Goal: Task Accomplishment & Management: Complete application form

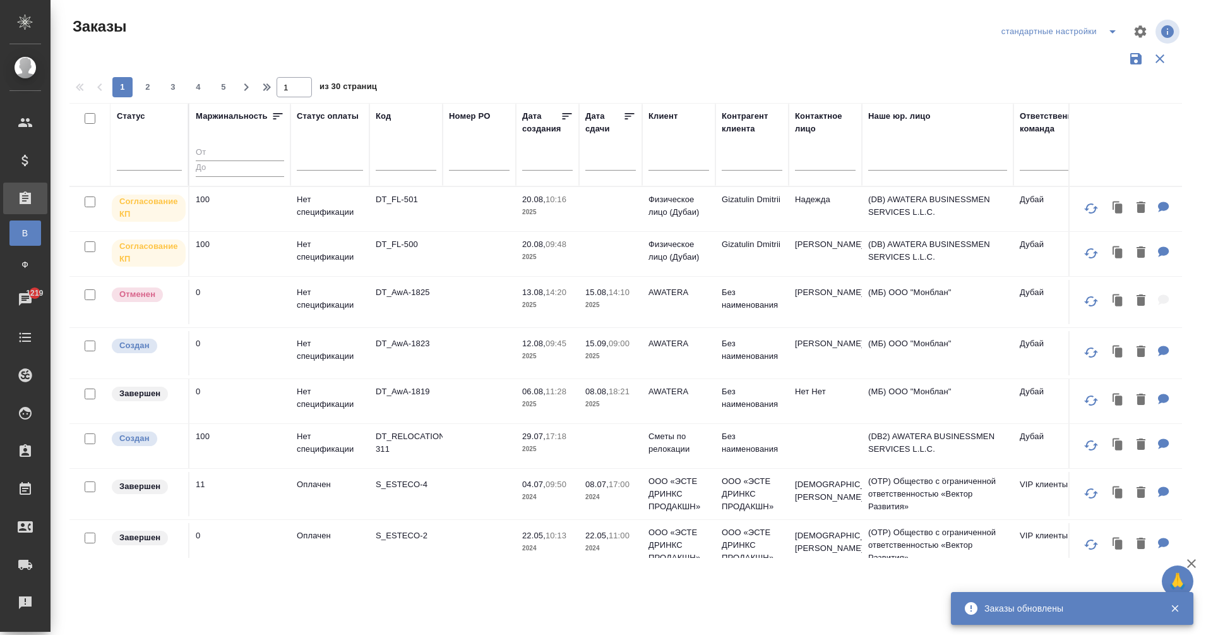
scroll to position [0, 519]
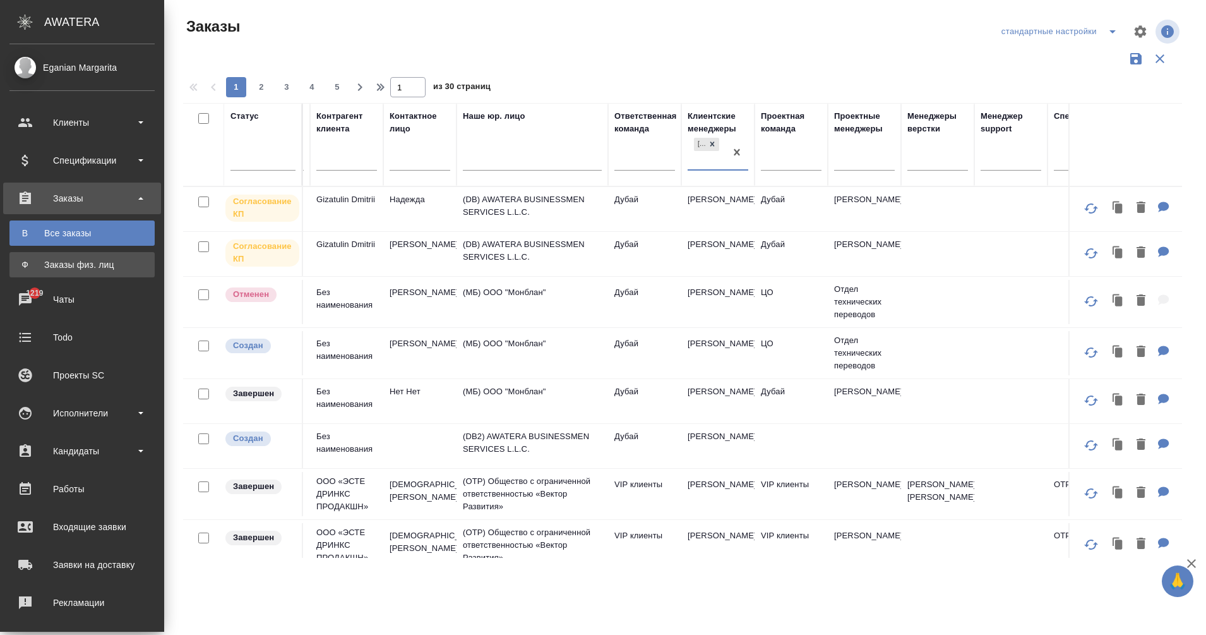
click at [33, 261] on div "Заказы физ. лиц" at bounding box center [82, 264] width 133 height 13
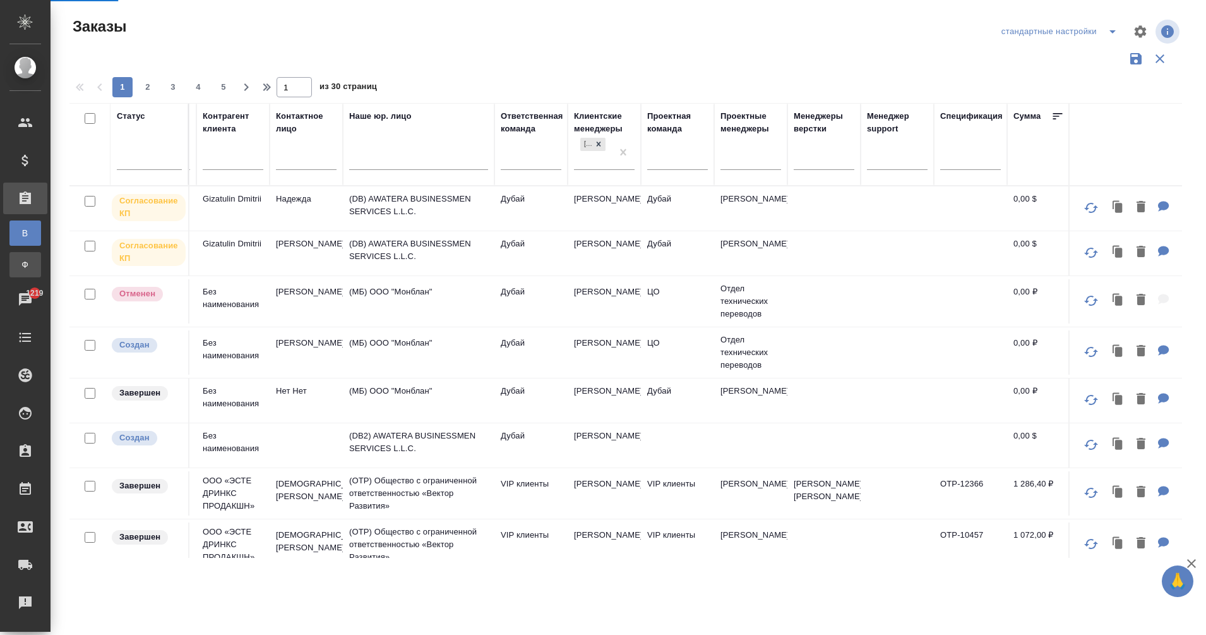
click at [19, 261] on div "Заказы физ. лиц" at bounding box center [9, 264] width 19 height 13
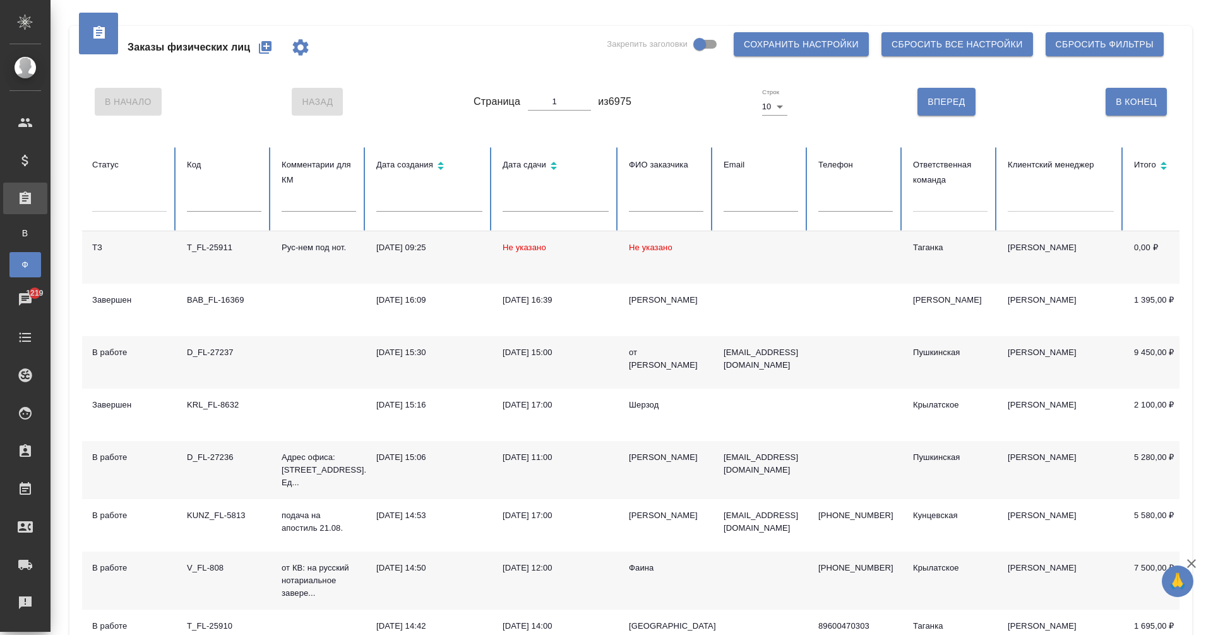
click at [266, 51] on icon "button" at bounding box center [265, 47] width 13 height 13
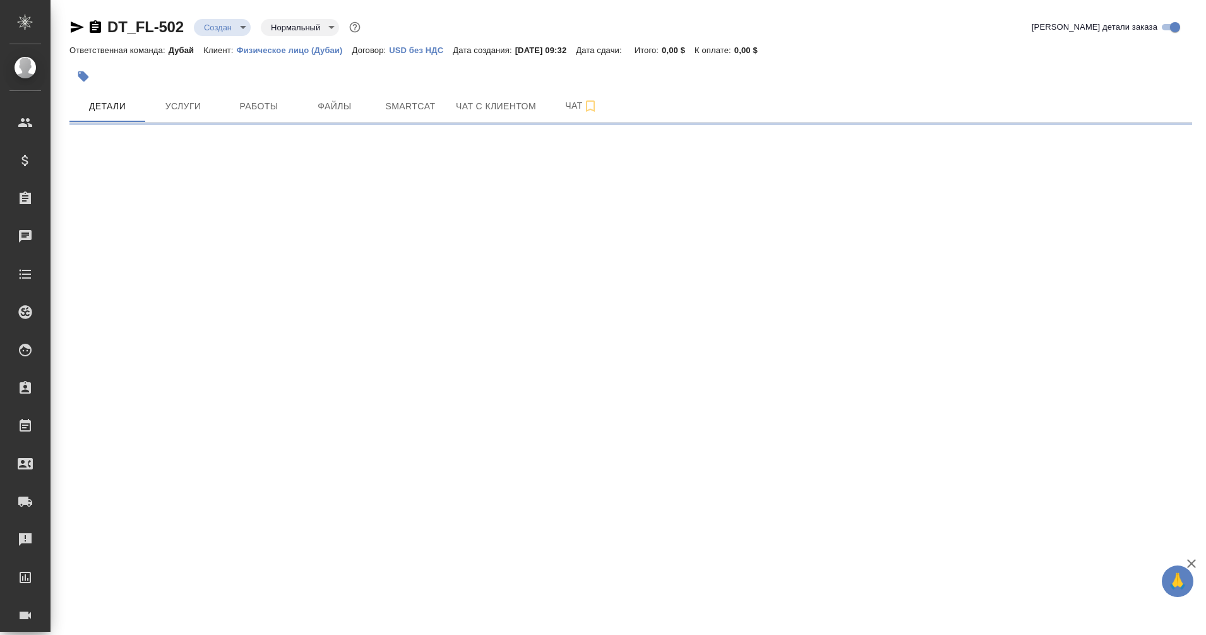
select select "RU"
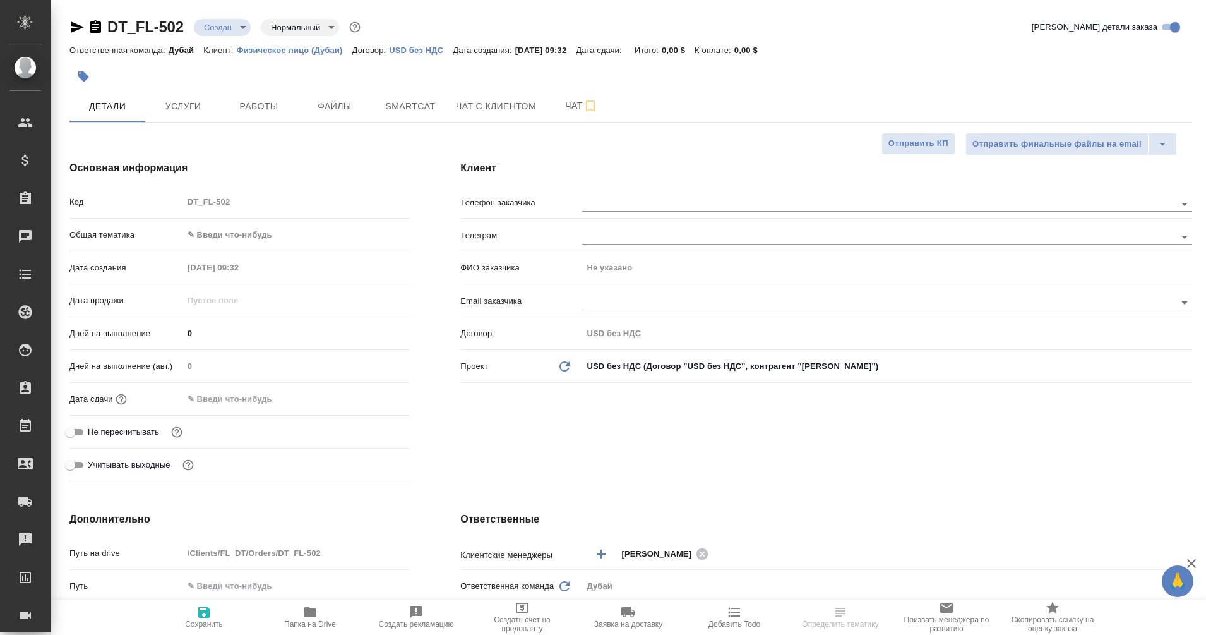
type textarea "x"
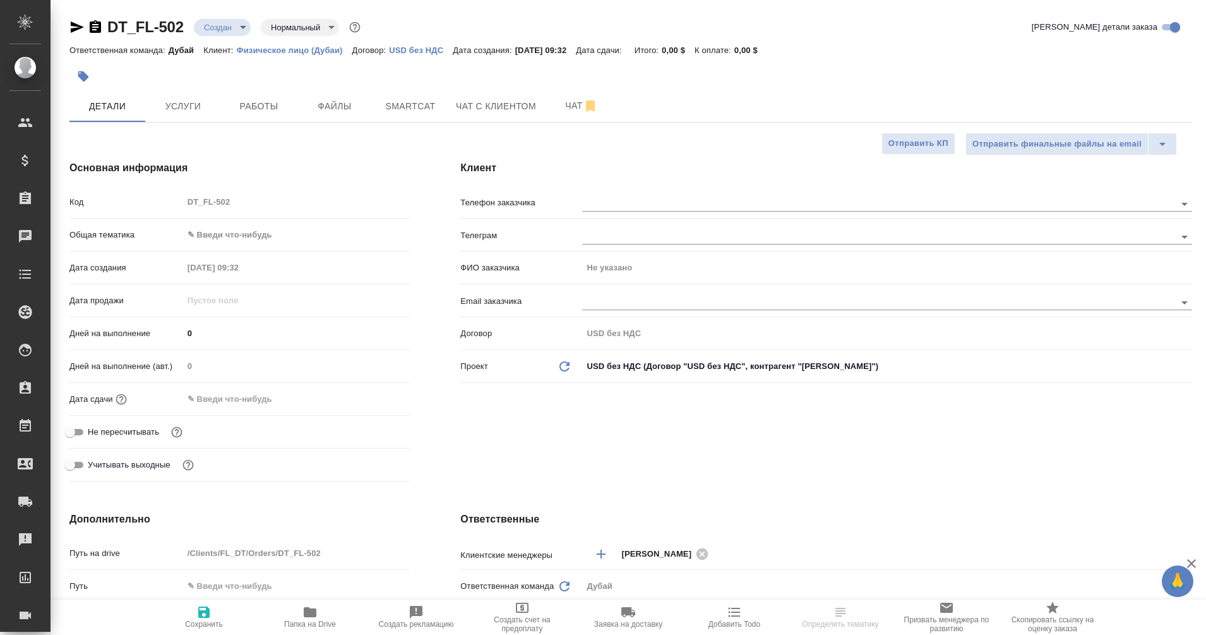
type textarea "x"
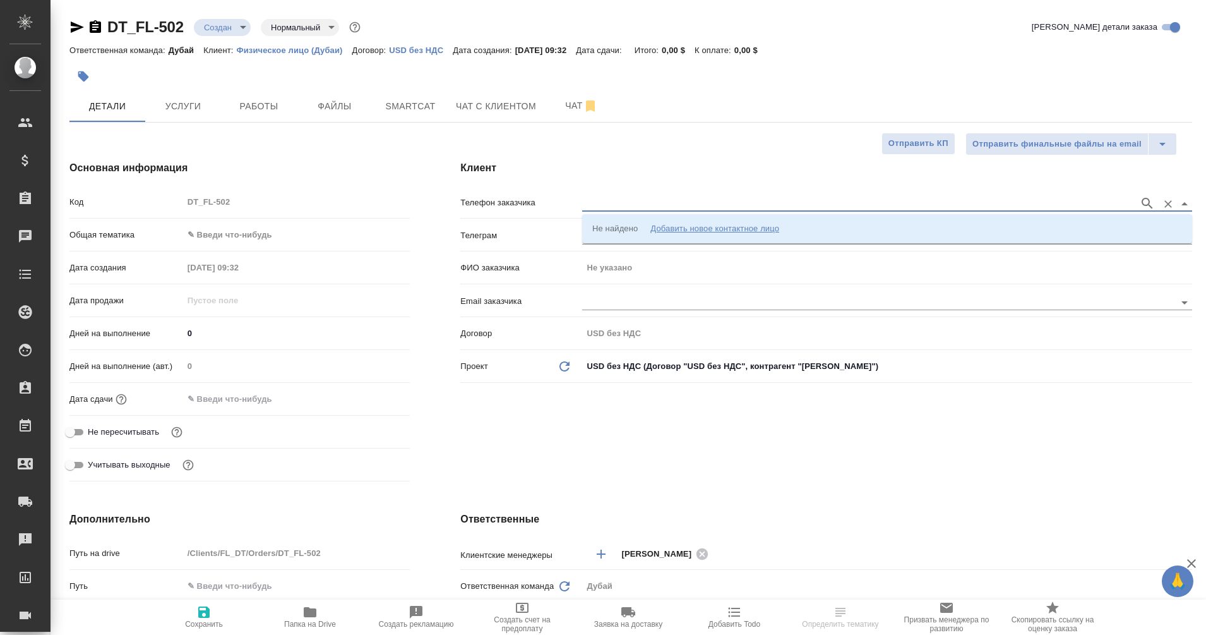
click at [593, 202] on input "text" at bounding box center [857, 203] width 551 height 15
click at [697, 229] on div "Добавить новое контактное лицо" at bounding box center [715, 228] width 129 height 13
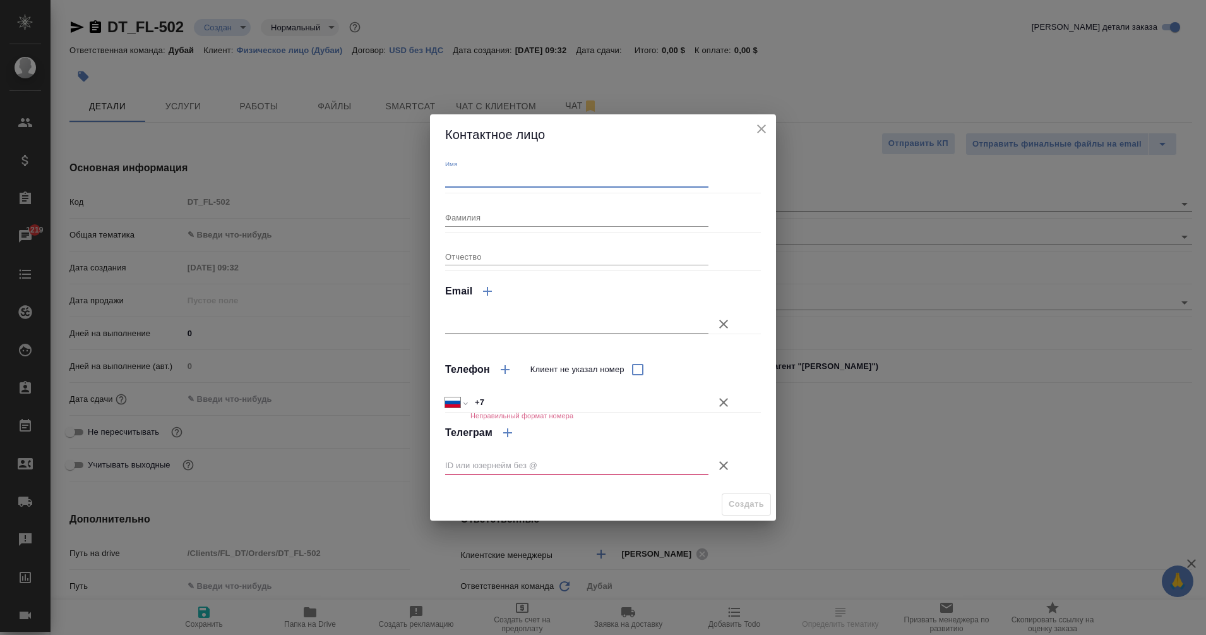
click at [498, 177] on input "Имя" at bounding box center [576, 179] width 263 height 18
type input "[PERSON_NAME]"
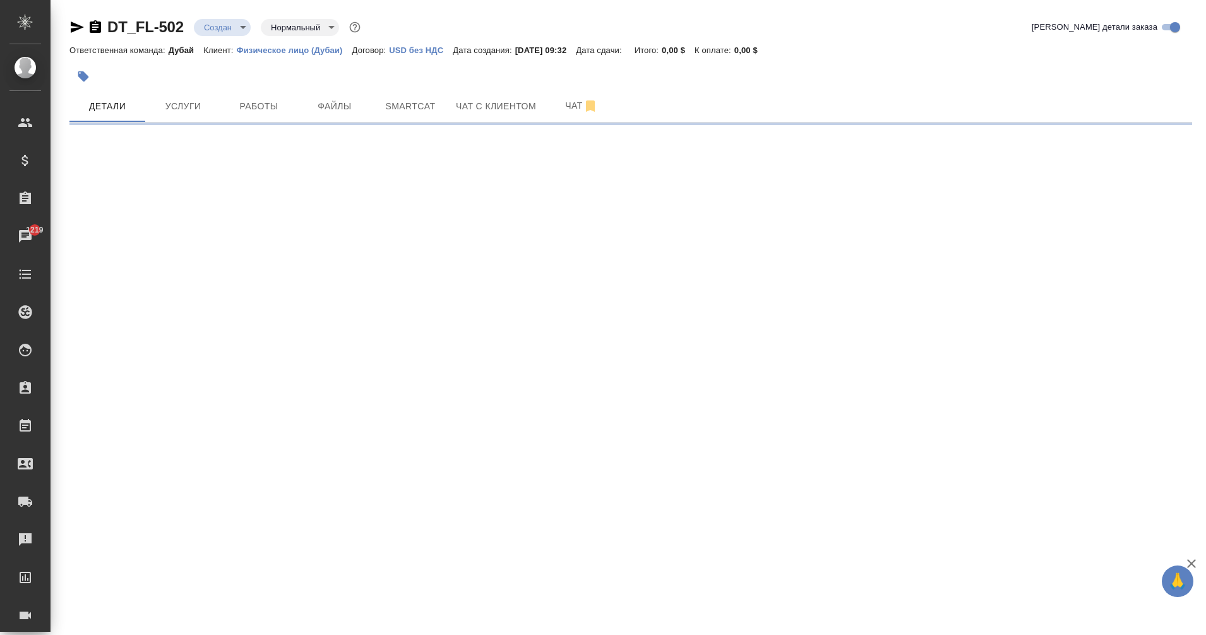
select select "RU"
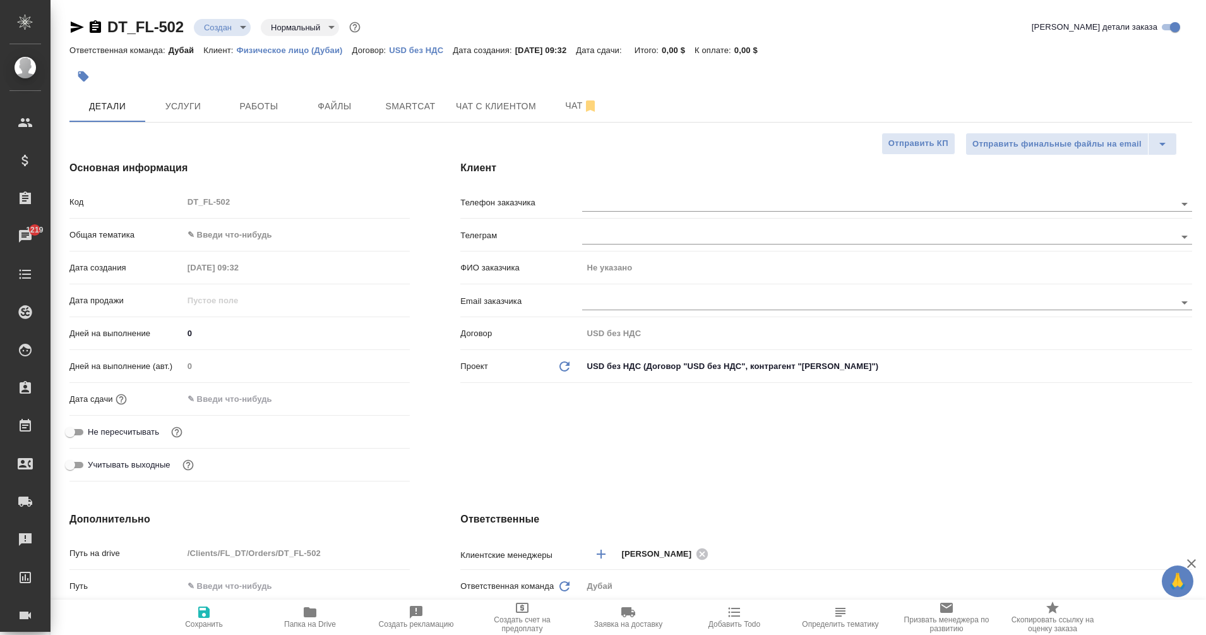
type textarea "x"
click at [656, 207] on input "text" at bounding box center [857, 203] width 551 height 15
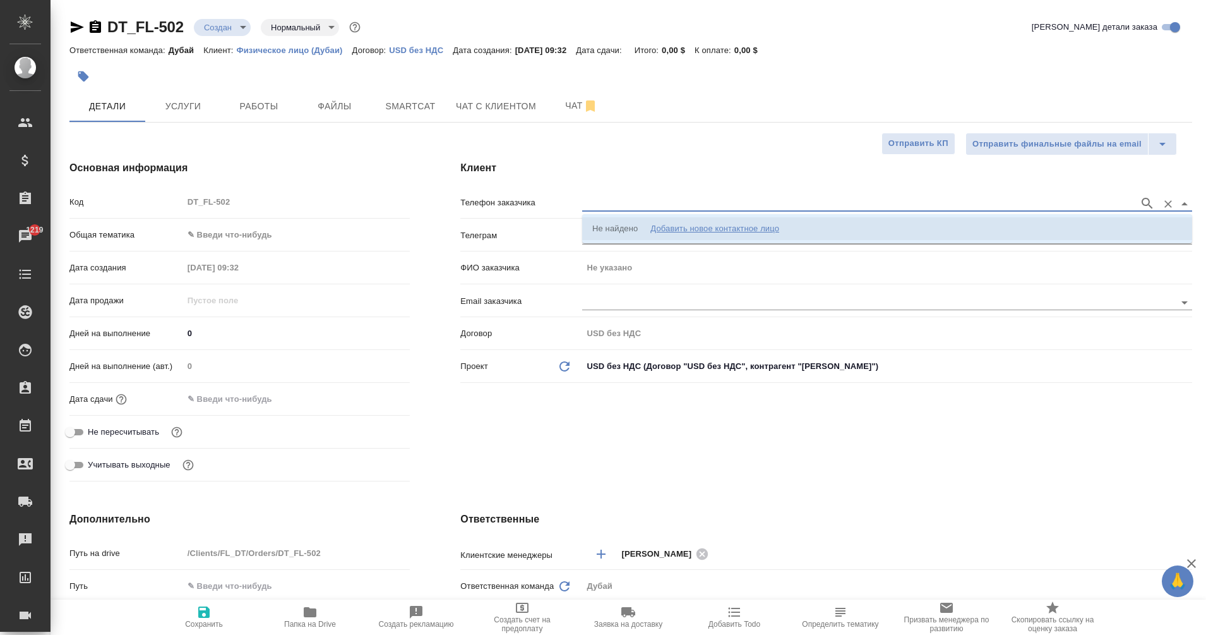
click at [707, 226] on div "Добавить новое контактное лицо" at bounding box center [715, 228] width 129 height 13
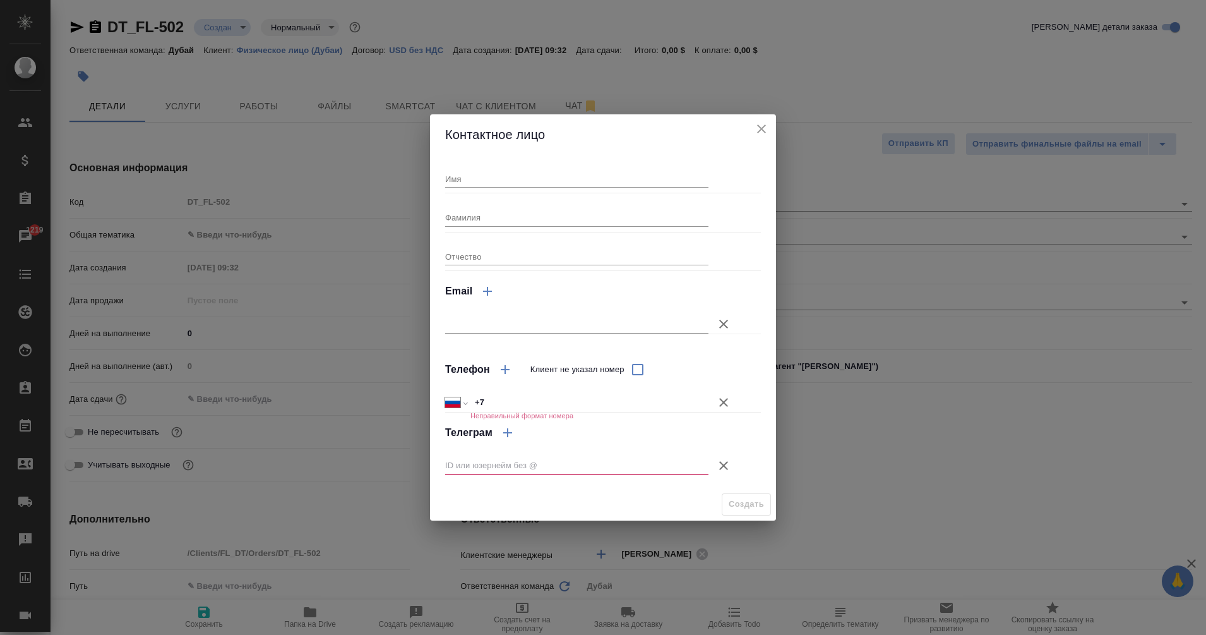
click at [540, 181] on input "Имя" at bounding box center [576, 179] width 263 height 18
type input "[PERSON_NAME]"
type textarea "x"
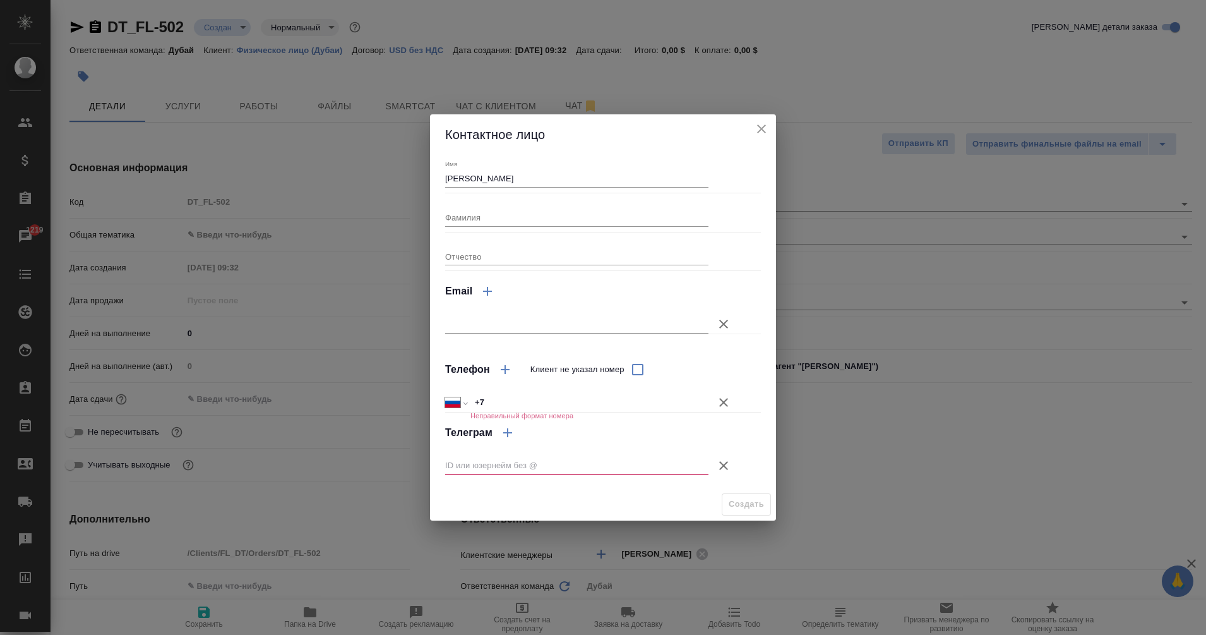
type textarea "x"
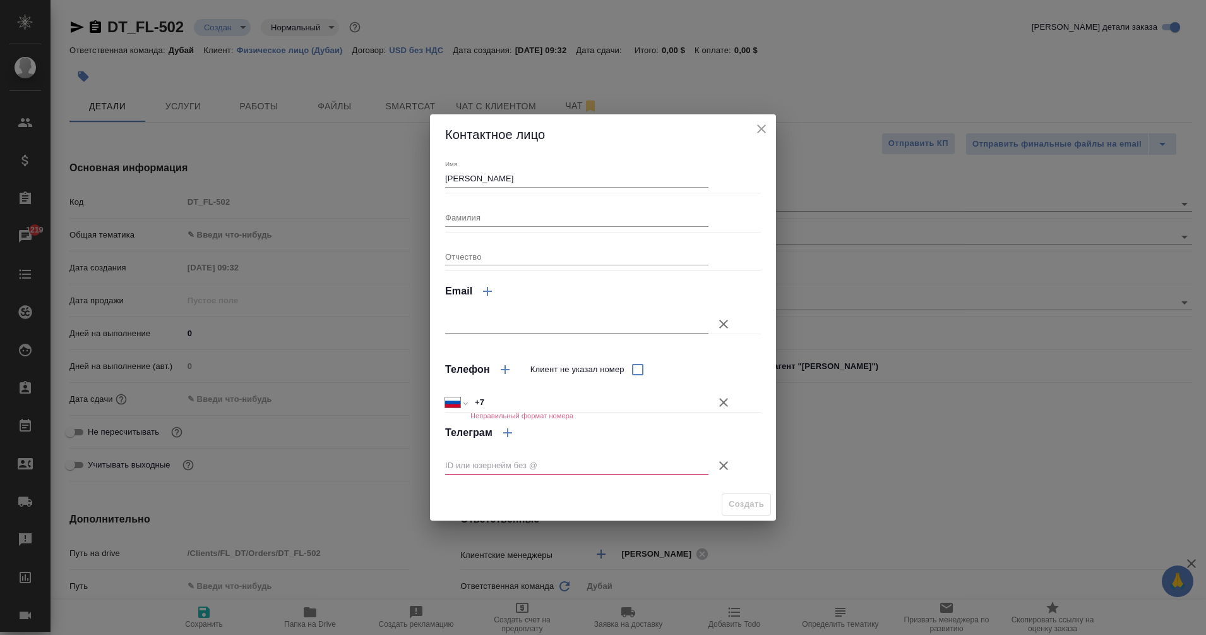
click at [482, 467] on input "text" at bounding box center [576, 466] width 263 height 18
paste input "@johnb8989"
type input "@johnb8989"
click at [635, 371] on input "Клиент не указал номер" at bounding box center [638, 369] width 27 height 27
checkbox input "true"
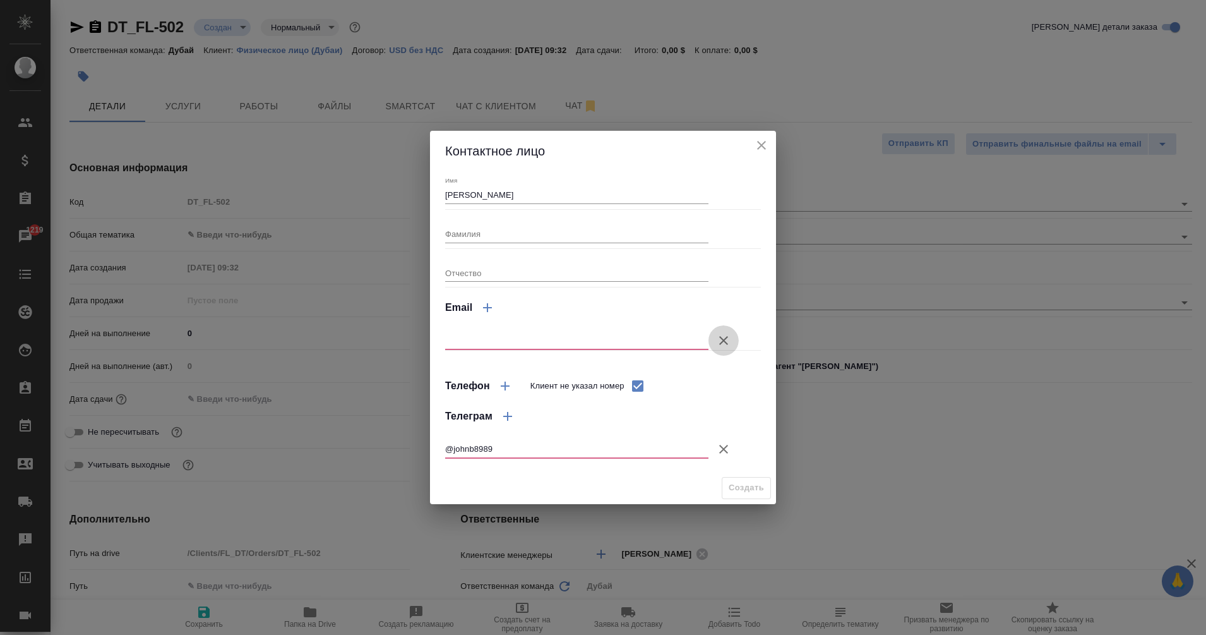
click at [724, 338] on icon "button" at bounding box center [723, 340] width 15 height 15
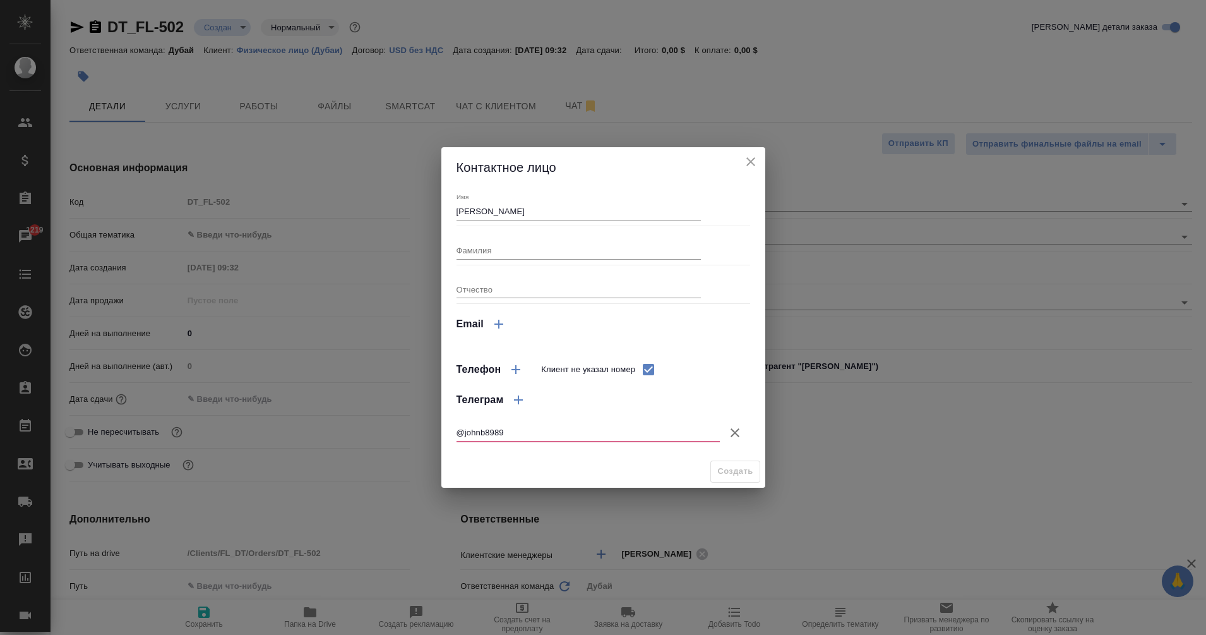
click at [465, 433] on input "@johnb8989" at bounding box center [588, 433] width 263 height 18
type input "johnb8989"
click at [736, 458] on div "Создать" at bounding box center [603, 471] width 324 height 32
click at [745, 471] on span "Создать" at bounding box center [734, 471] width 35 height 15
click at [736, 463] on div "Создать" at bounding box center [603, 471] width 324 height 32
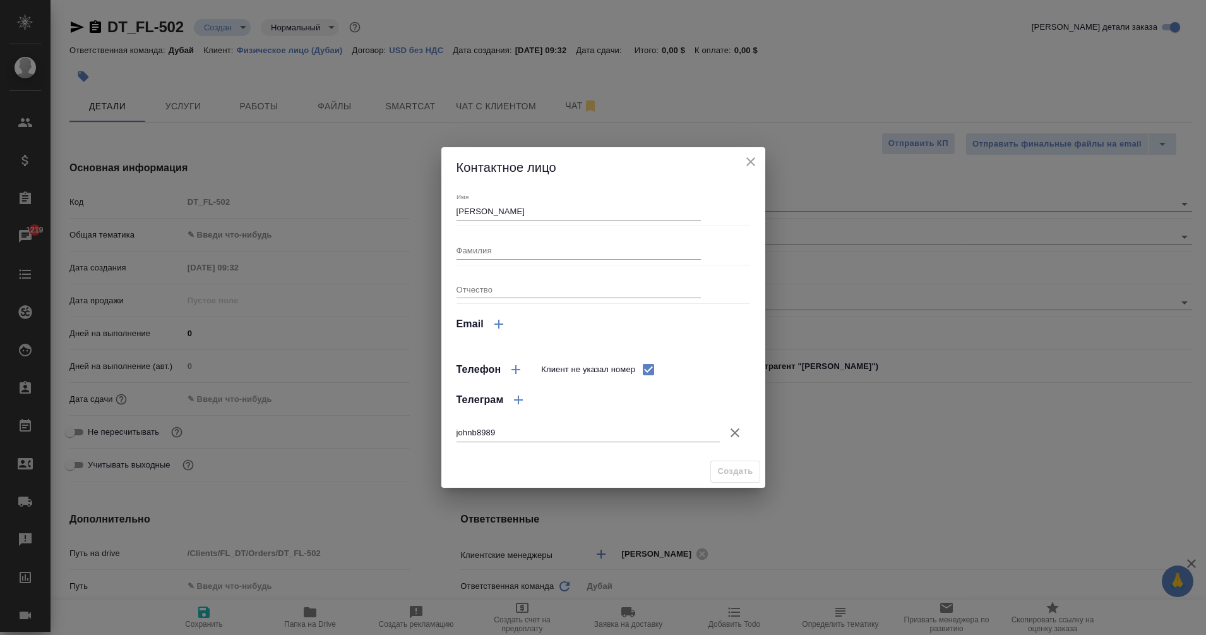
click at [496, 322] on icon "button" at bounding box center [498, 323] width 15 height 15
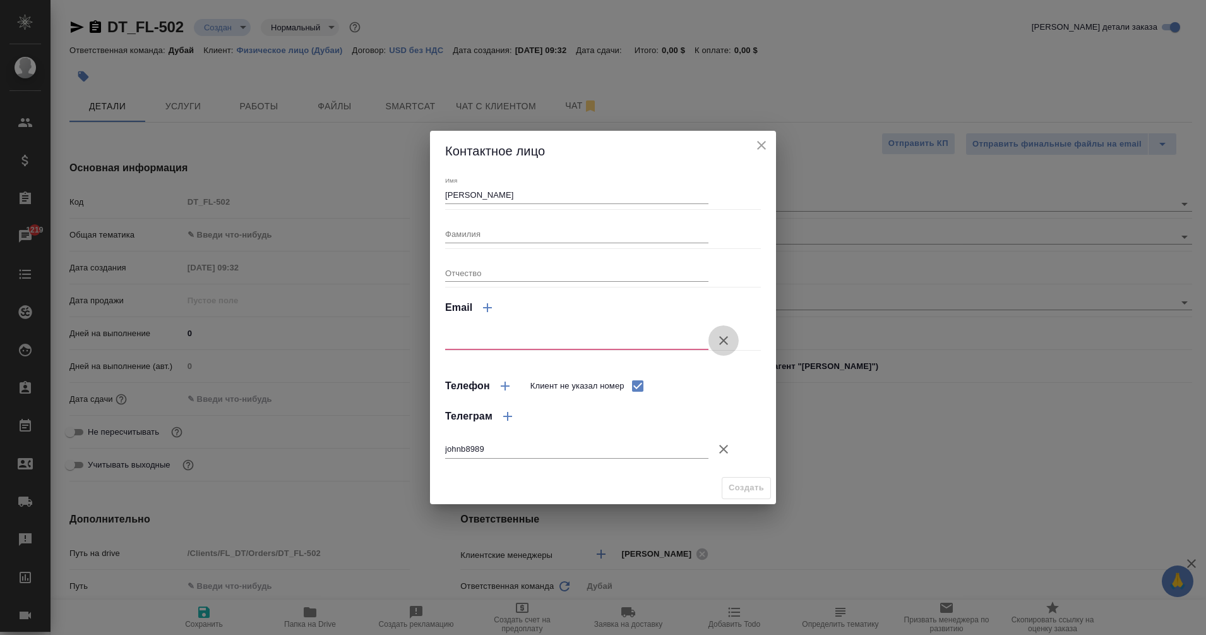
click at [723, 340] on icon "button" at bounding box center [723, 340] width 9 height 9
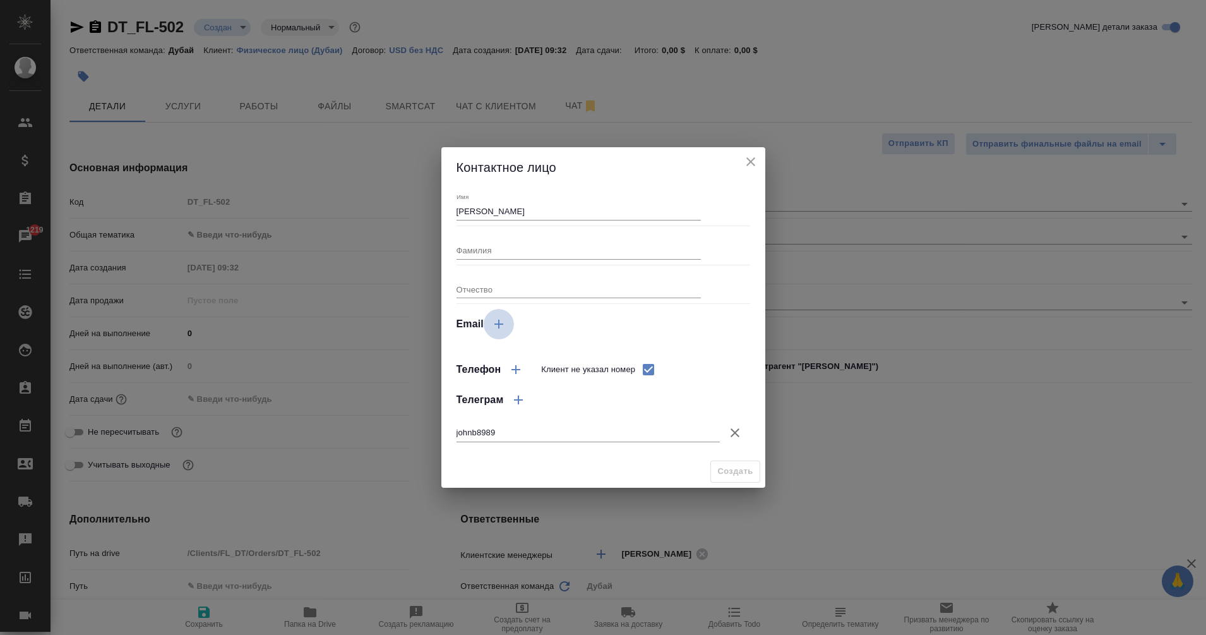
click at [499, 328] on icon "button" at bounding box center [499, 324] width 9 height 9
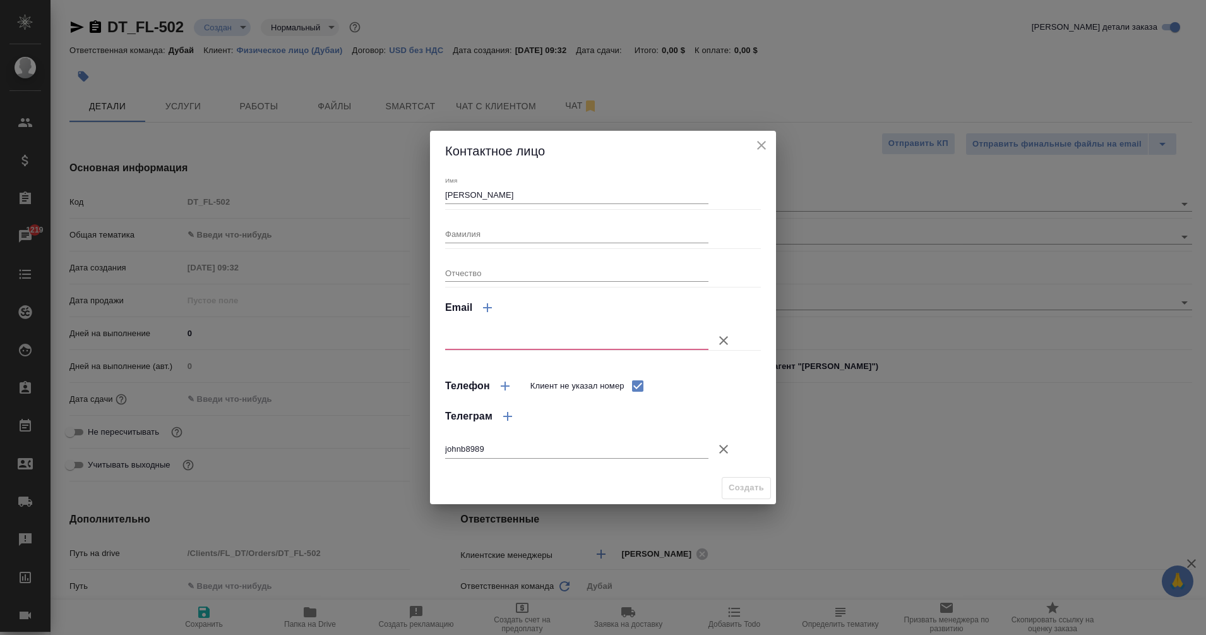
type textarea "x"
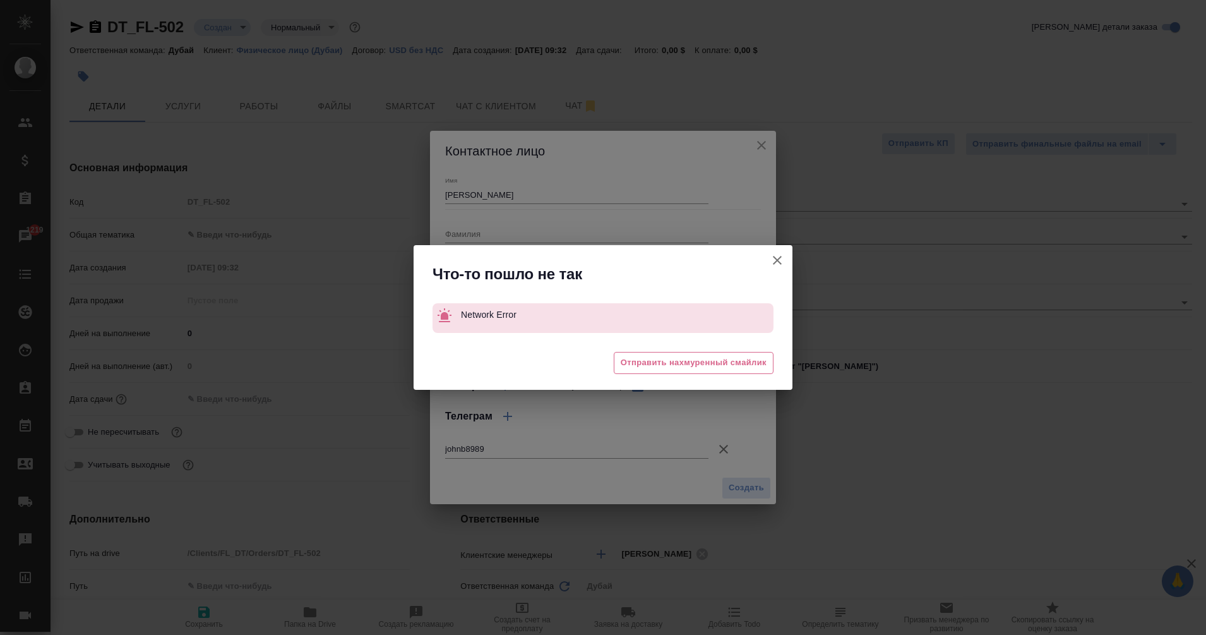
click at [719, 345] on body "🙏 .cls-1 fill:#fff; AWATERA Eganian Margarita Клиенты Спецификации Заказы 1219 …" at bounding box center [603, 317] width 1206 height 635
click at [774, 267] on icon "button" at bounding box center [777, 260] width 15 height 15
type textarea "x"
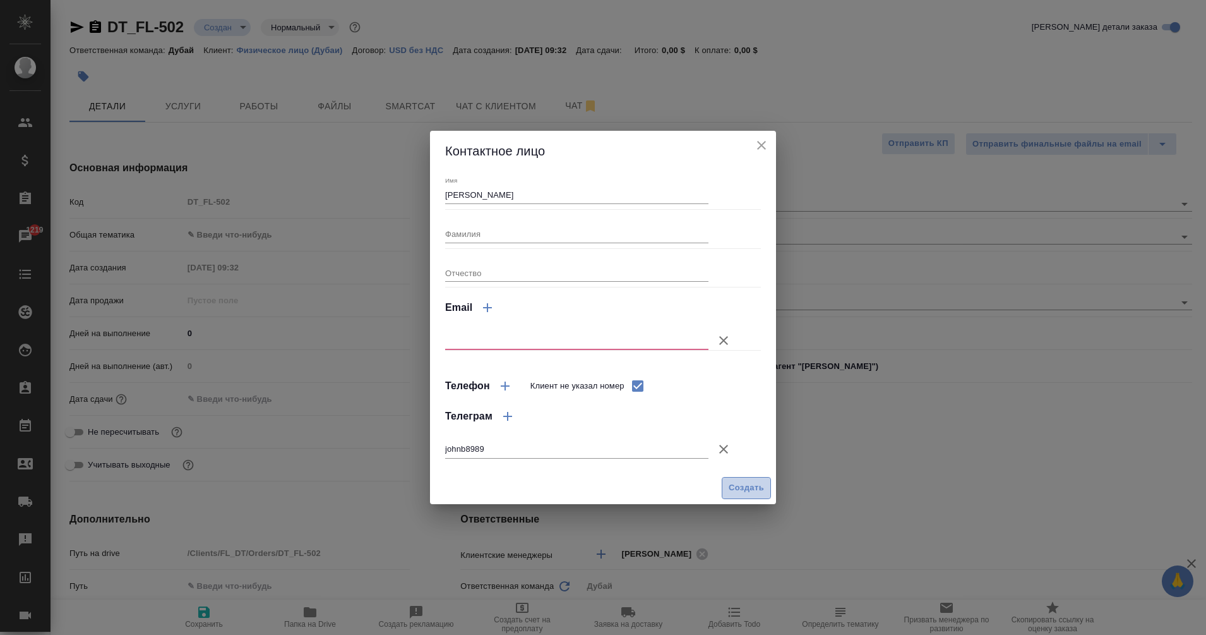
click at [746, 488] on span "Создать" at bounding box center [746, 488] width 35 height 15
click at [724, 344] on icon "button" at bounding box center [723, 340] width 15 height 15
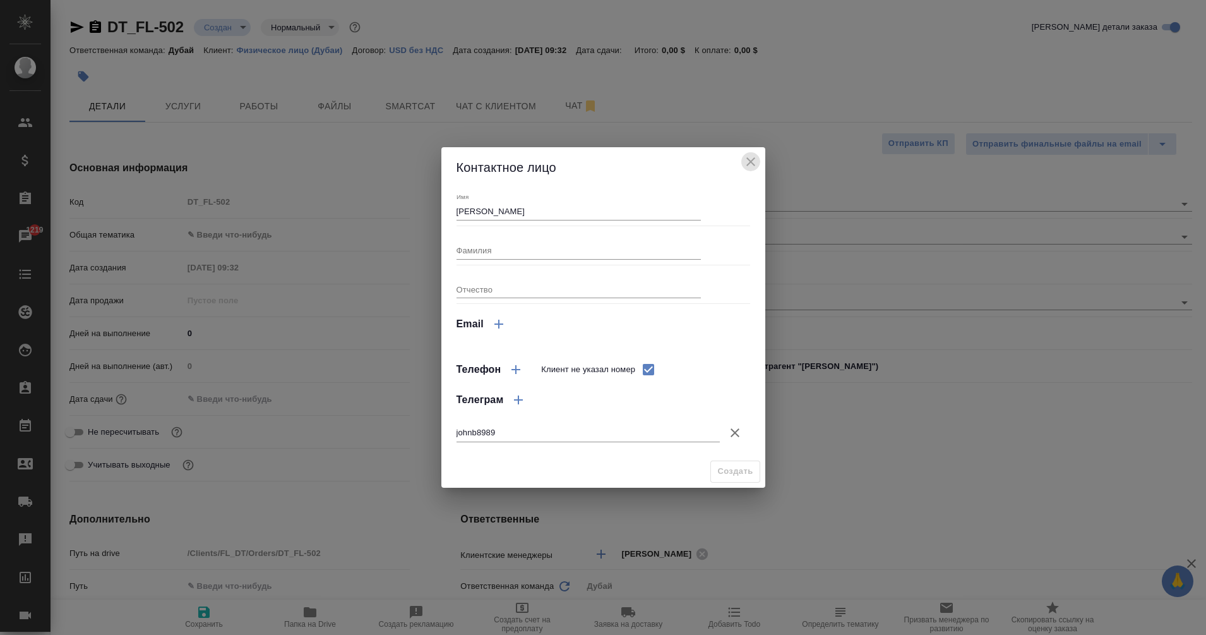
click at [743, 159] on icon "close" at bounding box center [750, 161] width 15 height 15
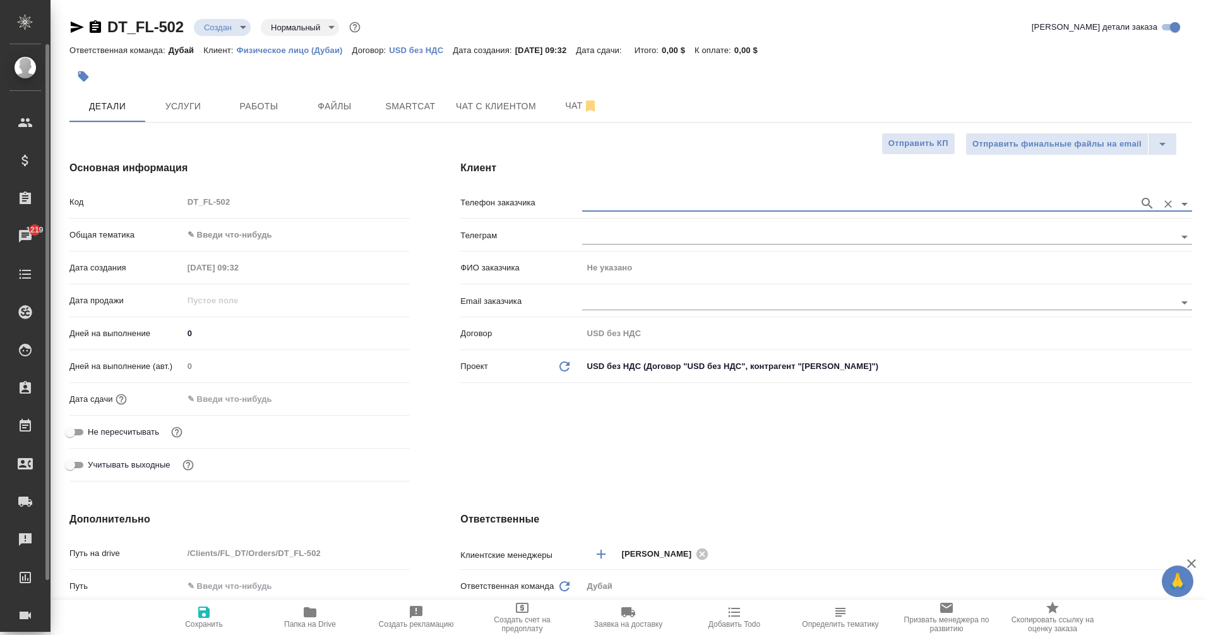
type textarea "x"
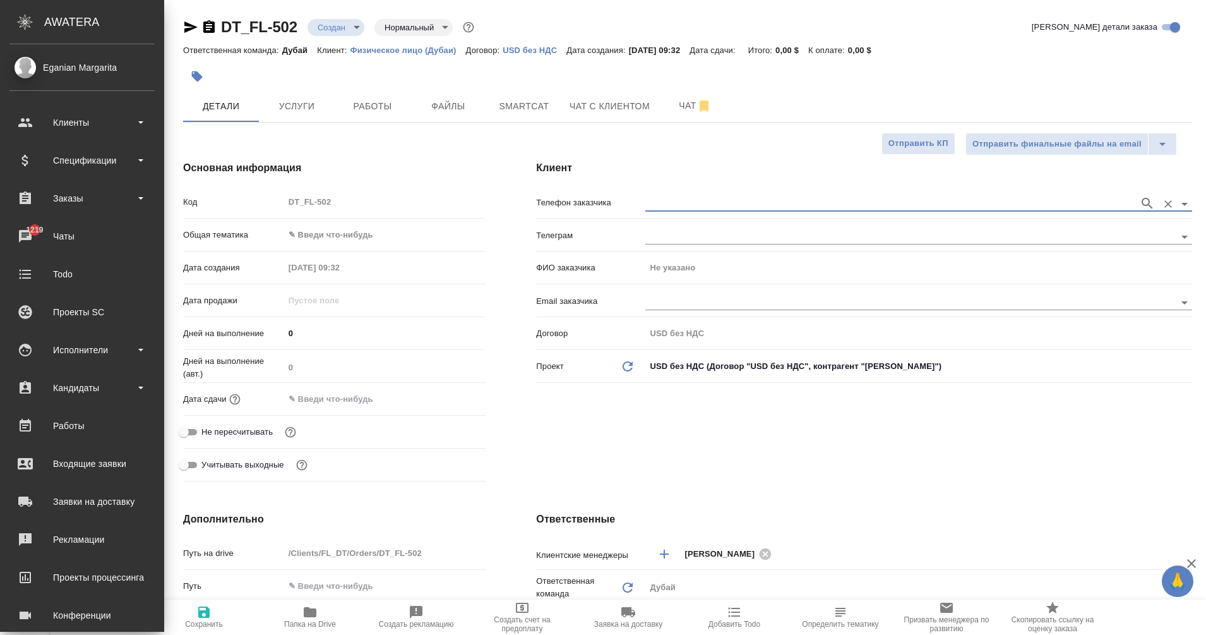
type textarea "x"
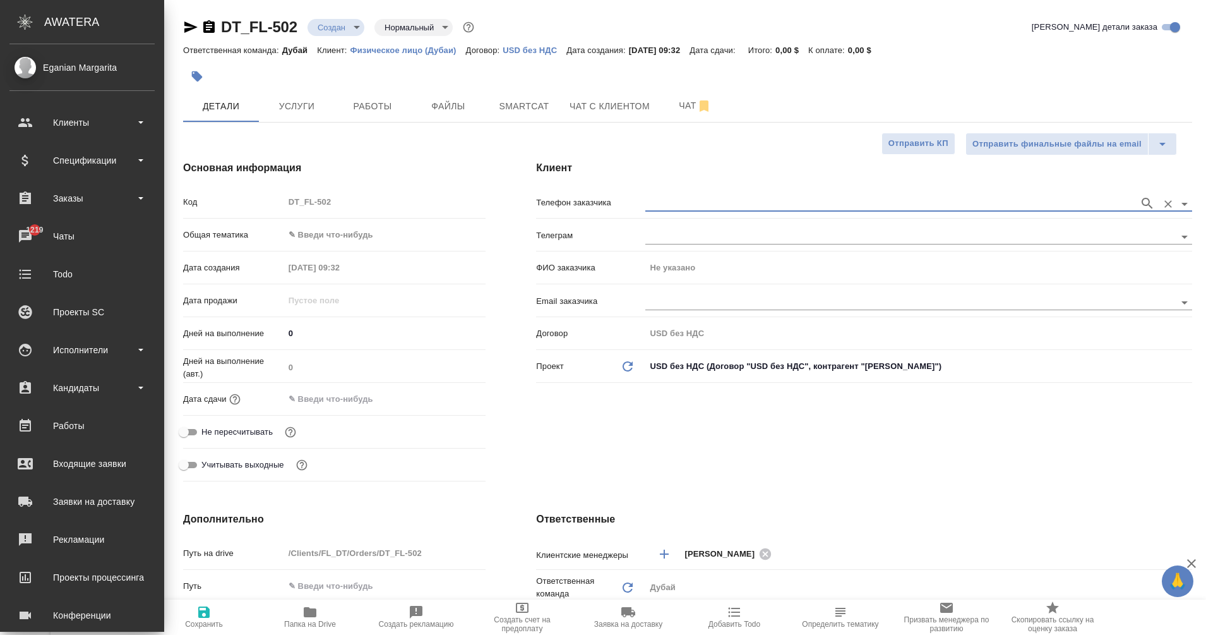
type textarea "x"
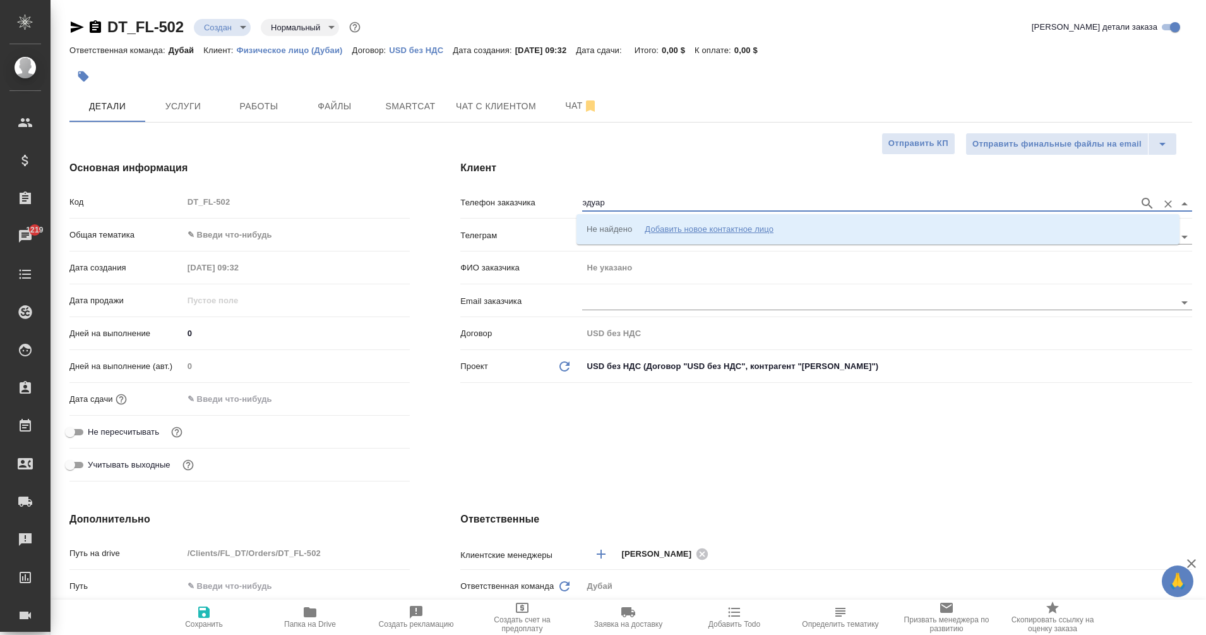
type input "эдуар"
click at [609, 201] on input "эдуар" at bounding box center [857, 203] width 551 height 15
checkbox input "false"
select select "RU"
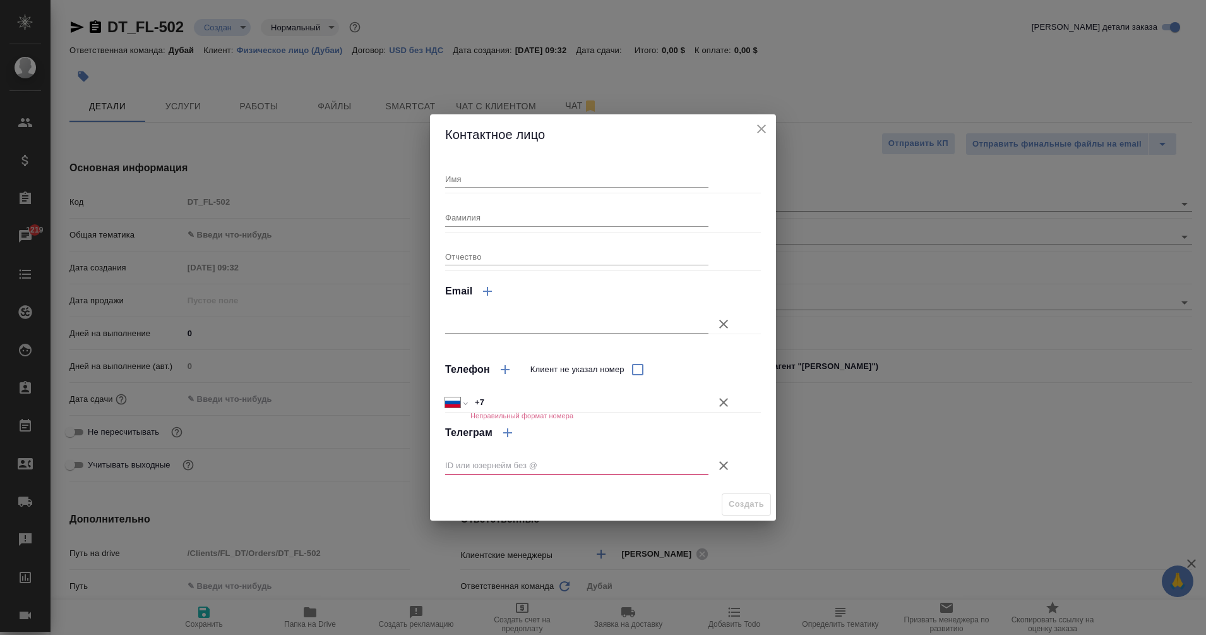
click at [721, 405] on icon "button" at bounding box center [723, 402] width 9 height 9
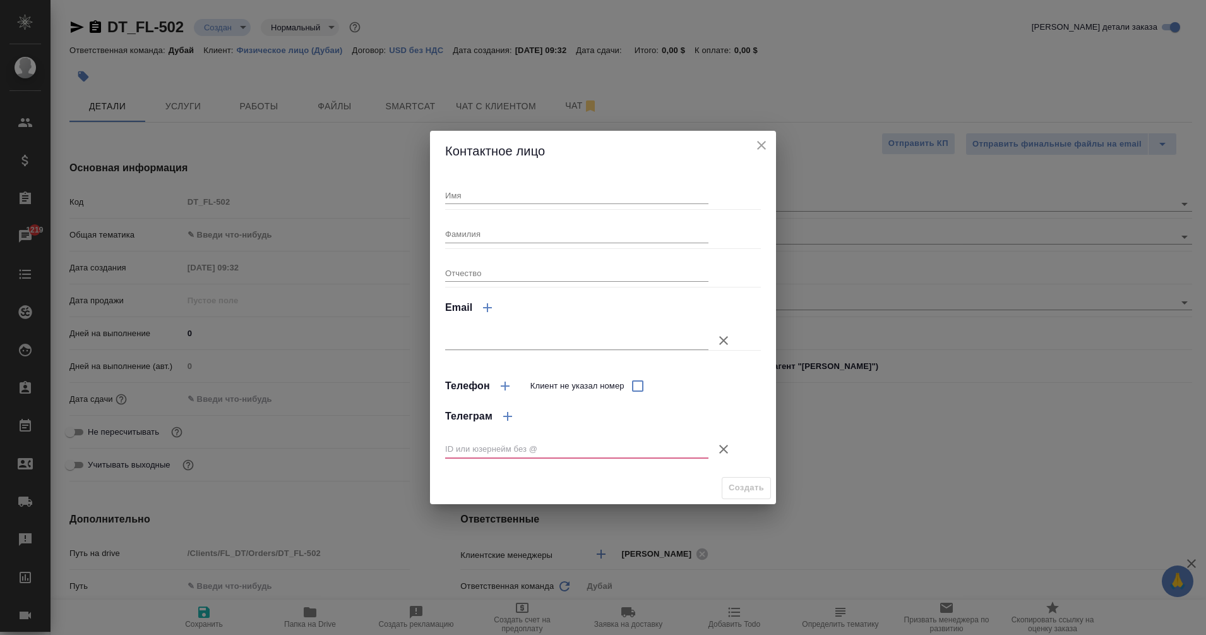
click at [489, 450] on input "text" at bounding box center [576, 449] width 263 height 18
paste input "@johnb8989"
click at [453, 445] on input "@johnb8989" at bounding box center [576, 449] width 263 height 18
type input "johnb8989"
click at [496, 199] on input "Имя" at bounding box center [576, 195] width 263 height 18
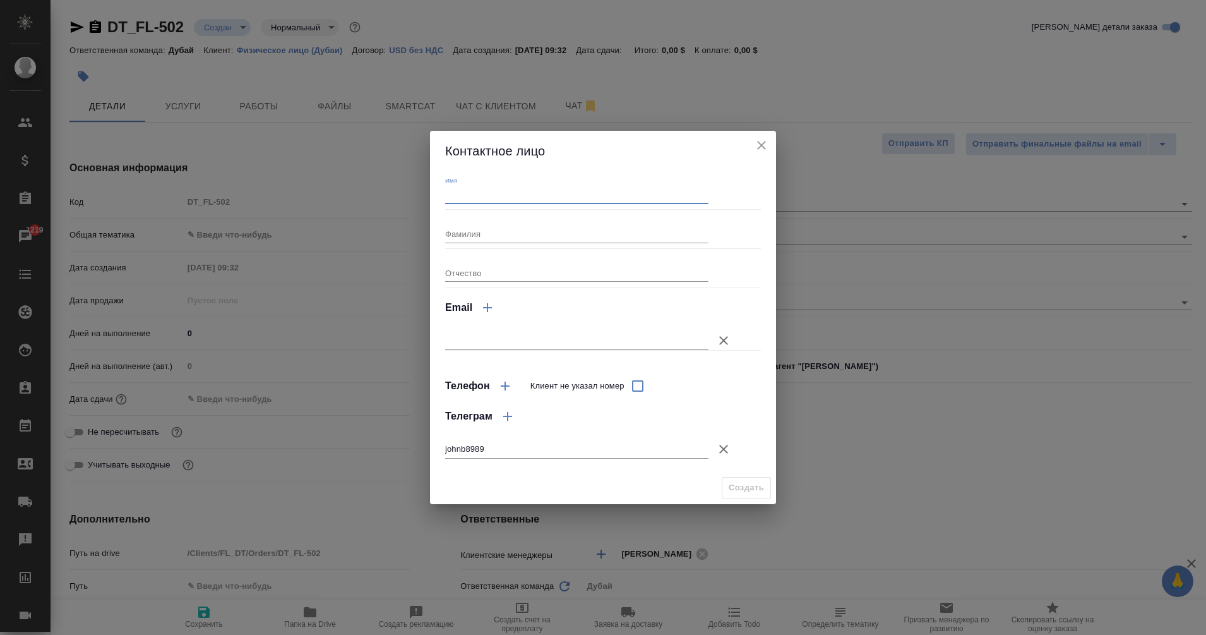
type input "[PERSON_NAME]"
type textarea "x"
click at [635, 386] on input "Клиент не указал номер" at bounding box center [638, 386] width 27 height 27
checkbox input "true"
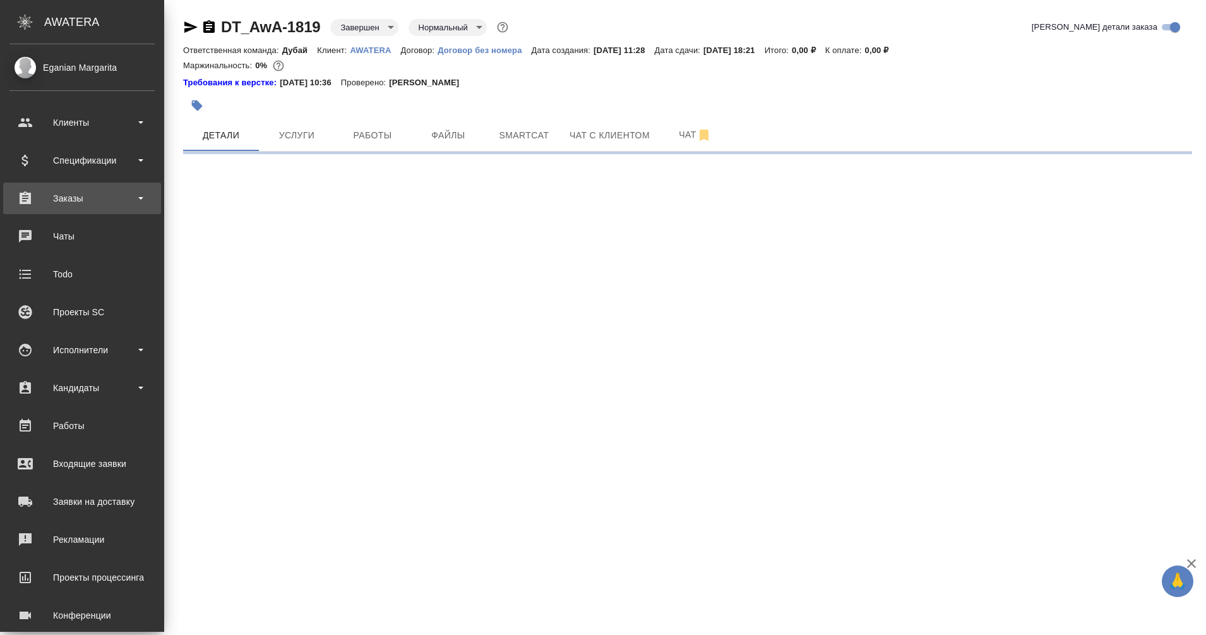
click at [58, 193] on div "Заказы" at bounding box center [81, 198] width 145 height 19
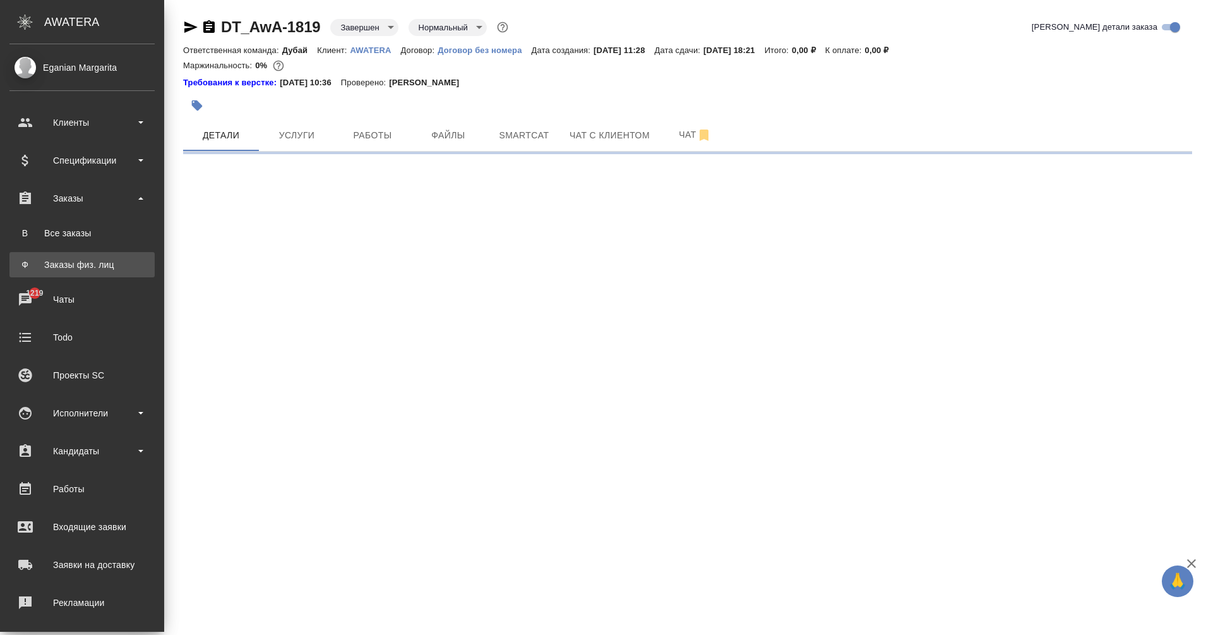
click at [90, 260] on div "Заказы физ. лиц" at bounding box center [82, 264] width 133 height 13
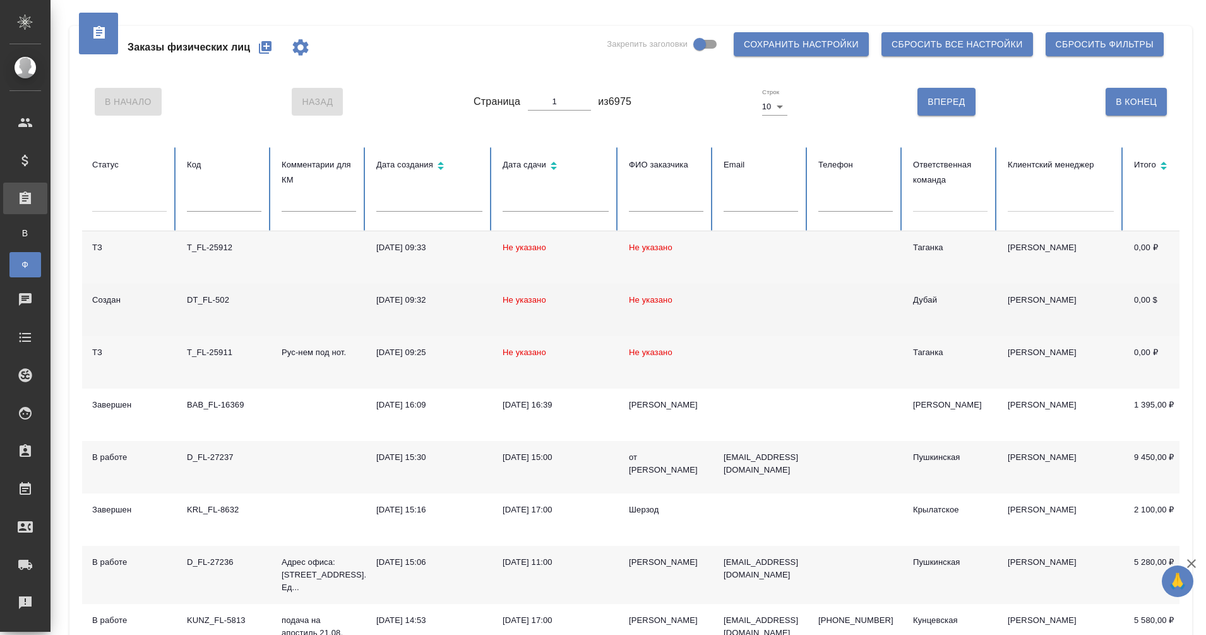
click at [209, 299] on div "DT_FL-502" at bounding box center [224, 300] width 75 height 13
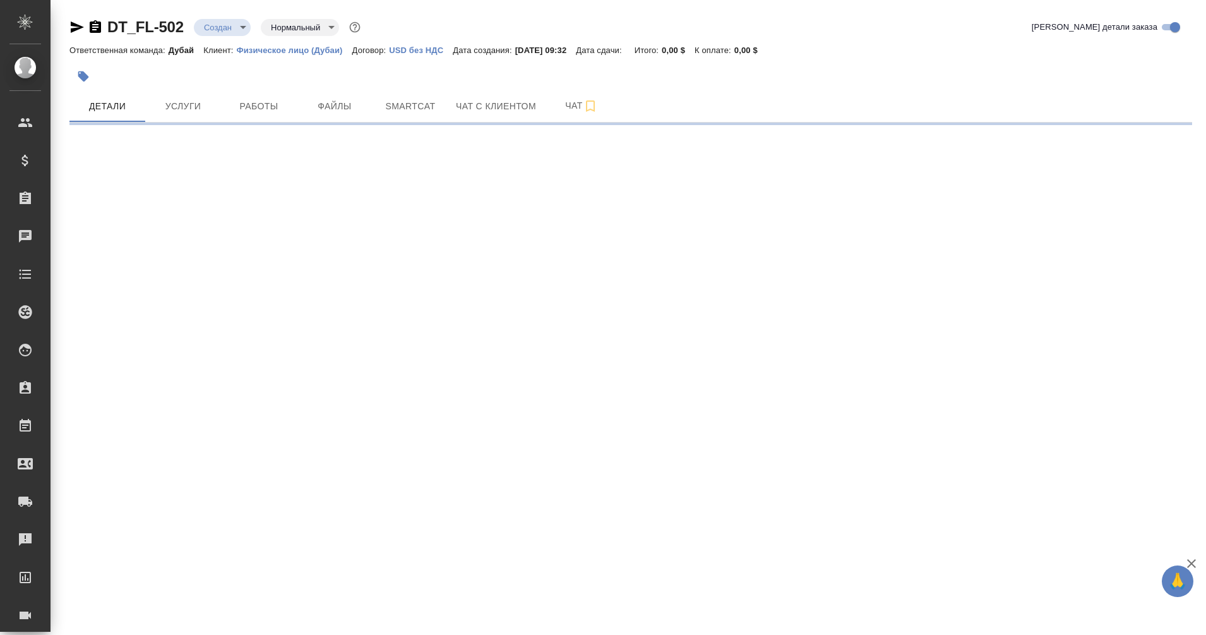
select select "RU"
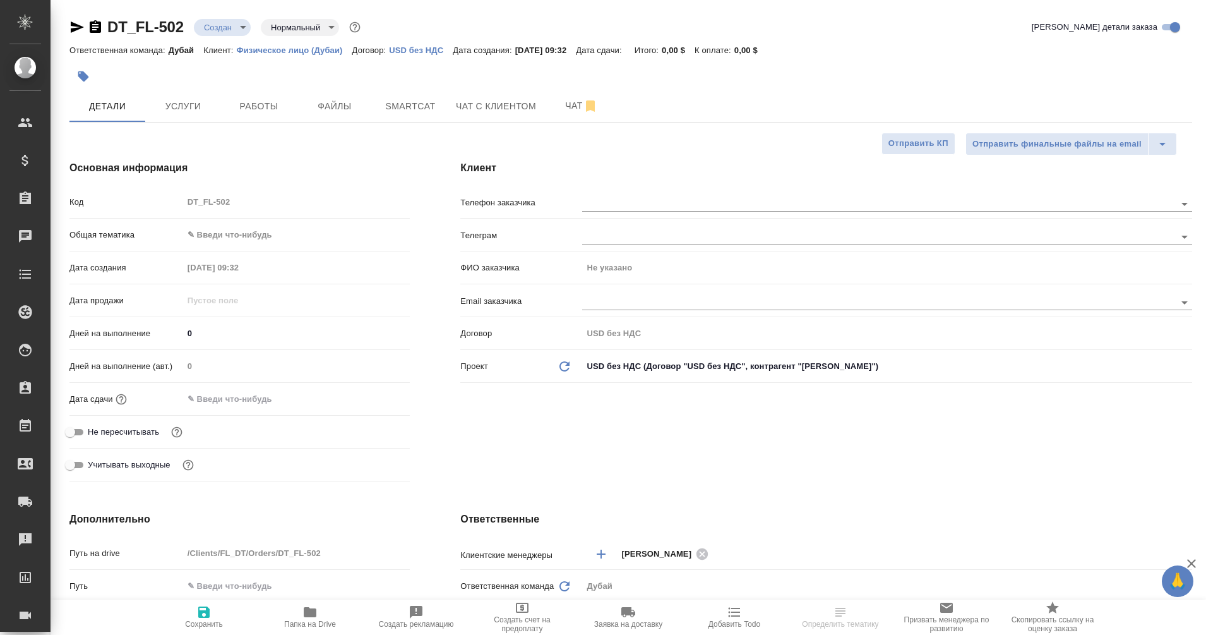
type textarea "x"
click at [597, 195] on div at bounding box center [887, 202] width 610 height 23
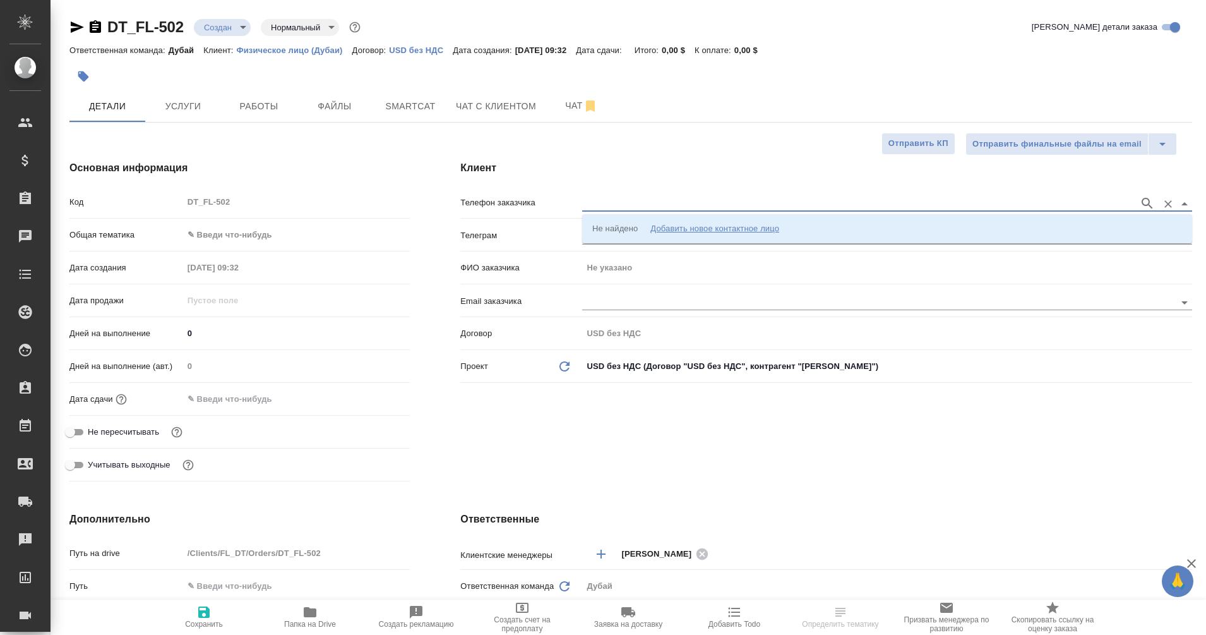
click at [616, 203] on input "text" at bounding box center [857, 203] width 551 height 15
click at [696, 224] on div "Добавить новое контактное лицо" at bounding box center [715, 228] width 129 height 13
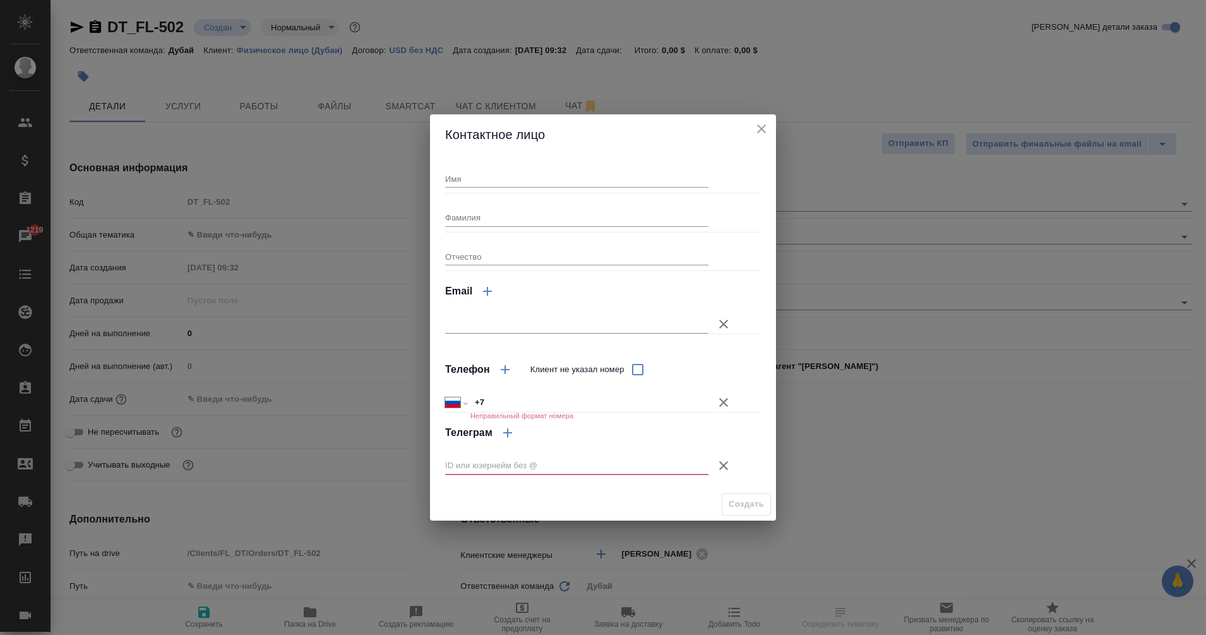
click at [553, 191] on div "Имя Фамилия Отчество Email Телефон Клиент не указал номер Международный Австрал…" at bounding box center [603, 321] width 316 height 323
click at [544, 183] on input "Имя" at bounding box center [576, 179] width 263 height 18
type input ":"
type input """
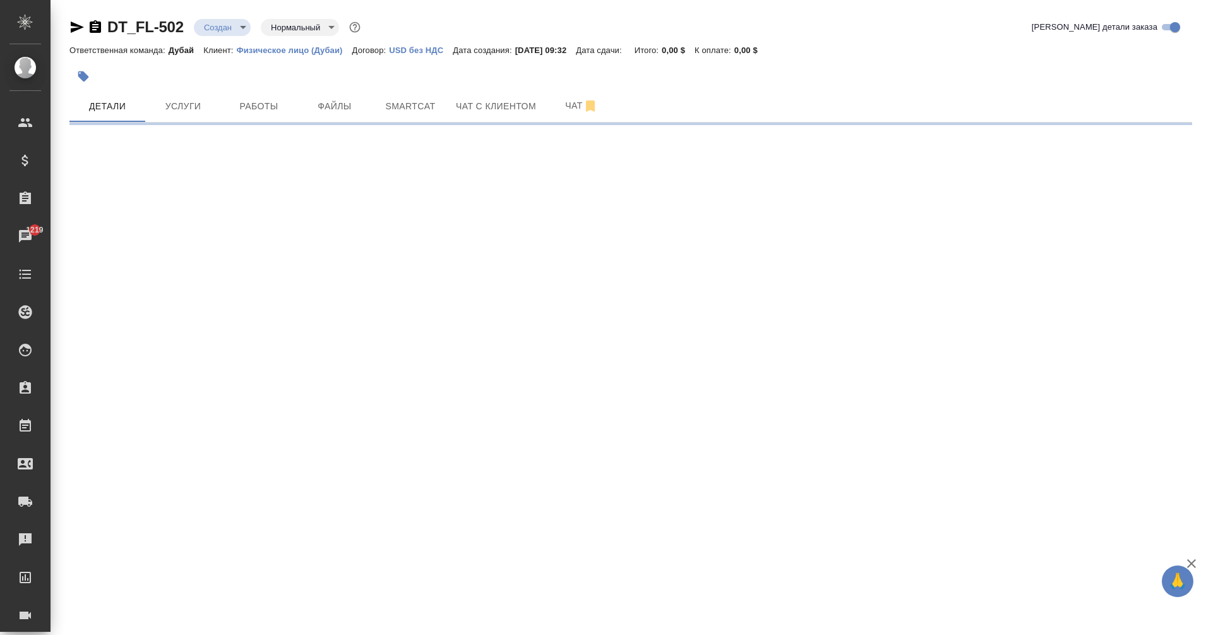
select select "RU"
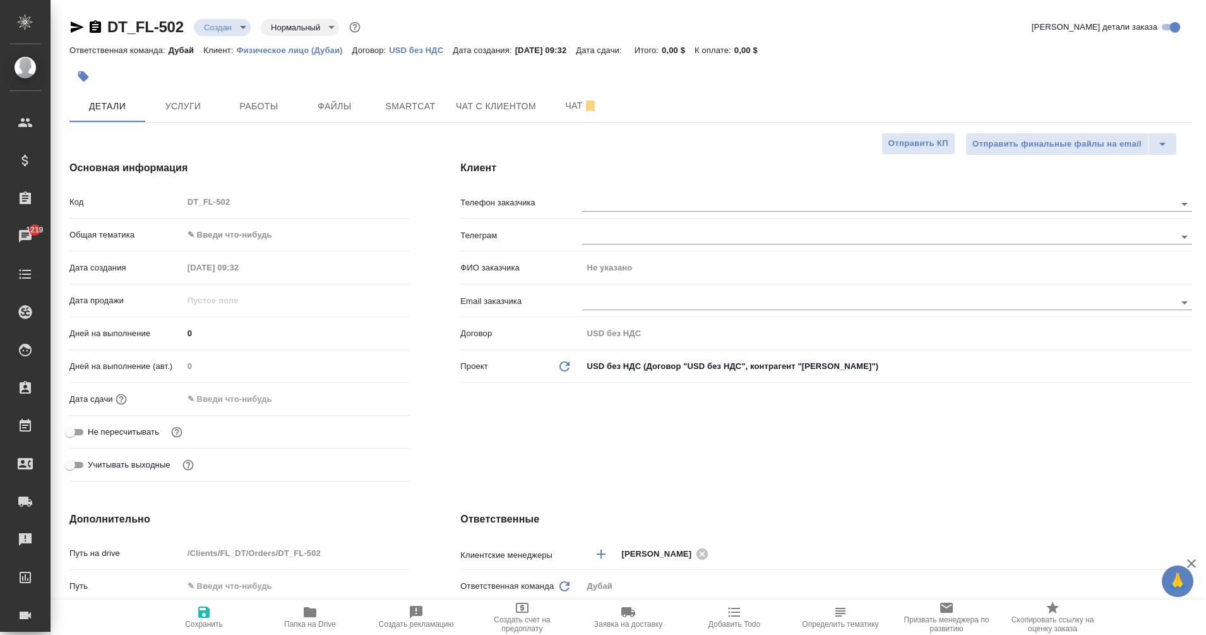
type textarea "x"
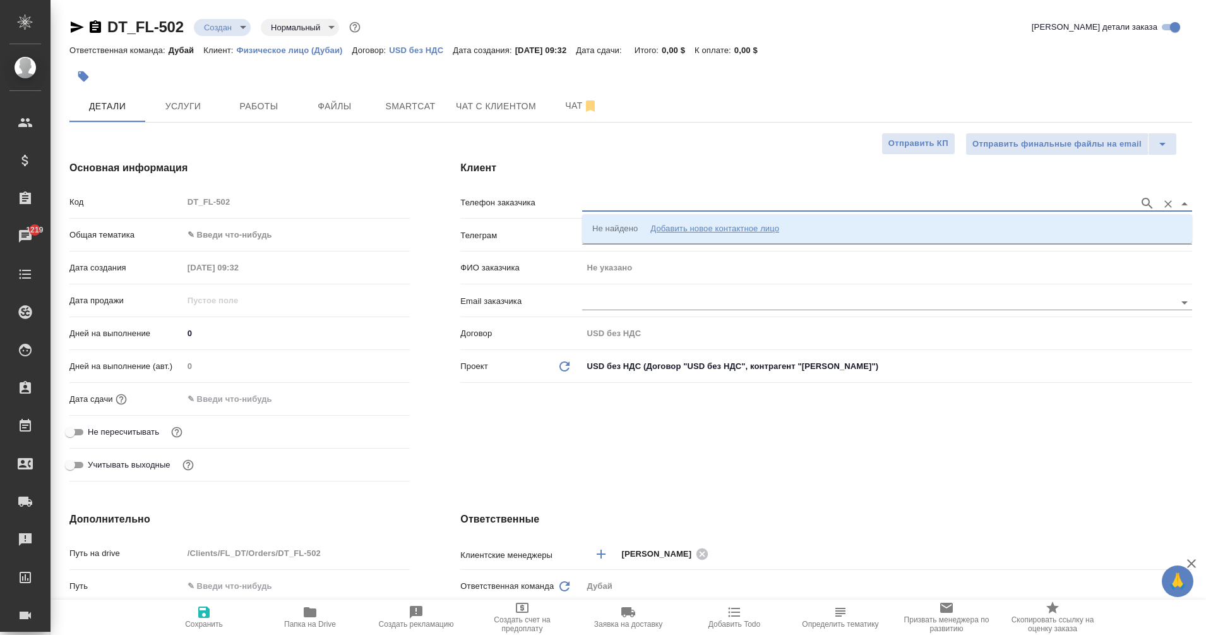
click at [626, 200] on input "text" at bounding box center [857, 203] width 551 height 15
type input "[PERSON_NAME]"
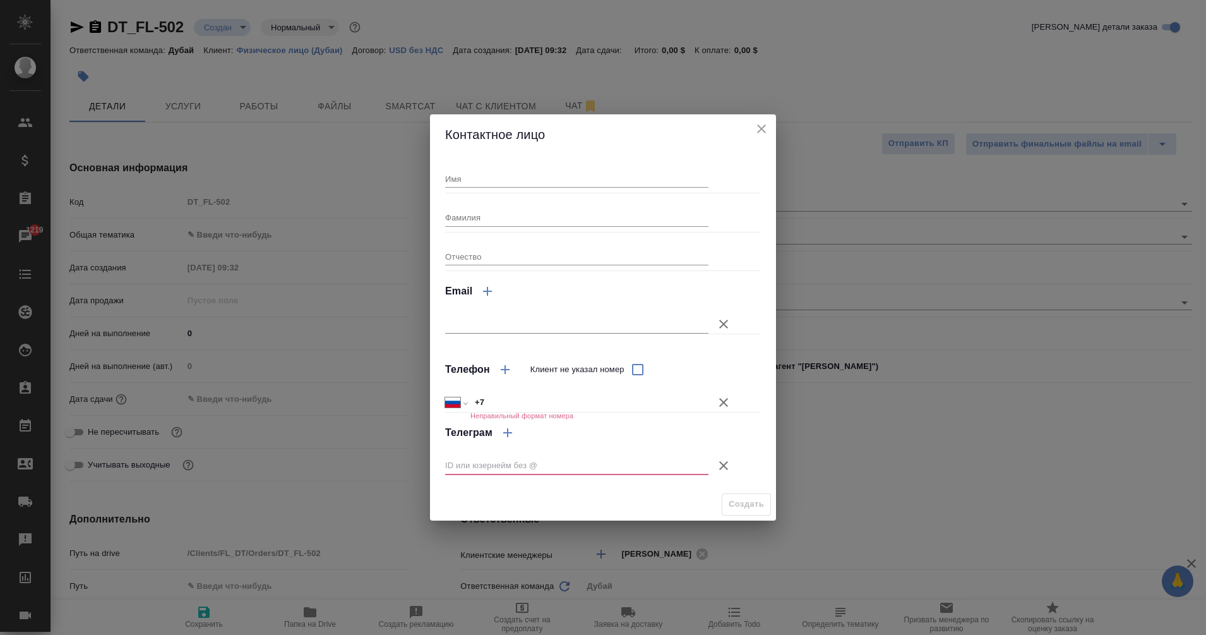
click at [529, 180] on input "Имя" at bounding box center [576, 179] width 263 height 18
type input "[PERSON_NAME]"
click at [730, 407] on icon "button" at bounding box center [723, 402] width 15 height 15
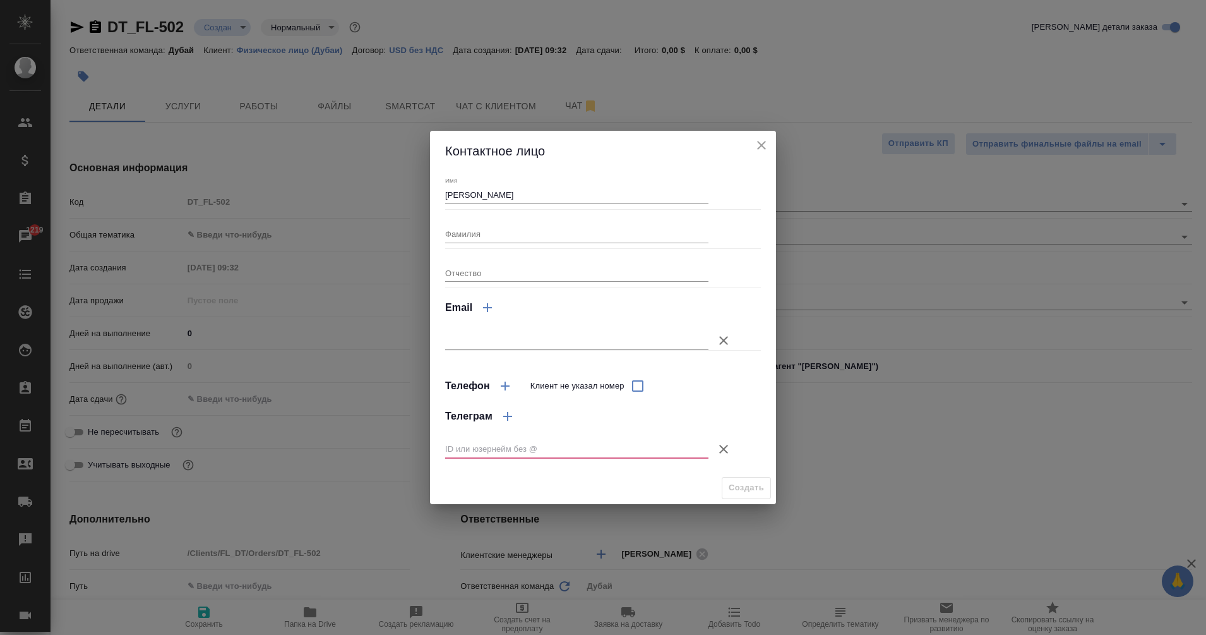
click at [515, 448] on input "text" at bounding box center [576, 449] width 263 height 18
paste input "@johnb8989"
click at [455, 449] on input "@johnb8989" at bounding box center [576, 449] width 263 height 18
type input "johnb8989"
click at [764, 489] on button "Создать" at bounding box center [746, 488] width 49 height 22
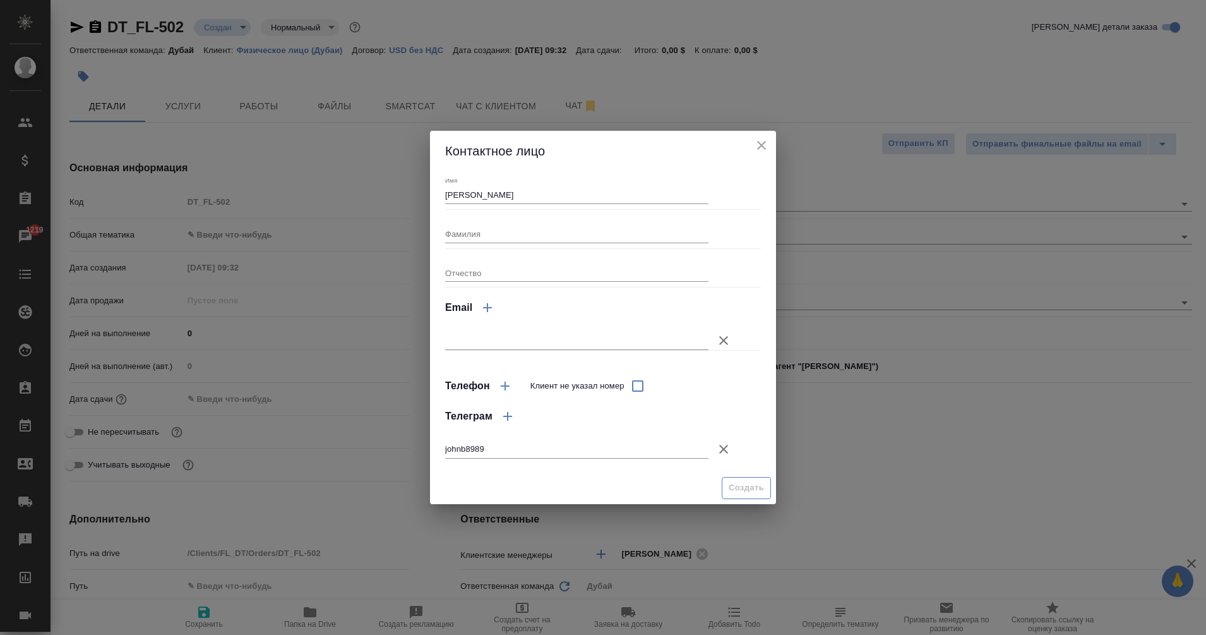
type input "[PERSON_NAME]"
type textarea "x"
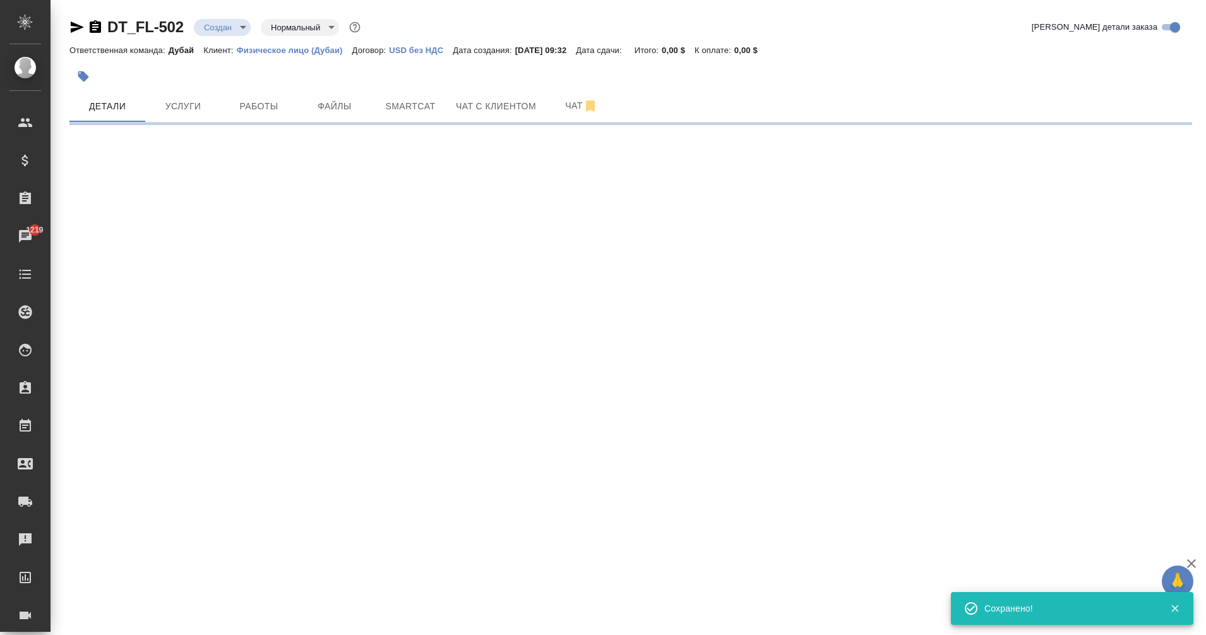
type input "holyTrinity"
select select "RU"
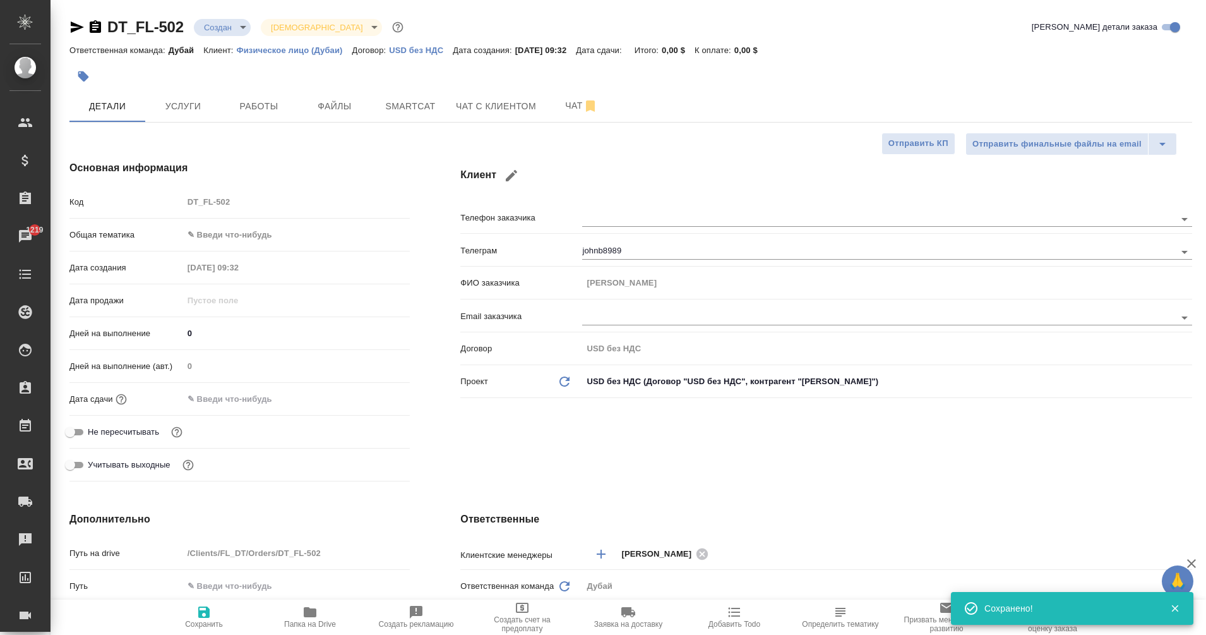
type textarea "x"
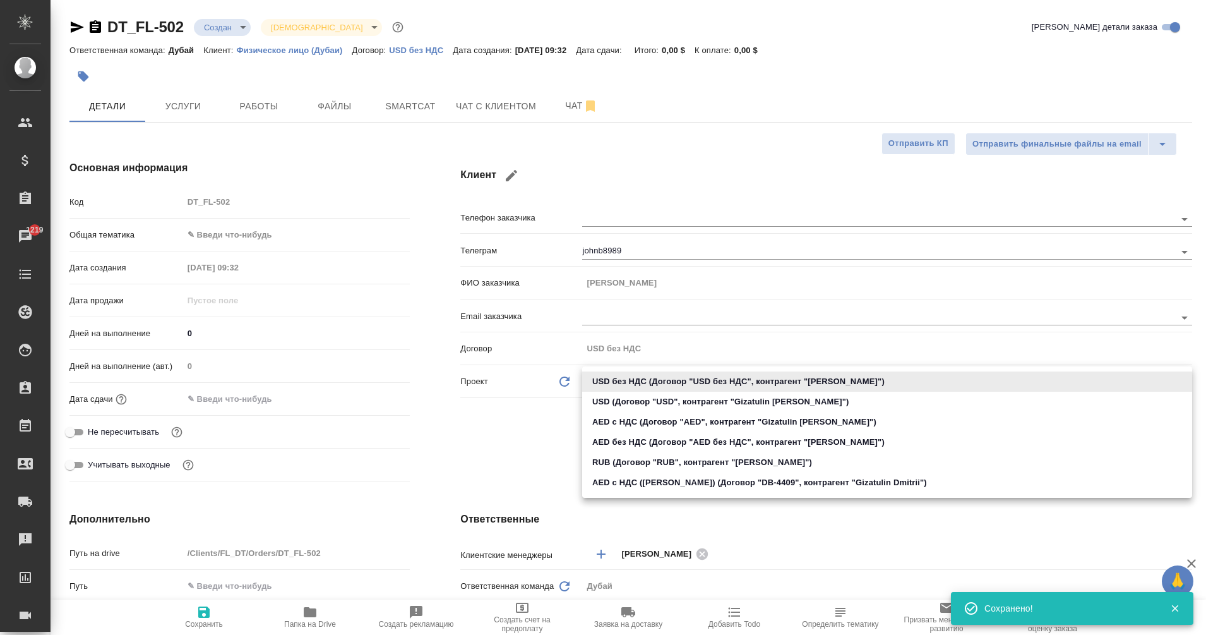
click at [671, 380] on body "🙏 .cls-1 fill:#fff; AWATERA Eganian Margarita Клиенты Спецификации Заказы 1219 …" at bounding box center [603, 317] width 1206 height 635
click at [625, 488] on li "AED c НДС ([PERSON_NAME]) (Договор "DB-4409", контрагент "Gizatulin Dmitrii")" at bounding box center [887, 482] width 610 height 20
type input "68959f12d80a9a609995ac95"
type textarea "x"
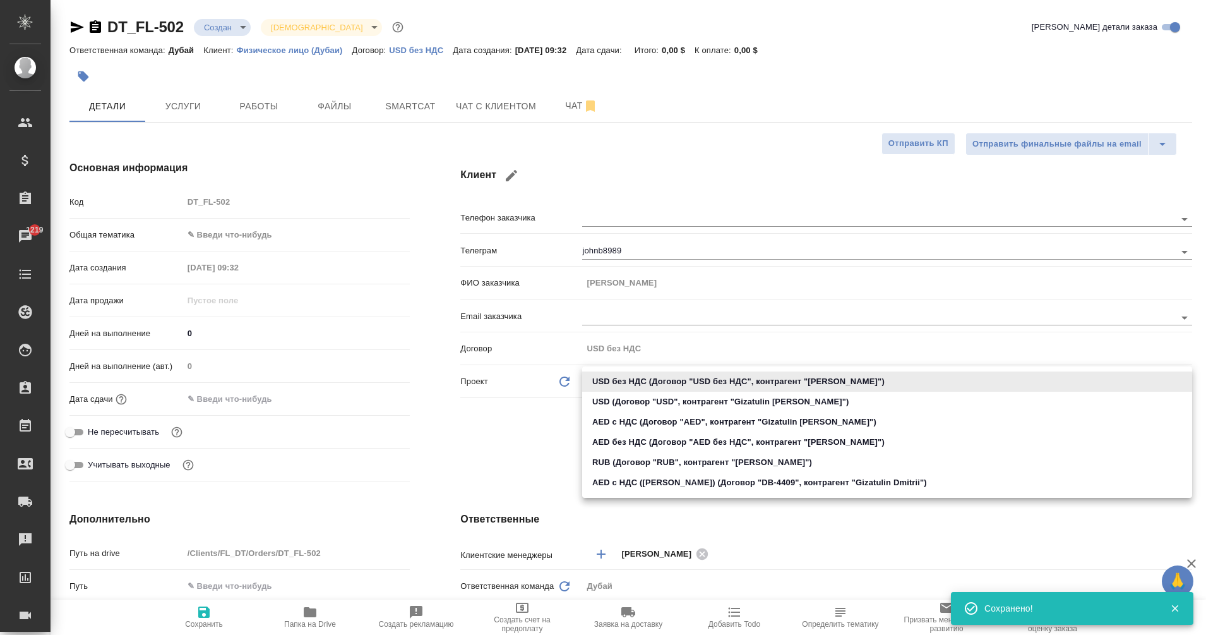
type textarea "x"
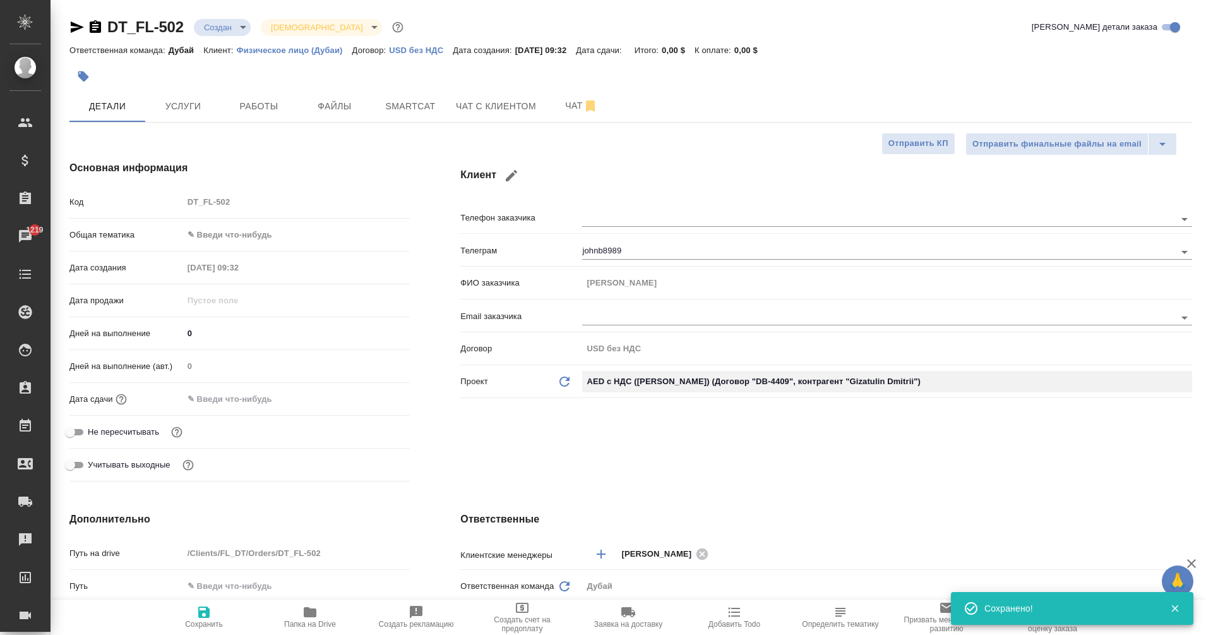
type input "DB-4409"
type textarea "x"
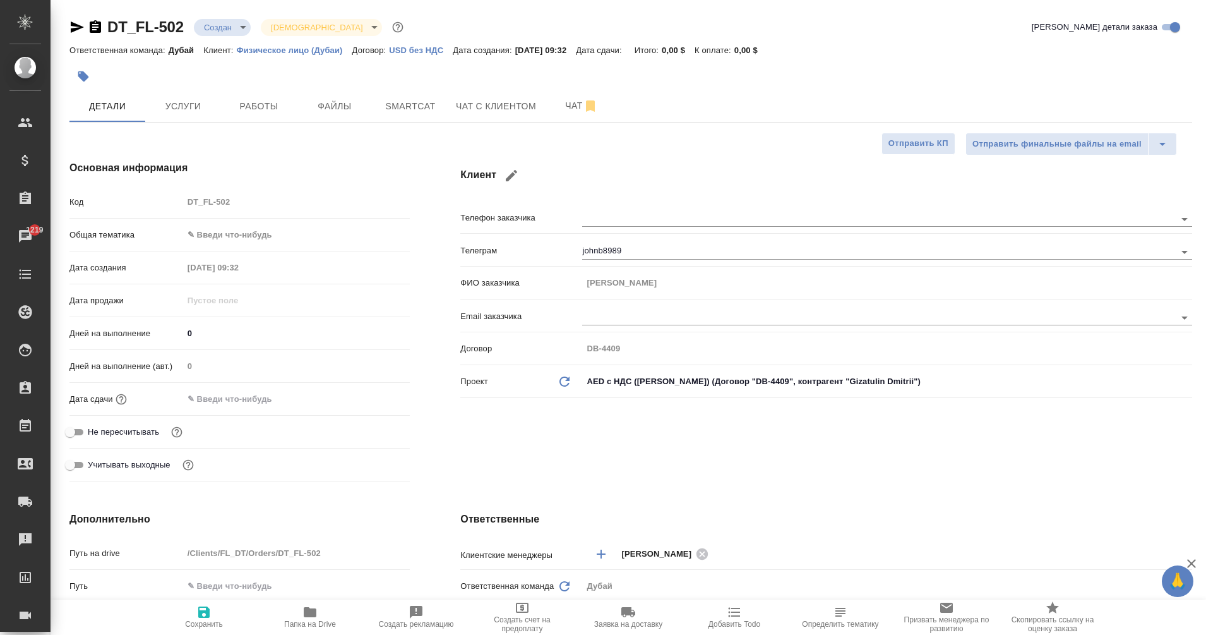
click at [208, 628] on span "Сохранить" at bounding box center [204, 624] width 38 height 9
type textarea "x"
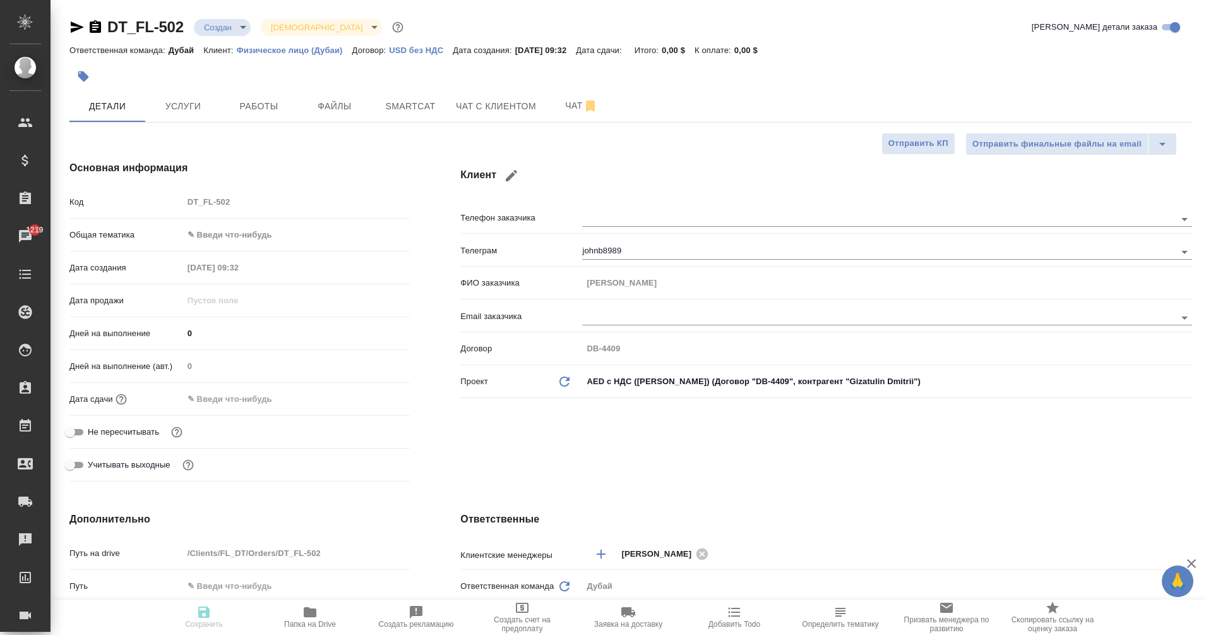
type textarea "x"
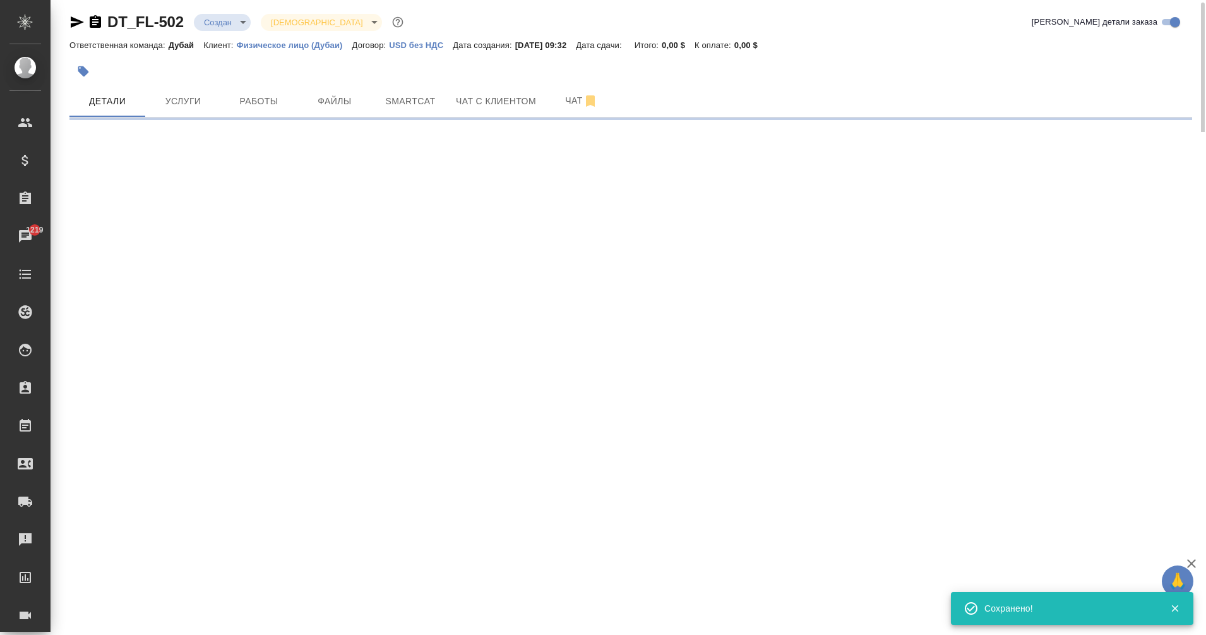
select select "RU"
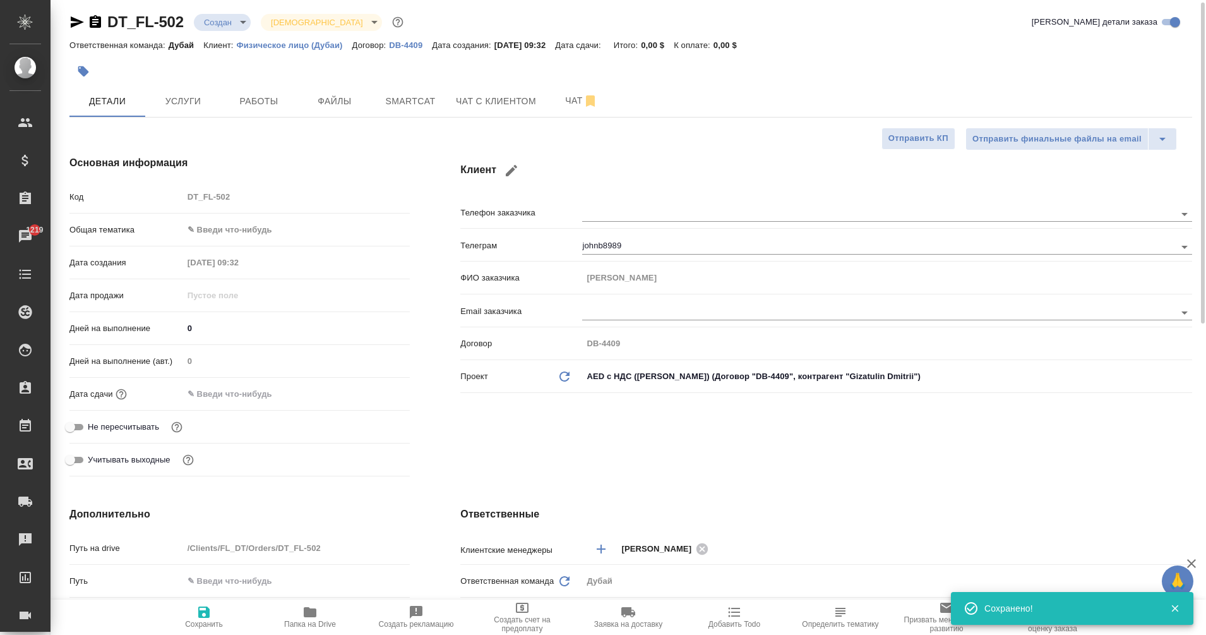
type textarea "x"
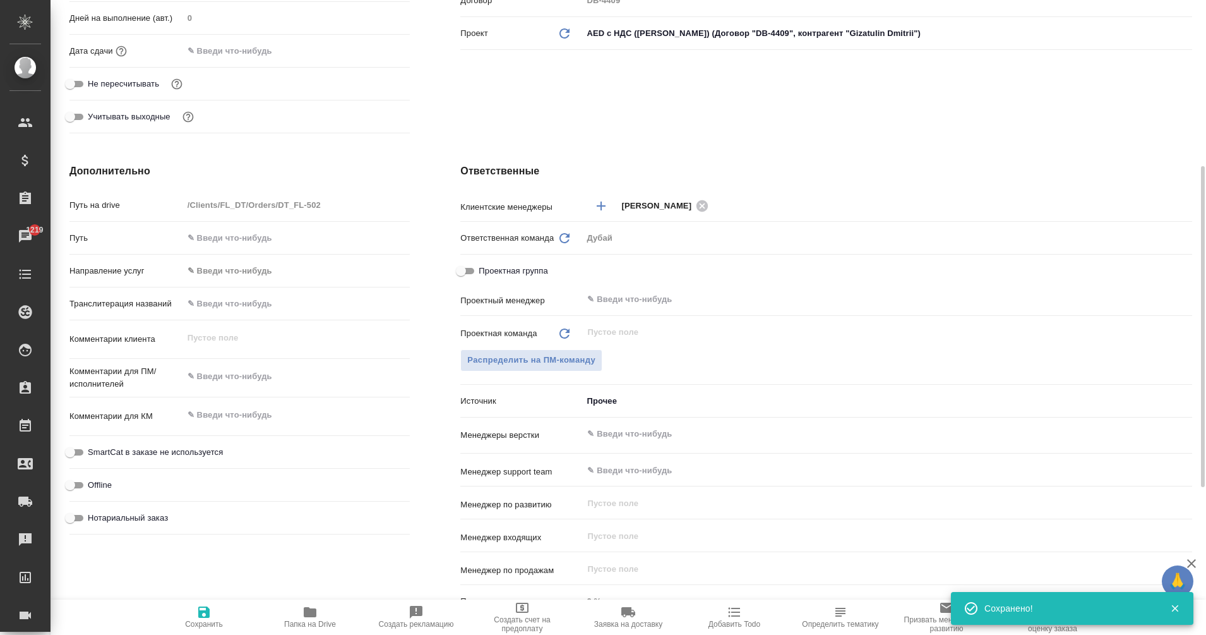
scroll to position [353, 0]
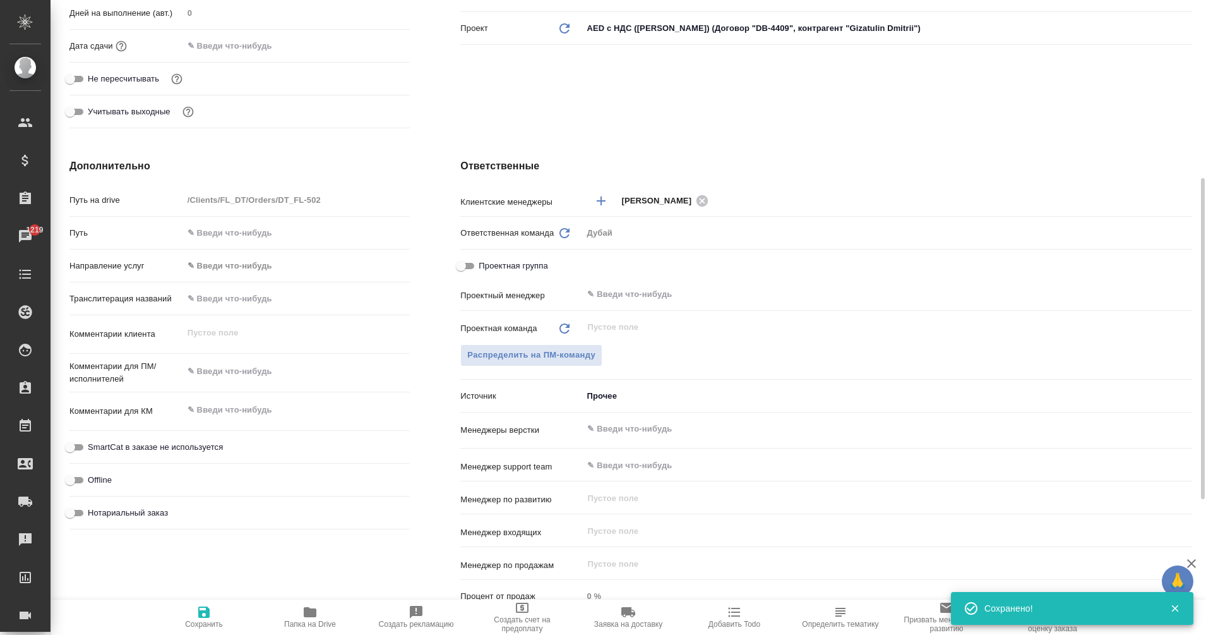
click at [214, 347] on div "x" at bounding box center [296, 334] width 227 height 28
type textarea "x"
click at [239, 366] on textarea at bounding box center [297, 371] width 226 height 21
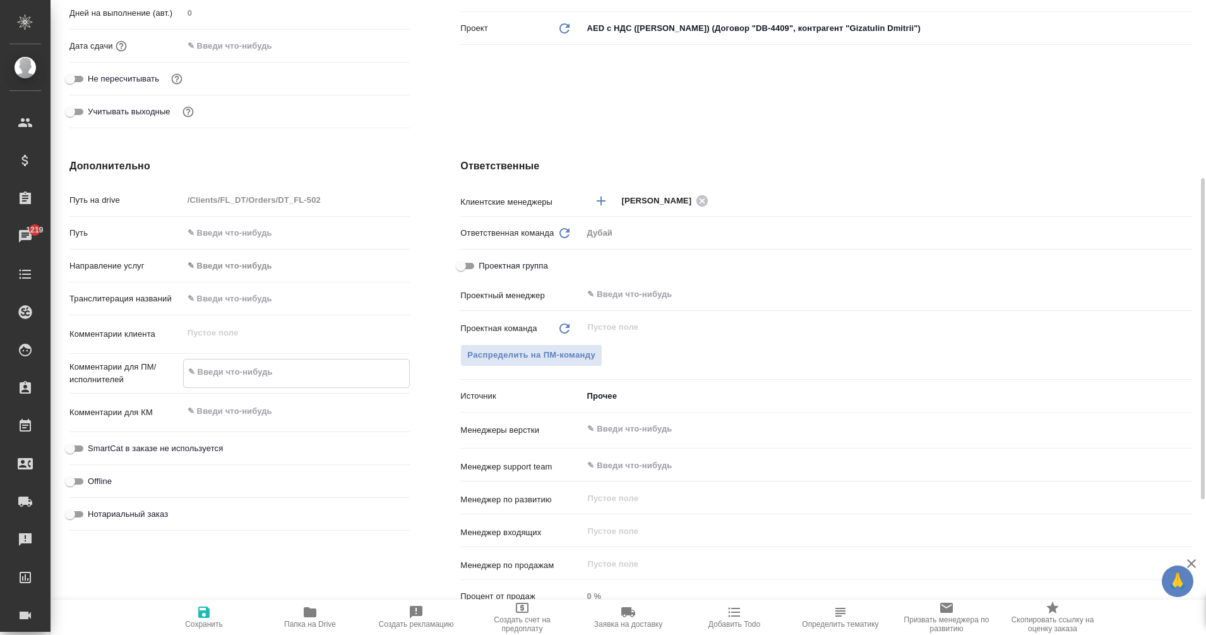
type textarea "Н"
type textarea "x"
type textarea "На"
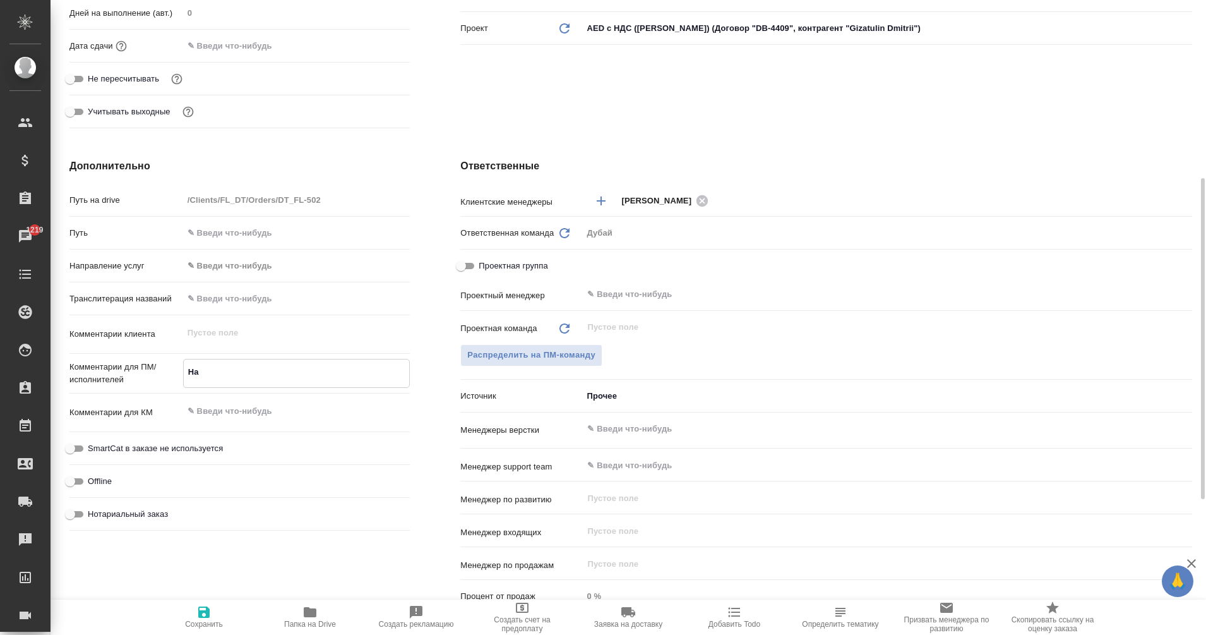
type textarea "x"
type textarea "Наш"
type textarea "x"
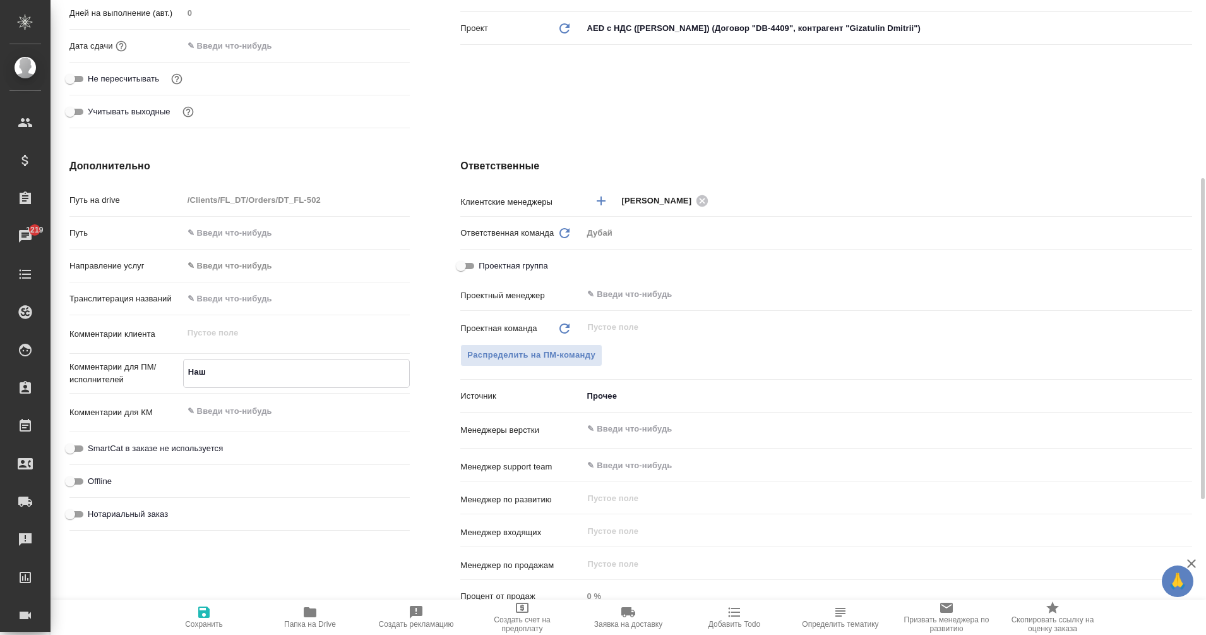
type textarea "x"
type textarea "Наш"
type textarea "x"
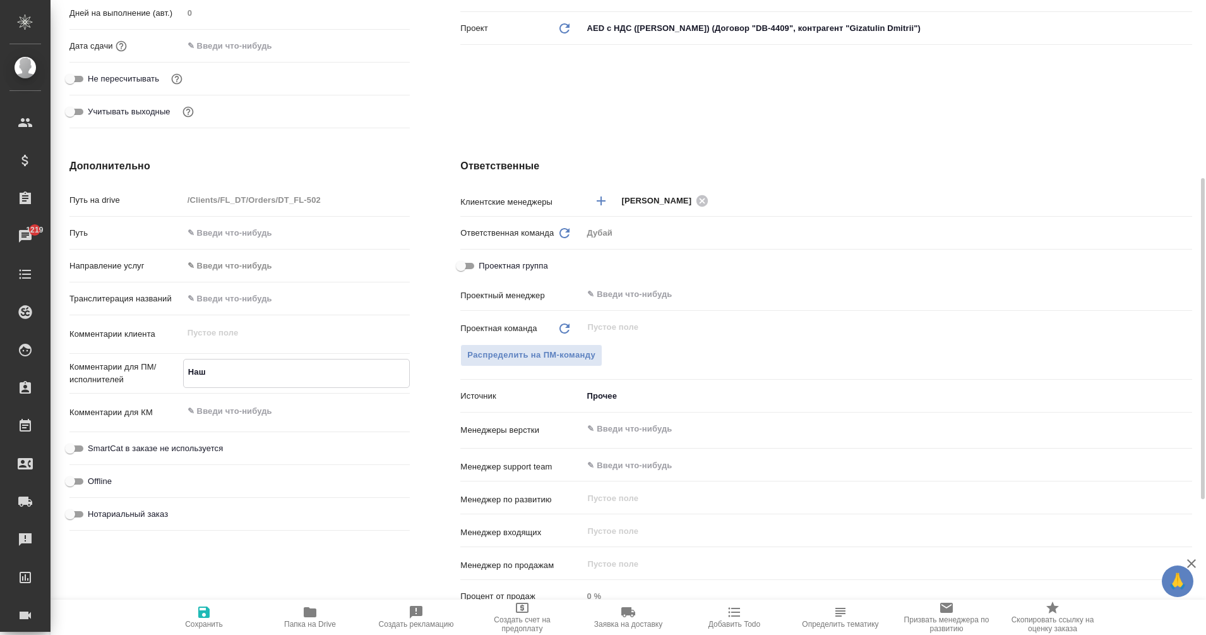
type textarea "x"
type textarea "Наш к"
type textarea "x"
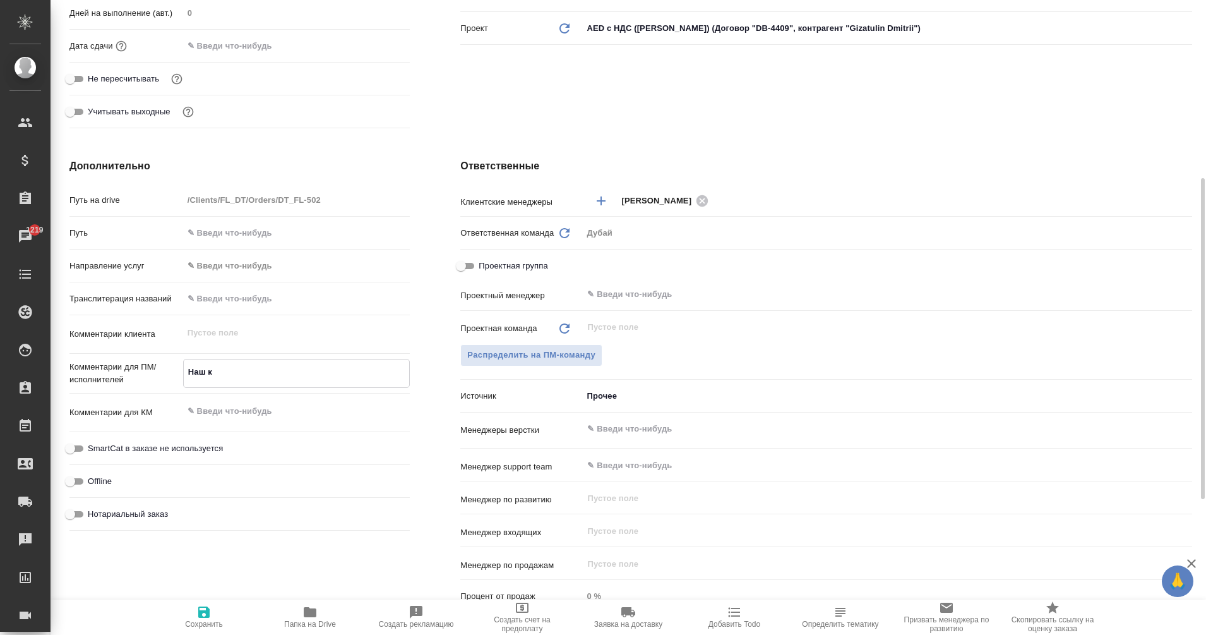
type textarea "Наш кл"
type textarea "x"
type textarea "Наш кли"
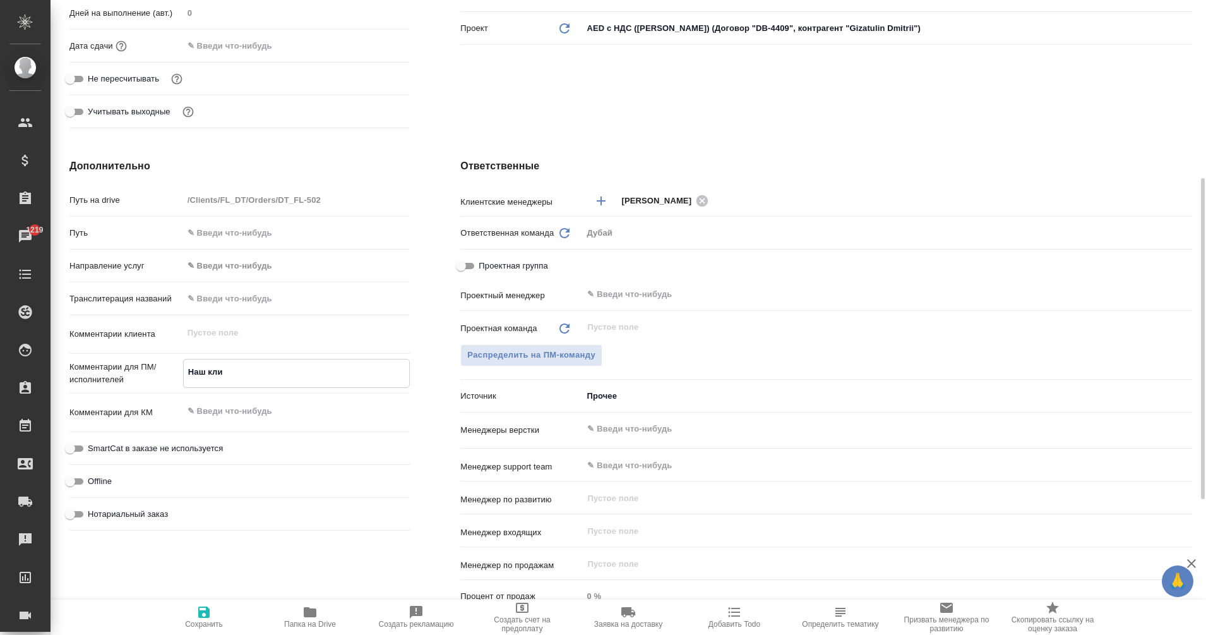
type textarea "x"
type textarea "Наш клие"
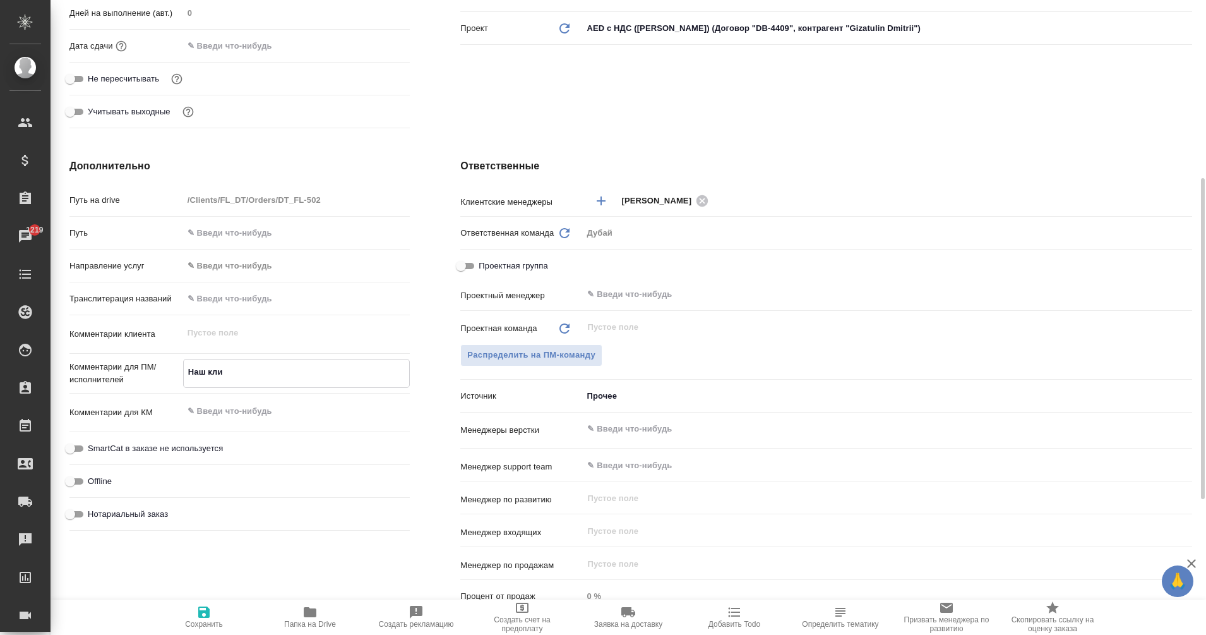
type textarea "x"
type textarea "Наш клиен"
type textarea "x"
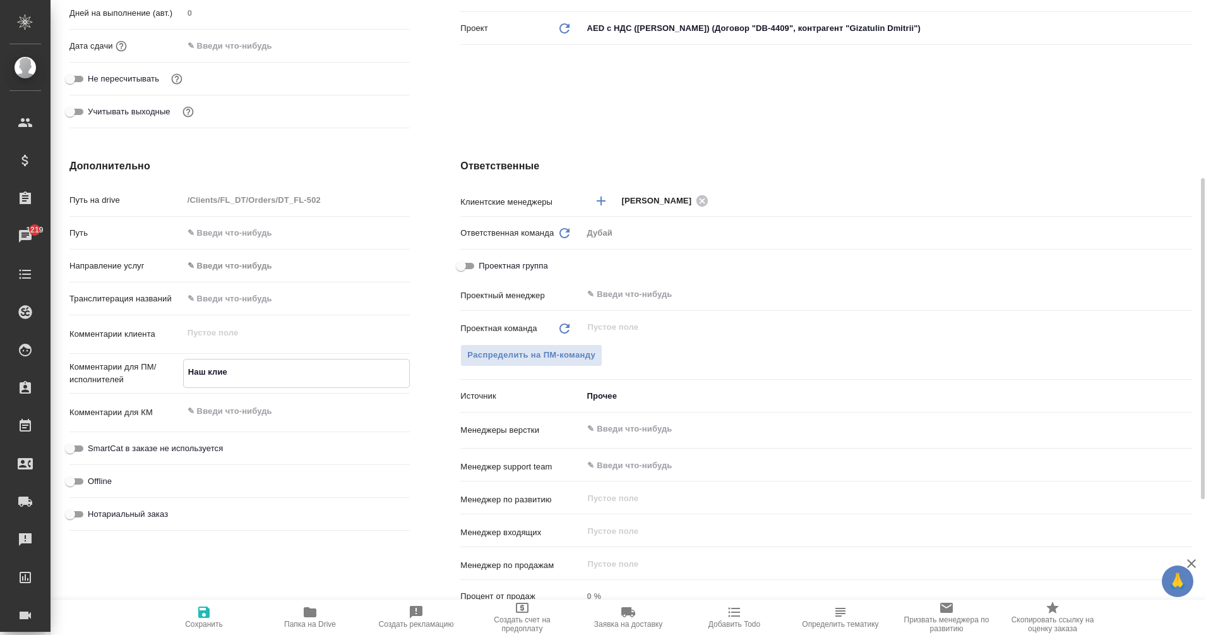
type textarea "x"
type textarea "Наш клиент"
type textarea "x"
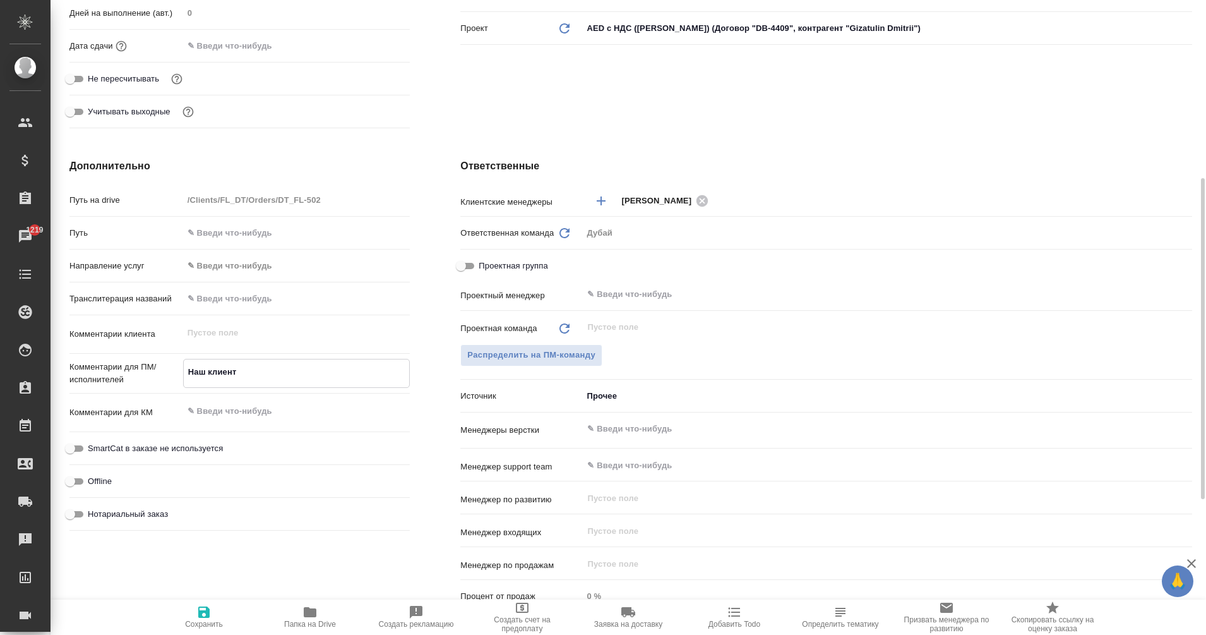
type textarea "Наш клиент"
type textarea "x"
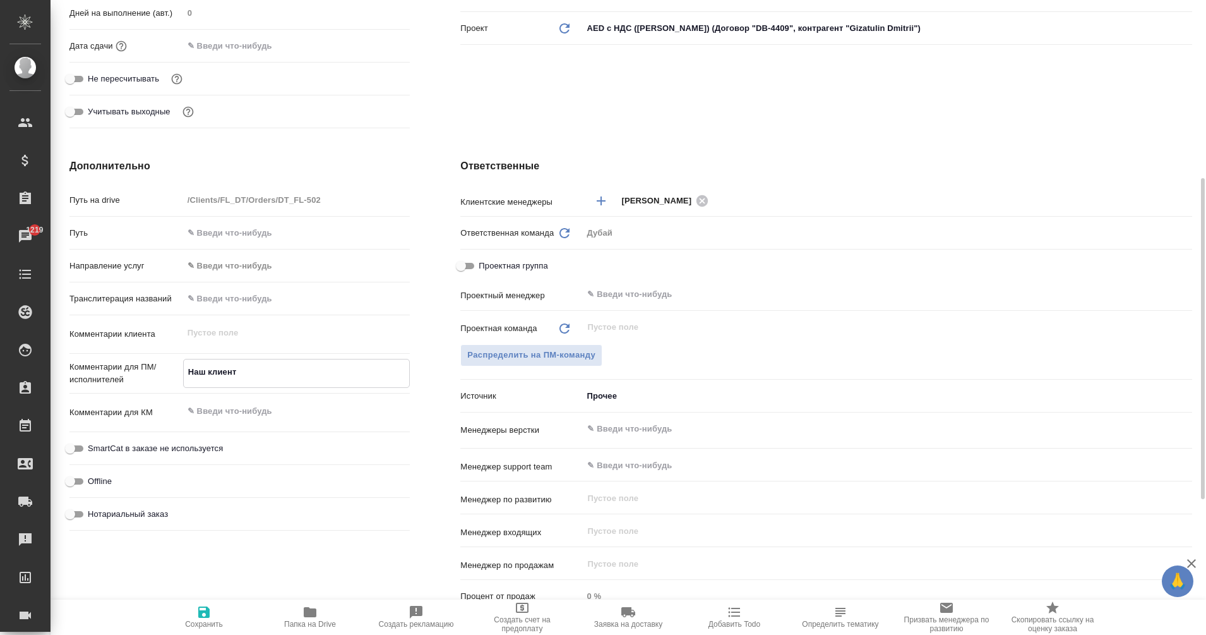
type textarea "Наш клиент P"
type textarea "x"
type textarea "Наш клиент Pr"
type textarea "x"
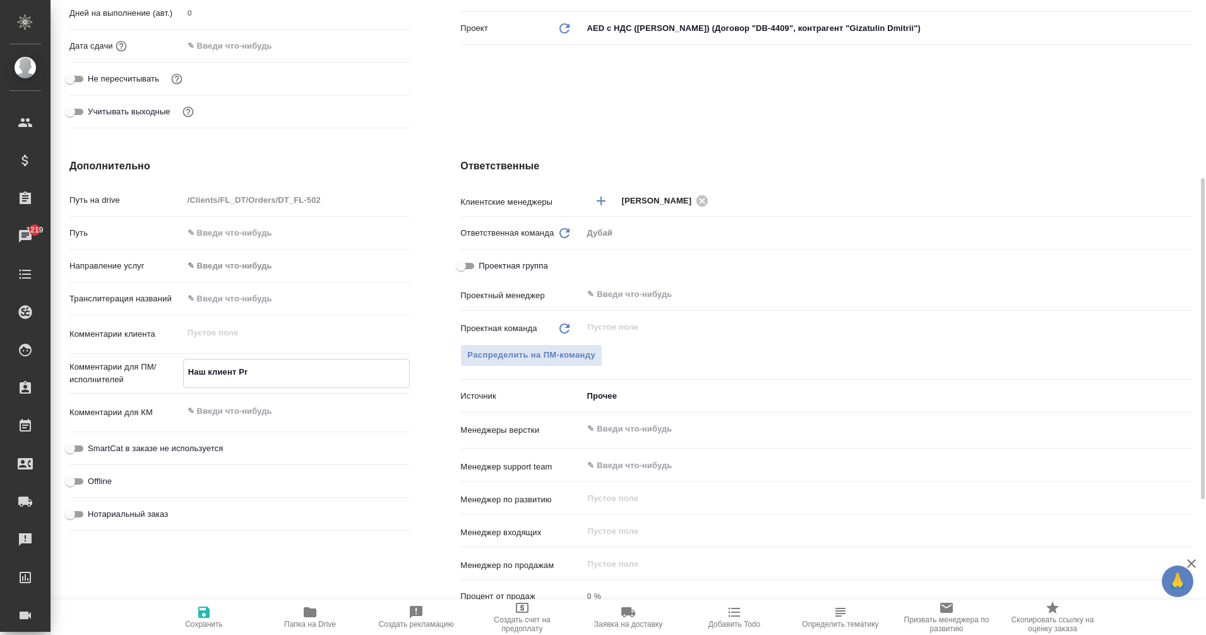
type textarea "x"
type textarea "Наш клиент Pri"
type textarea "x"
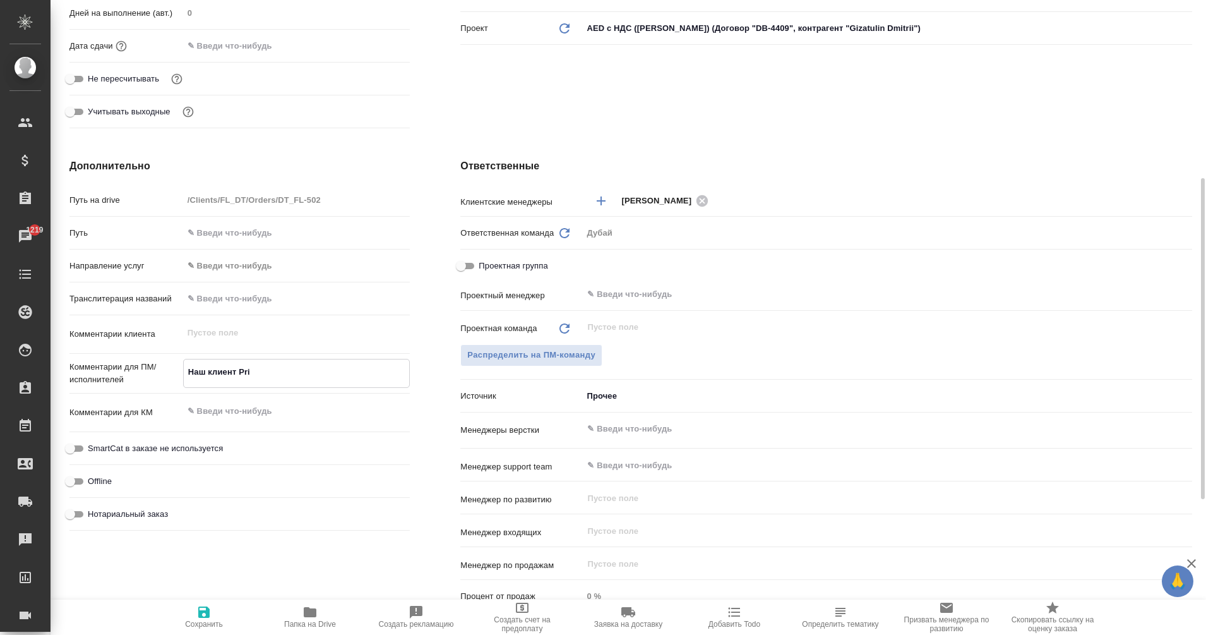
type textarea "x"
type textarea "Наш клиент Prim"
type textarea "x"
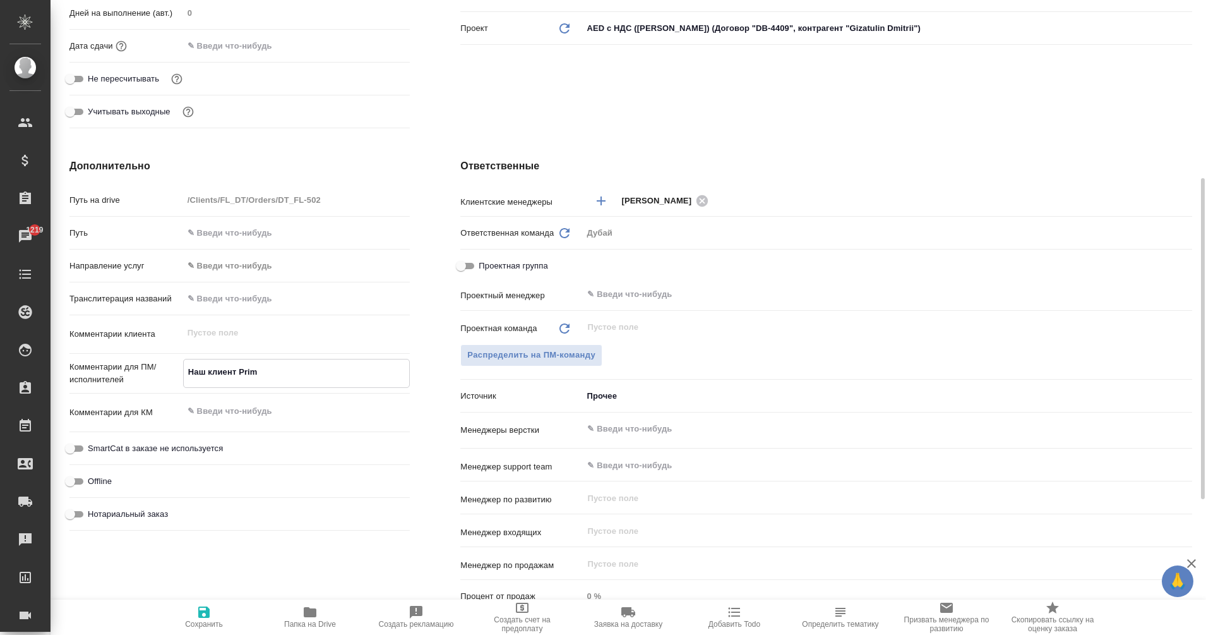
type textarea "Наш клиент Prime"
type textarea "x"
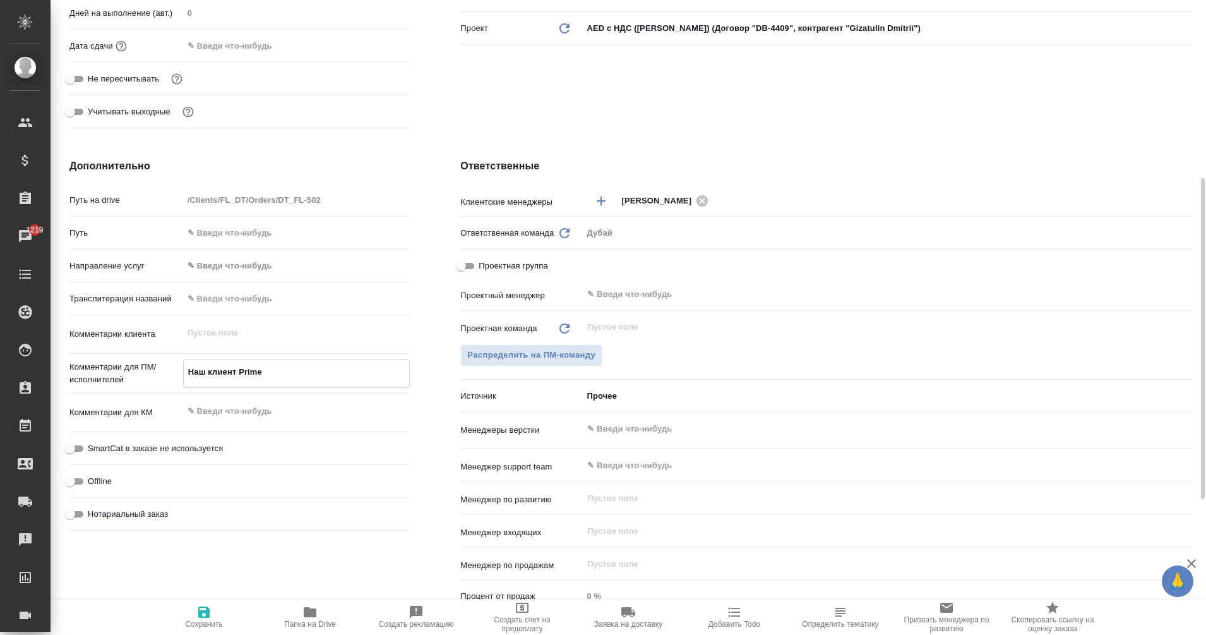
type textarea "Наш клиент Primes"
type textarea "x"
type textarea "Наш клиент Primesh"
type textarea "x"
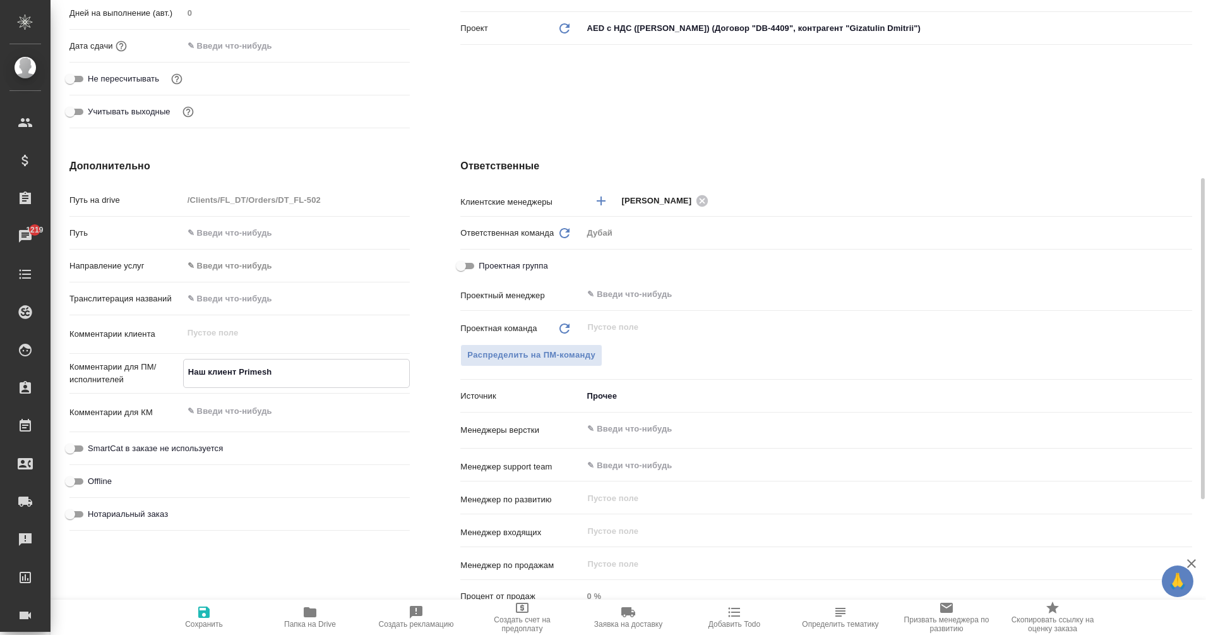
type textarea "x"
type textarea "Наш клиент Primeshi"
type textarea "x"
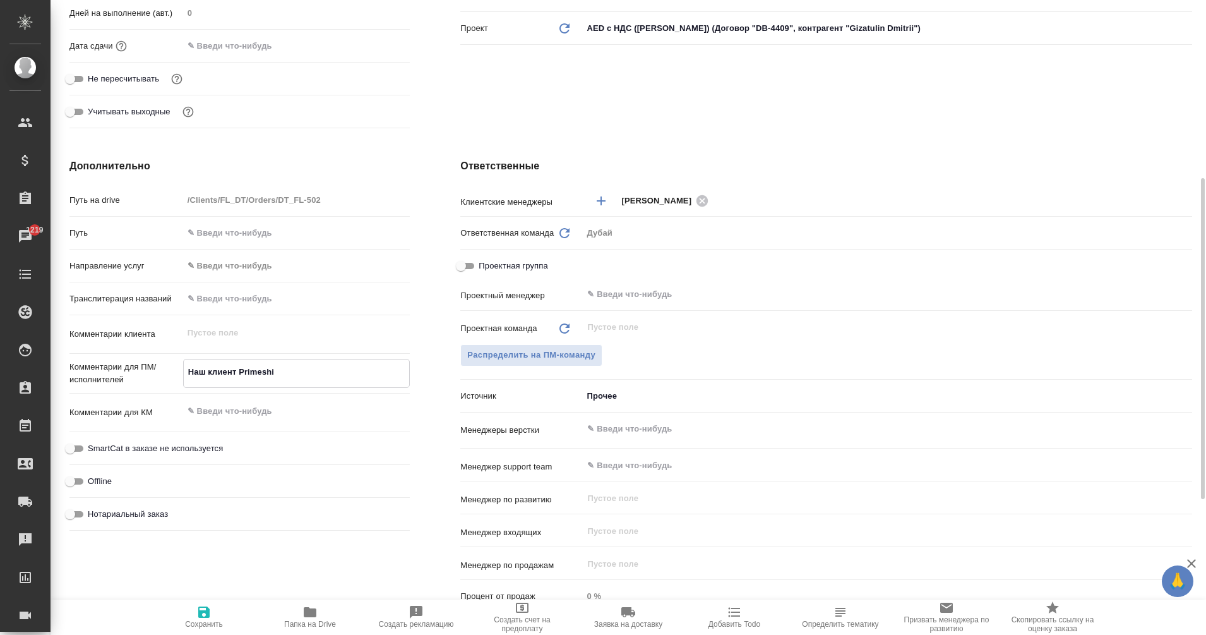
type textarea "x"
type textarea "Наш клиент Primeshie"
type textarea "x"
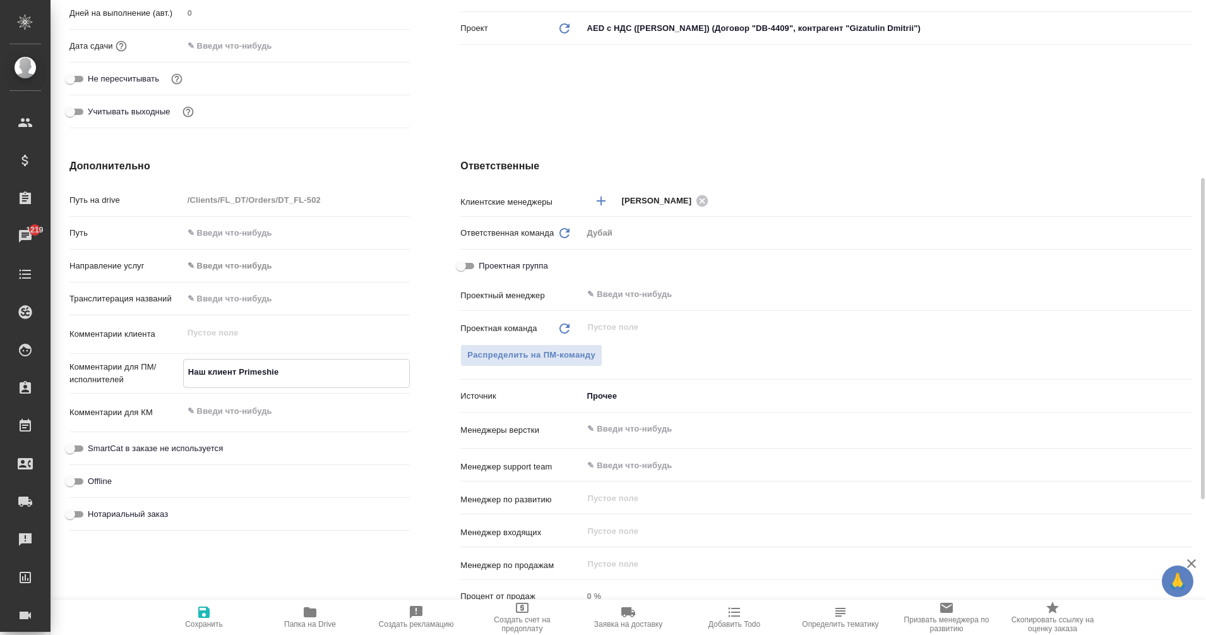
type textarea "Наш клиент Primeshiel"
type textarea "x"
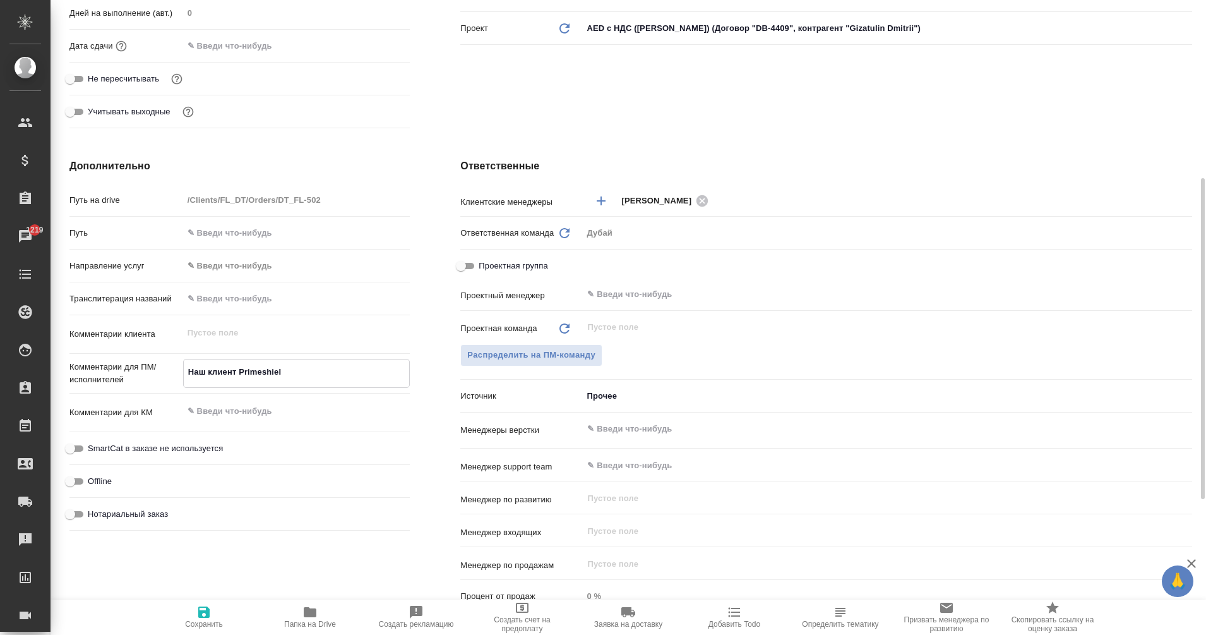
type textarea "Наш клиент Primeshield"
type textarea "x"
type textarea "Наш клиент Primeshield"
type textarea "x"
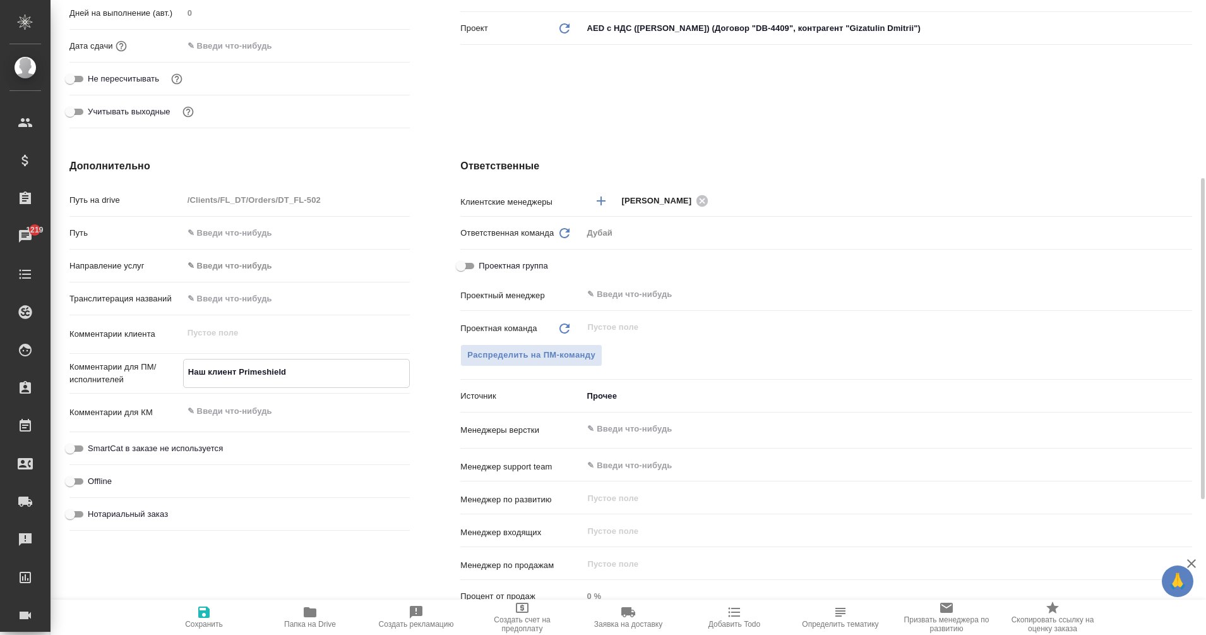
type textarea "x"
type textarea "Наш клиент Primeshield ,"
type textarea "x"
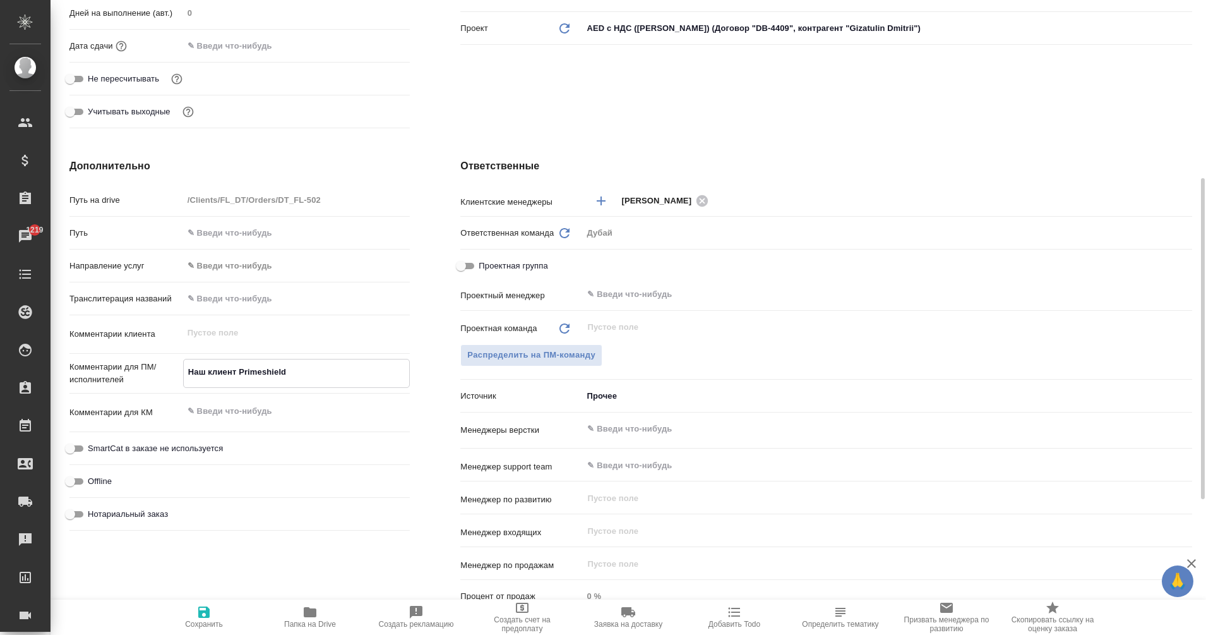
type textarea "x"
type textarea "Наш клиент Primeshield ,"
type textarea "x"
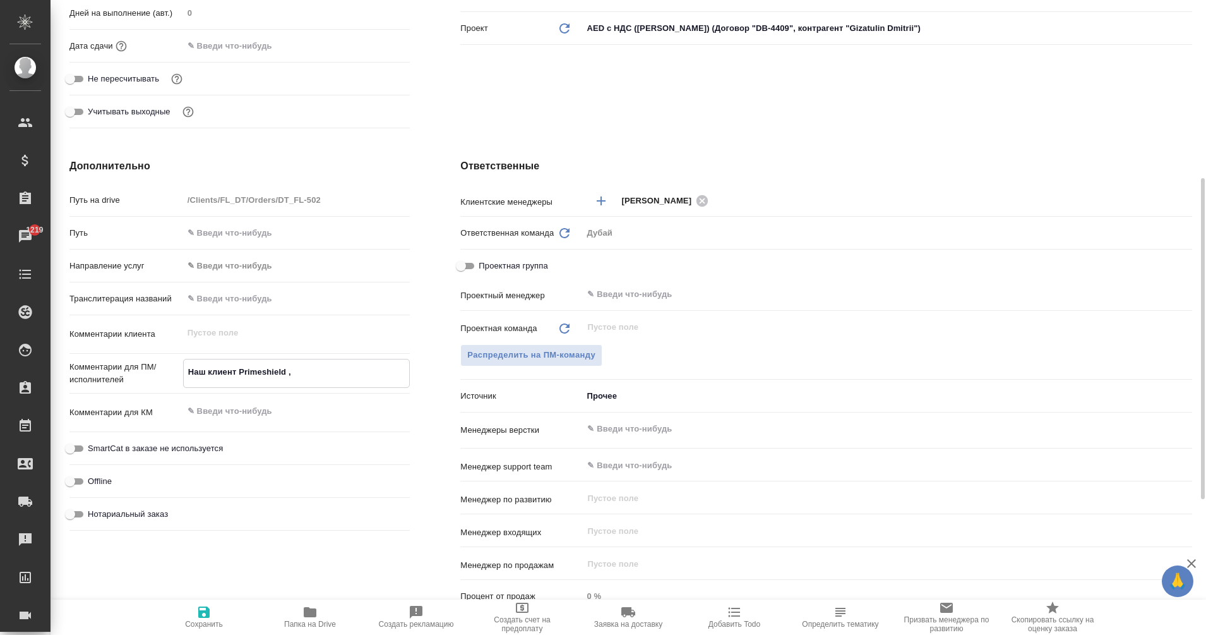
type textarea "Наш клиент Primeshield , п"
type textarea "x"
type textarea "Наш клиент Primeshield , пр"
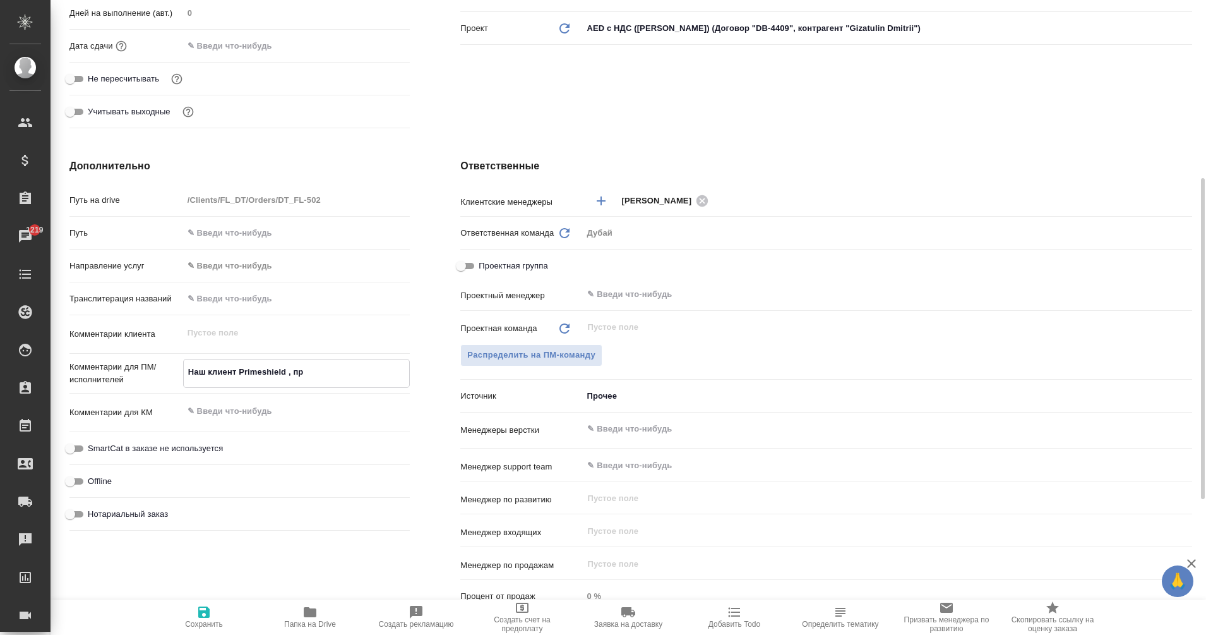
type textarea "x"
type textarea "Наш клиент Primeshield , пре"
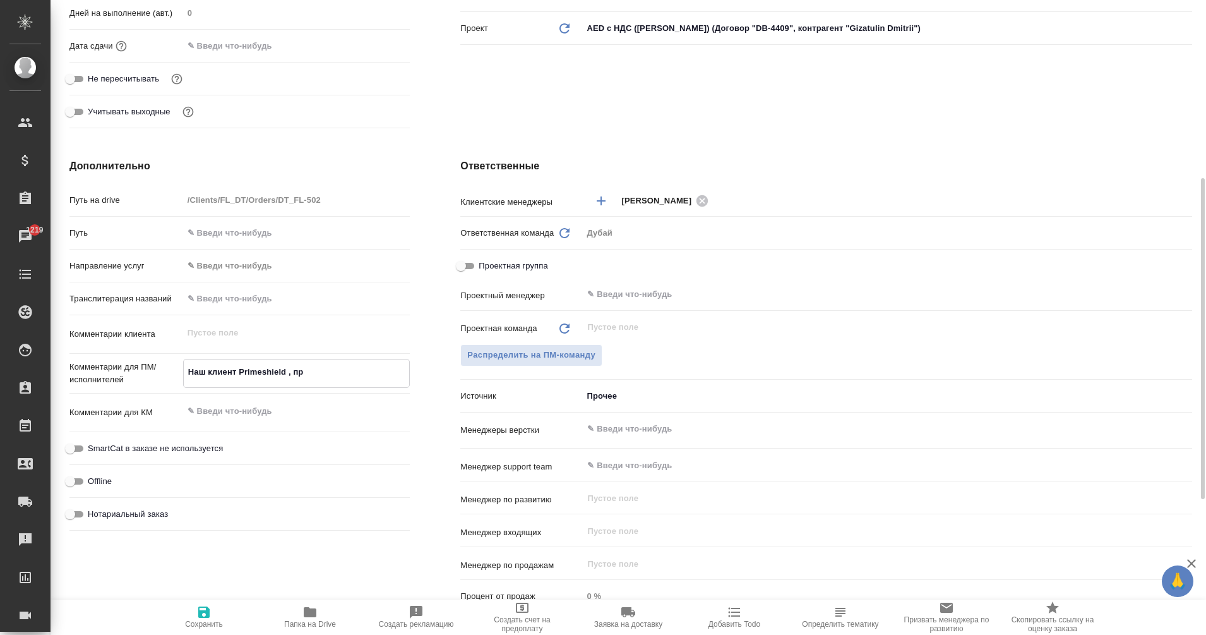
type textarea "x"
type textarea "Наш клиент Primeshield , пред"
type textarea "x"
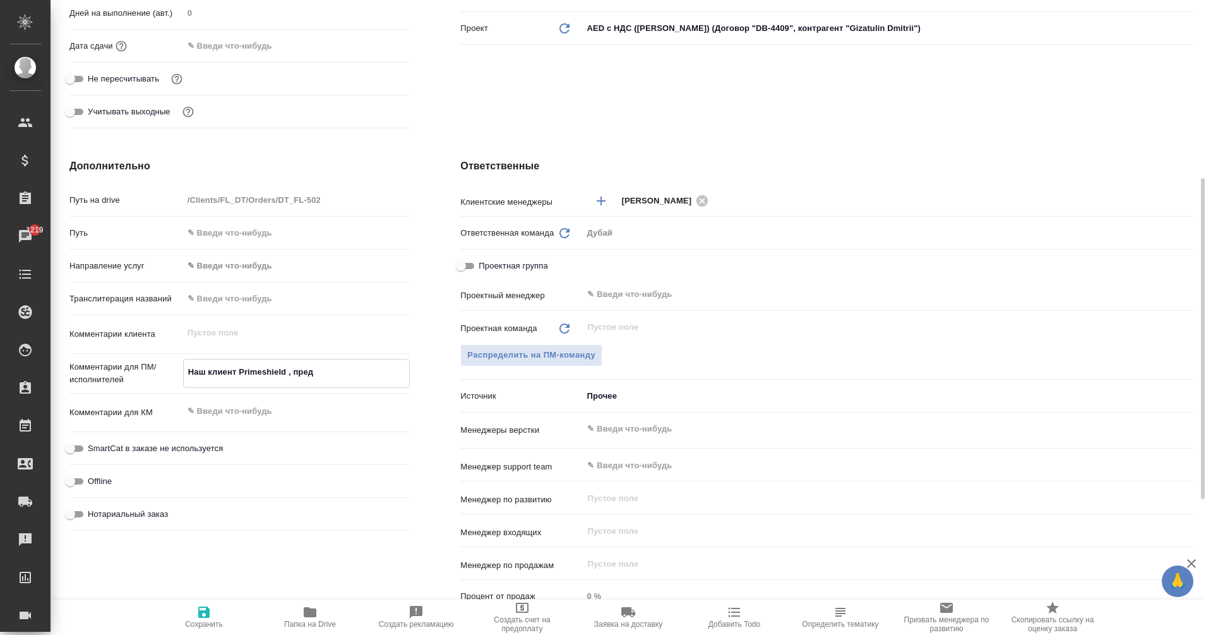
type textarea "x"
type textarea "Наш клиент Primeshield , предл"
type textarea "x"
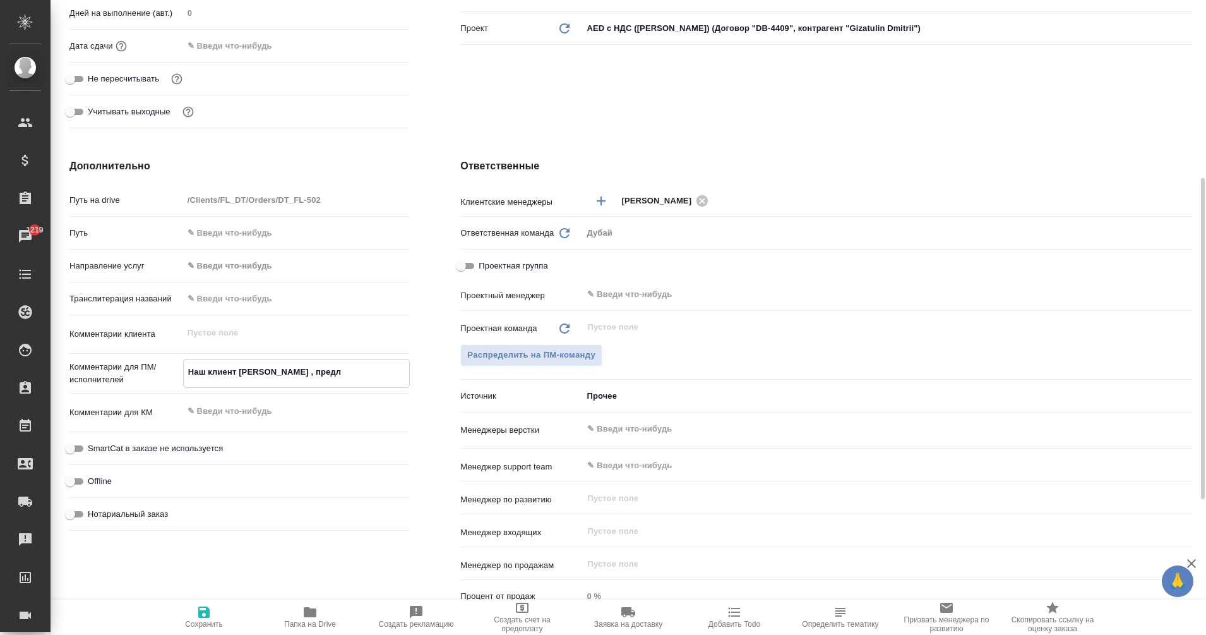
type textarea "Наш клиент Primeshield , предло"
type textarea "x"
type textarea "Наш клиент Primeshield , предлож"
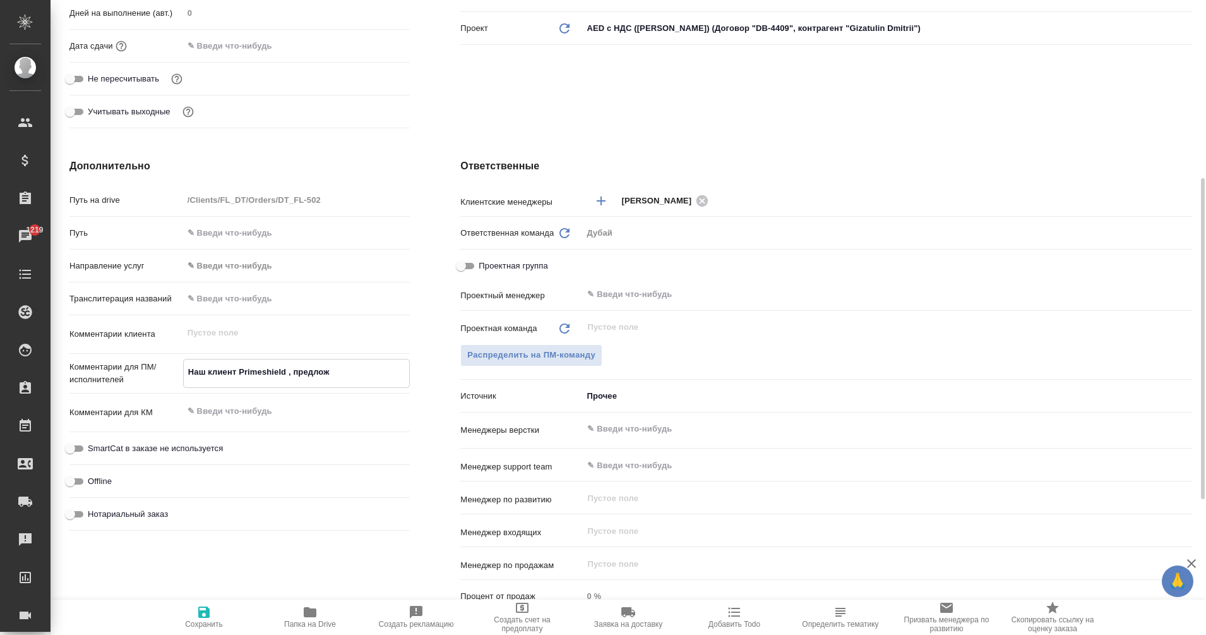
type textarea "x"
type textarea "Наш клиент Primeshield , предложи"
type textarea "x"
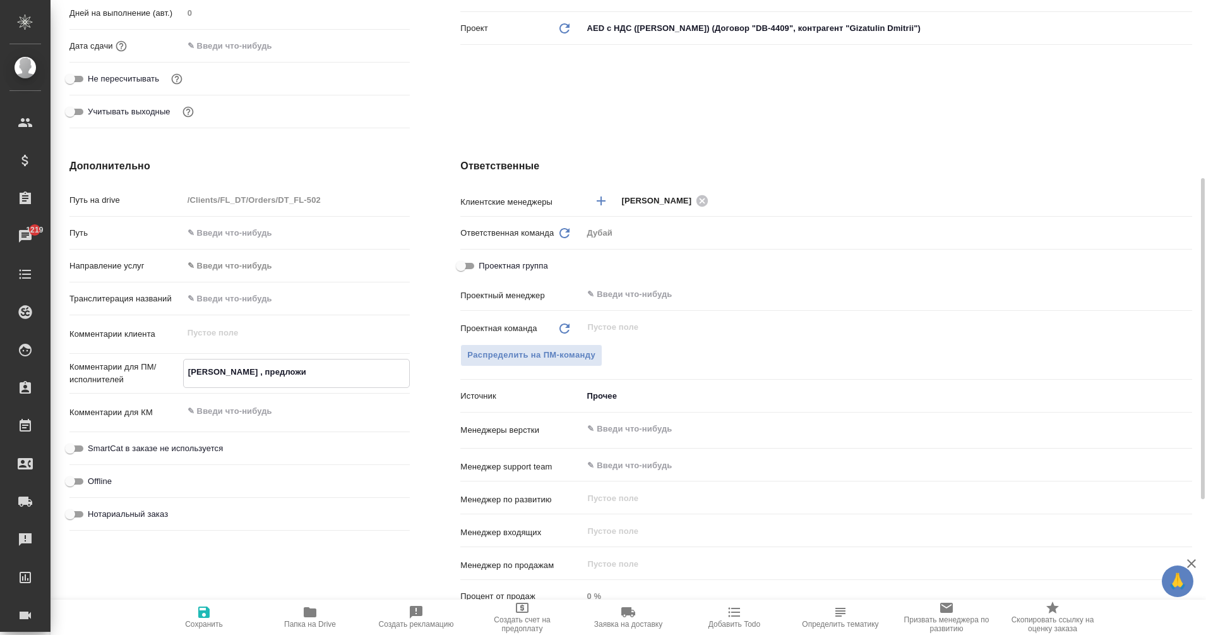
type textarea "x"
type textarea "Наш клиент Primeshield , предложил"
type textarea "x"
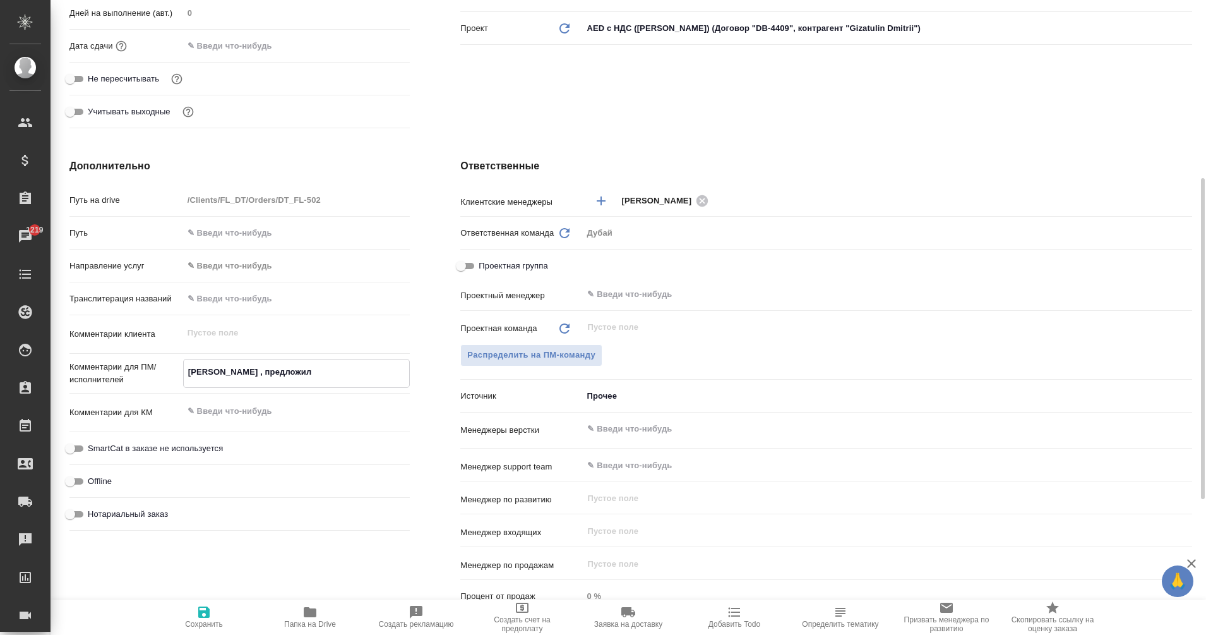
type textarea "x"
type textarea "Наш клиент Primeshield , предложили"
type textarea "x"
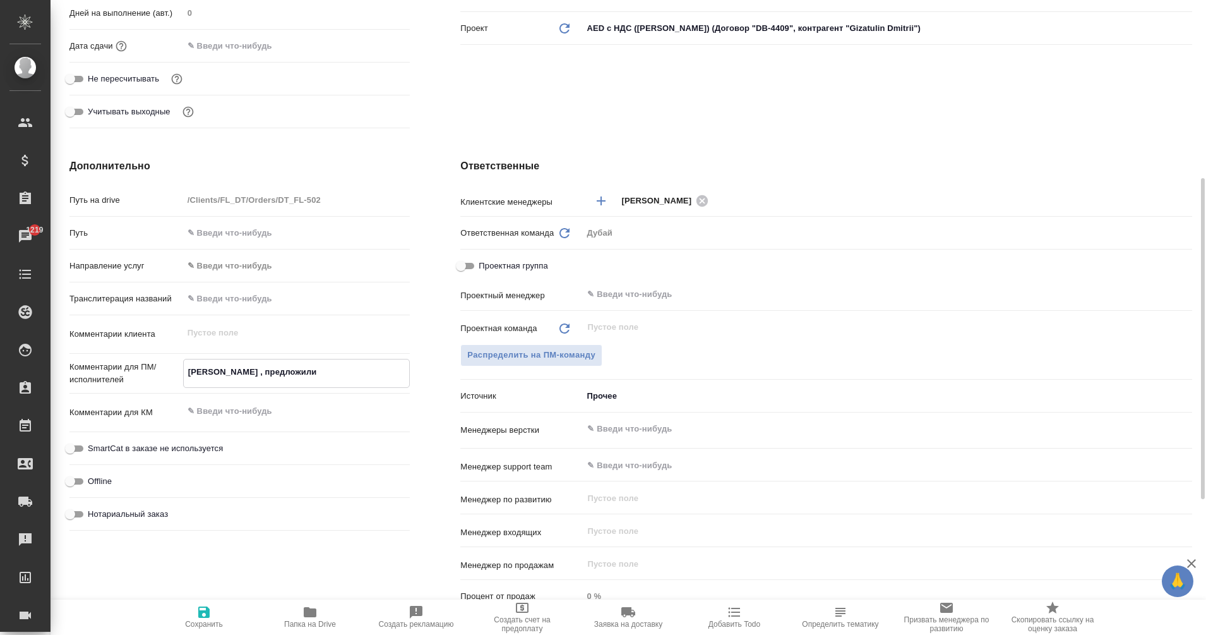
type textarea "x"
type textarea "Наш клиент Primeshield , предложили"
type textarea "x"
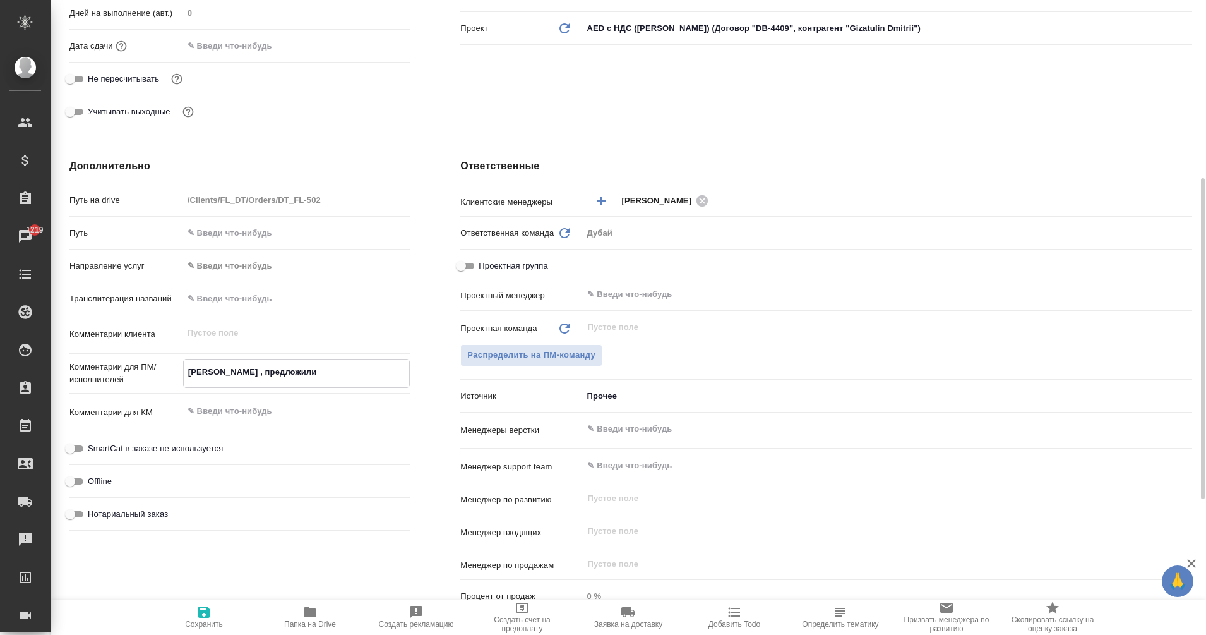
type textarea "Наш клиент Primeshield , предложили е"
type textarea "x"
type textarea "Наш клиент Primeshield , предложили ем"
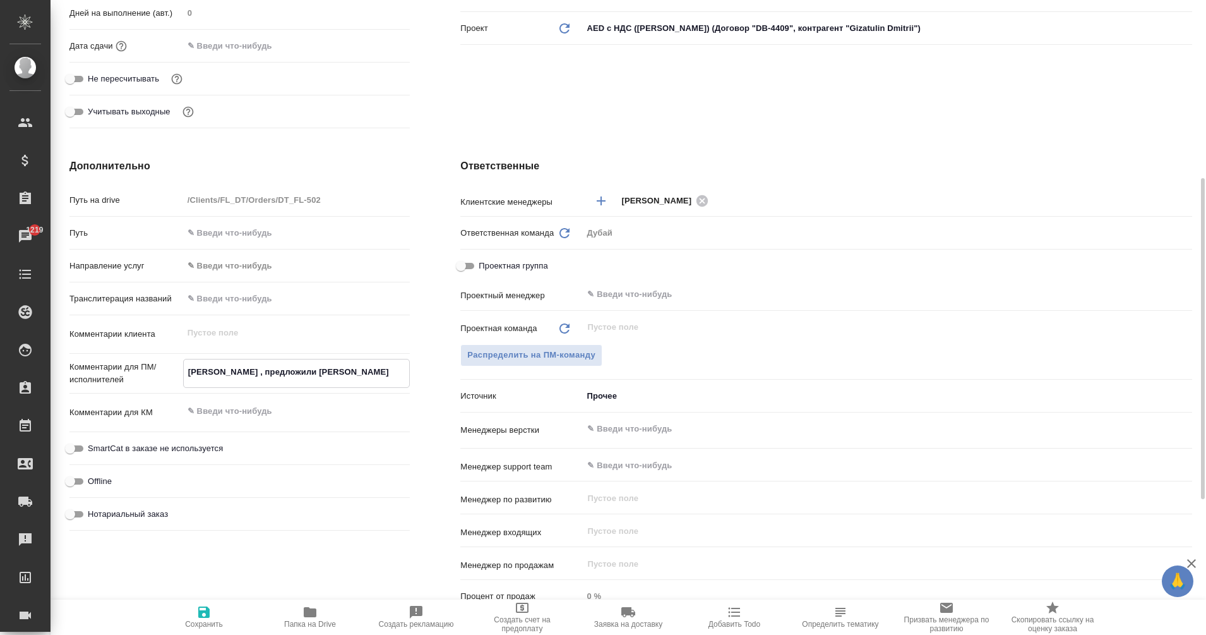
type textarea "x"
type textarea "Наш клиент Primeshield , предложили ему"
type textarea "x"
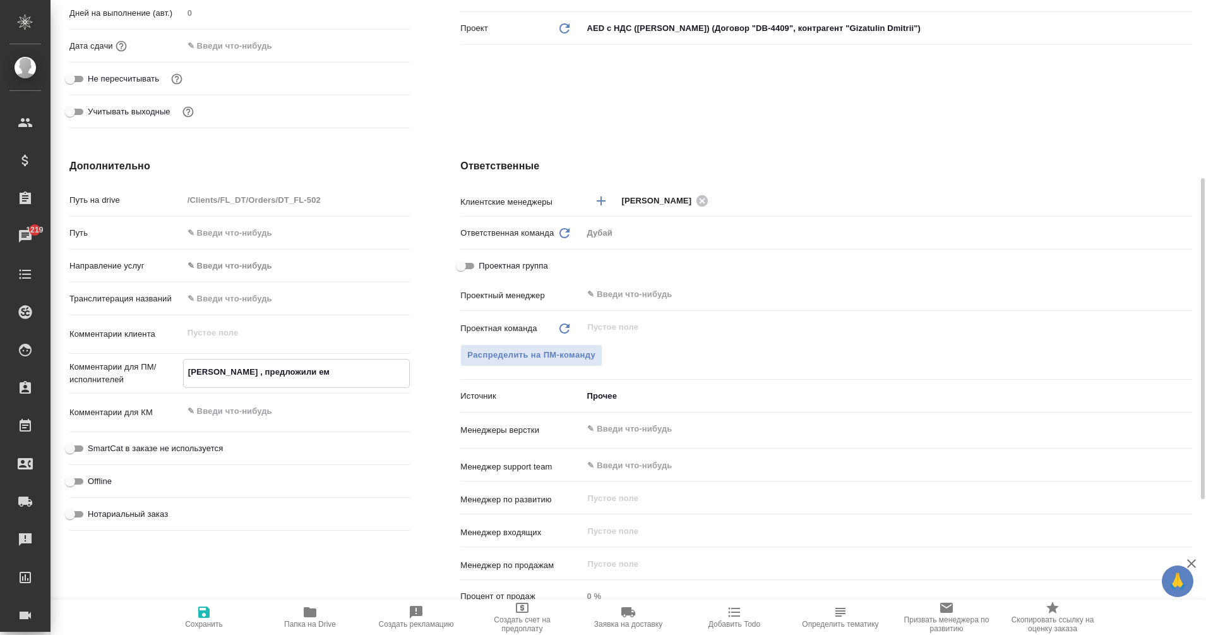
type textarea "x"
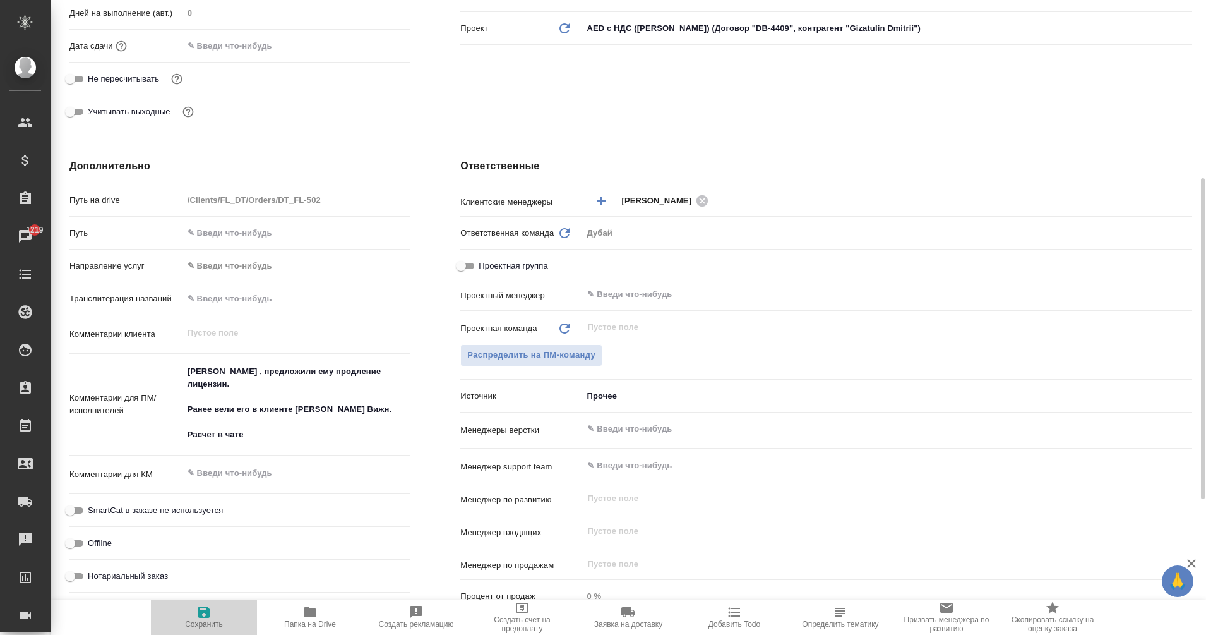
click at [207, 618] on icon "button" at bounding box center [203, 611] width 11 height 11
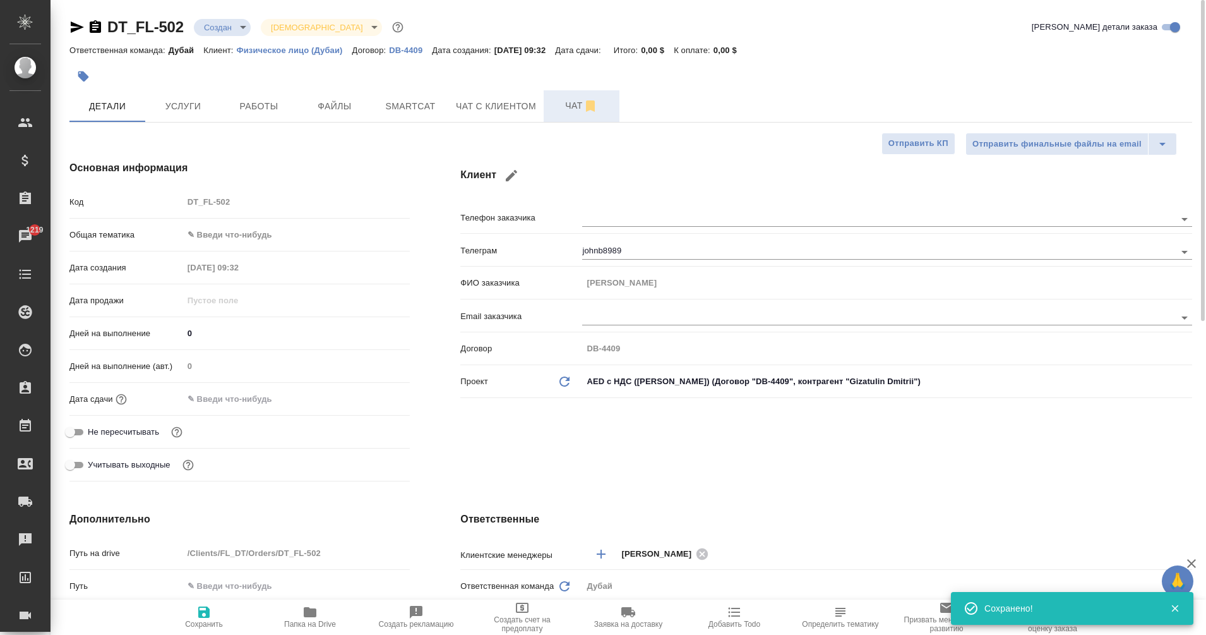
click at [576, 105] on span "Чат" at bounding box center [581, 106] width 61 height 16
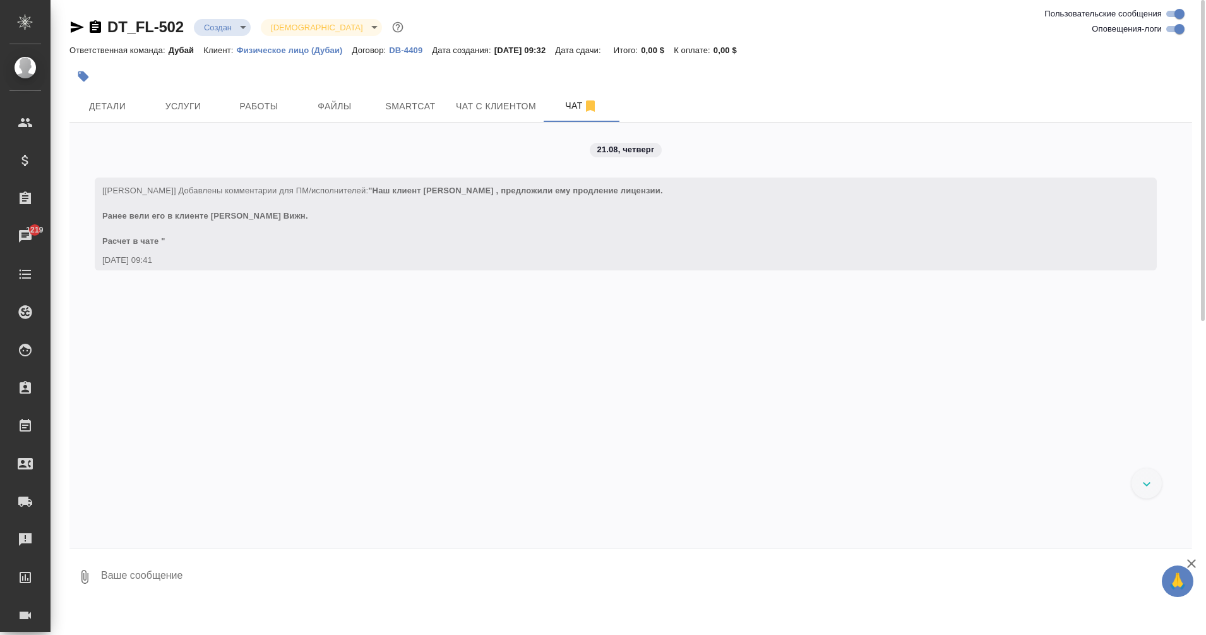
click at [201, 589] on textarea at bounding box center [646, 576] width 1093 height 43
paste textarea "спасибо за ожидание, ниже стоимость и сроки. • Продление лицензии • Смена адрес…"
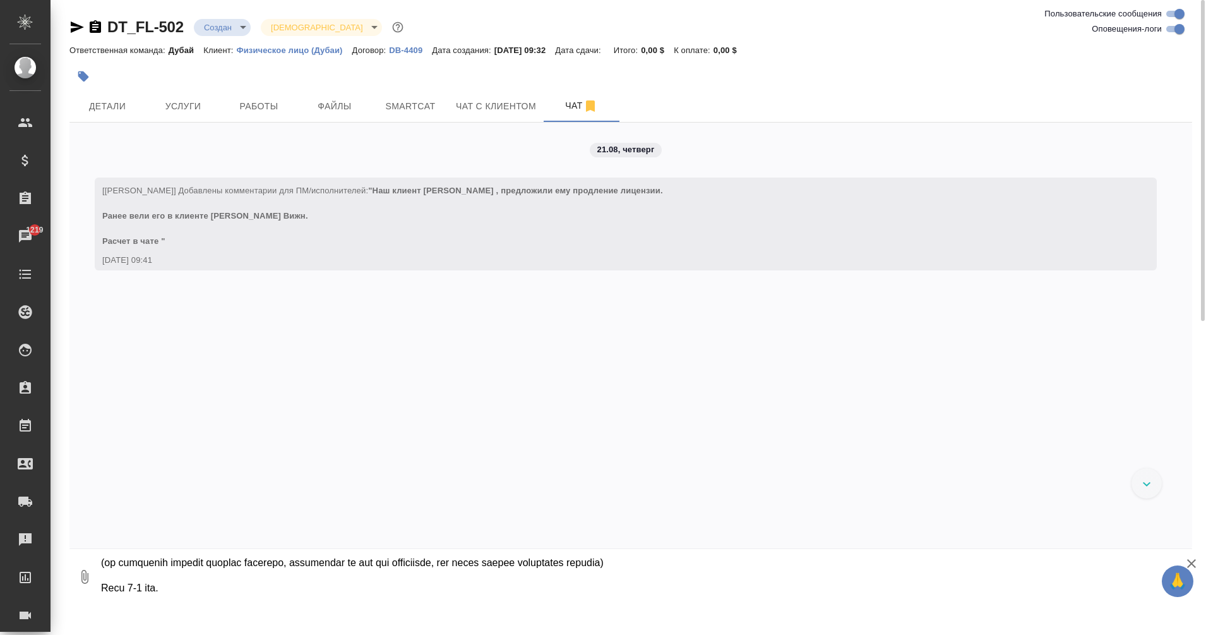
paste textarea "Дополнение: Одобрение Третьей стороны. Департамент химических прекурсоров полиц…"
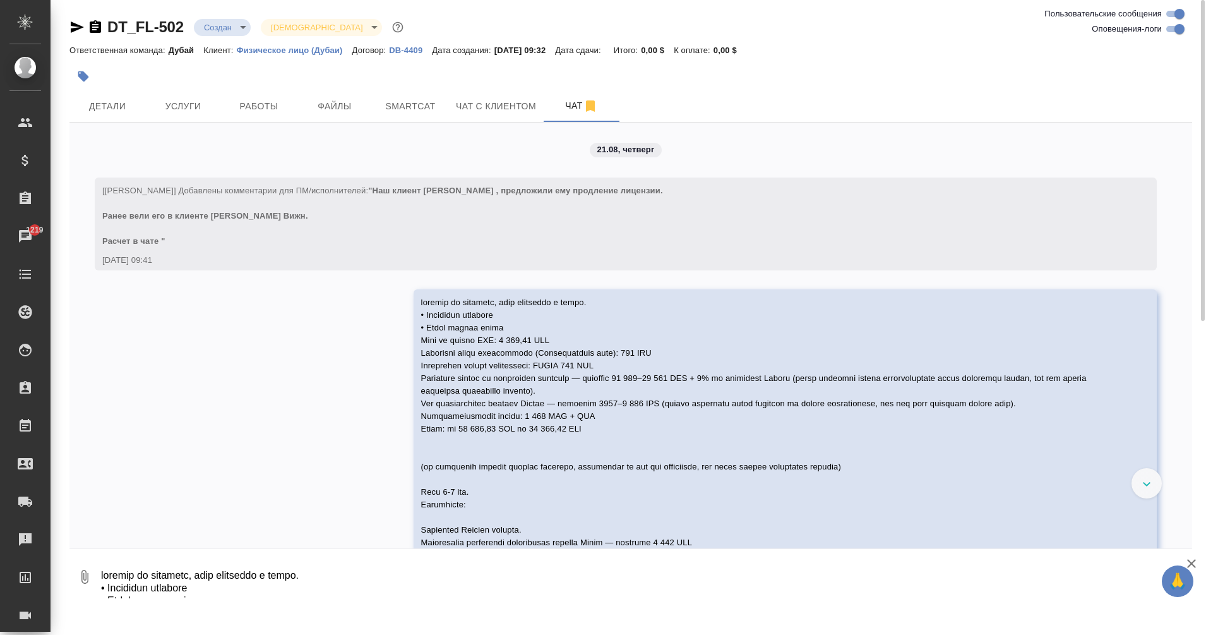
scroll to position [93, 0]
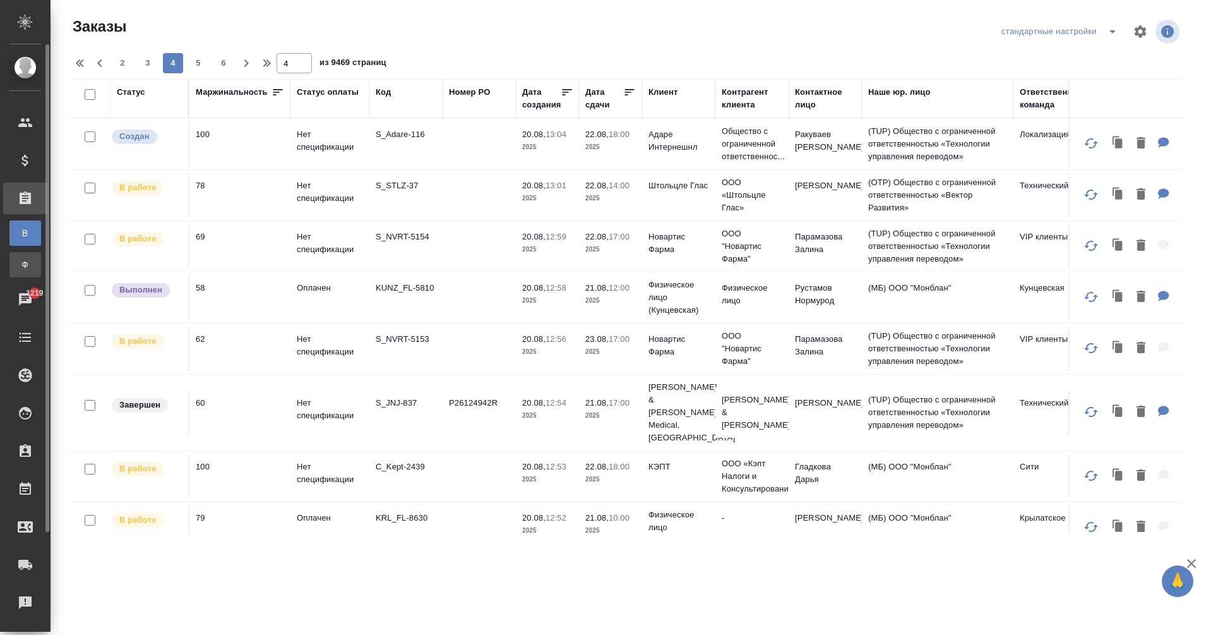
click at [19, 260] on div "Заказы физ. лиц" at bounding box center [9, 264] width 19 height 13
click at [18, 267] on div "Заказы физ. лиц" at bounding box center [9, 264] width 19 height 13
click at [24, 266] on span "Ф" at bounding box center [25, 264] width 19 height 13
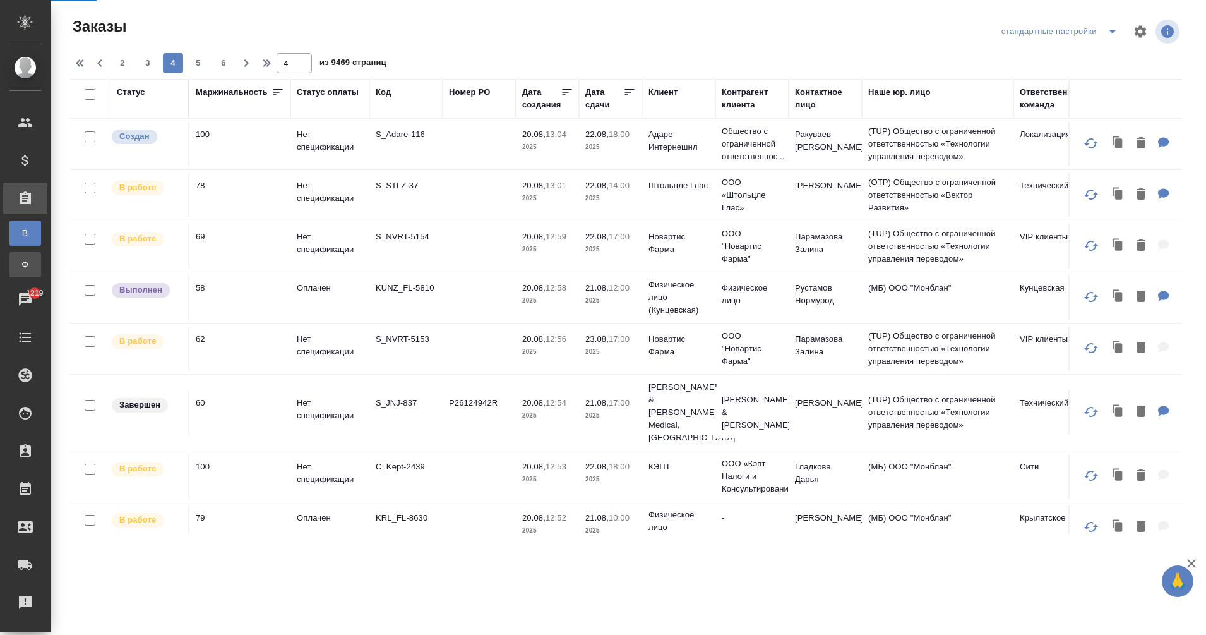
click at [24, 266] on span "Ф" at bounding box center [25, 264] width 19 height 13
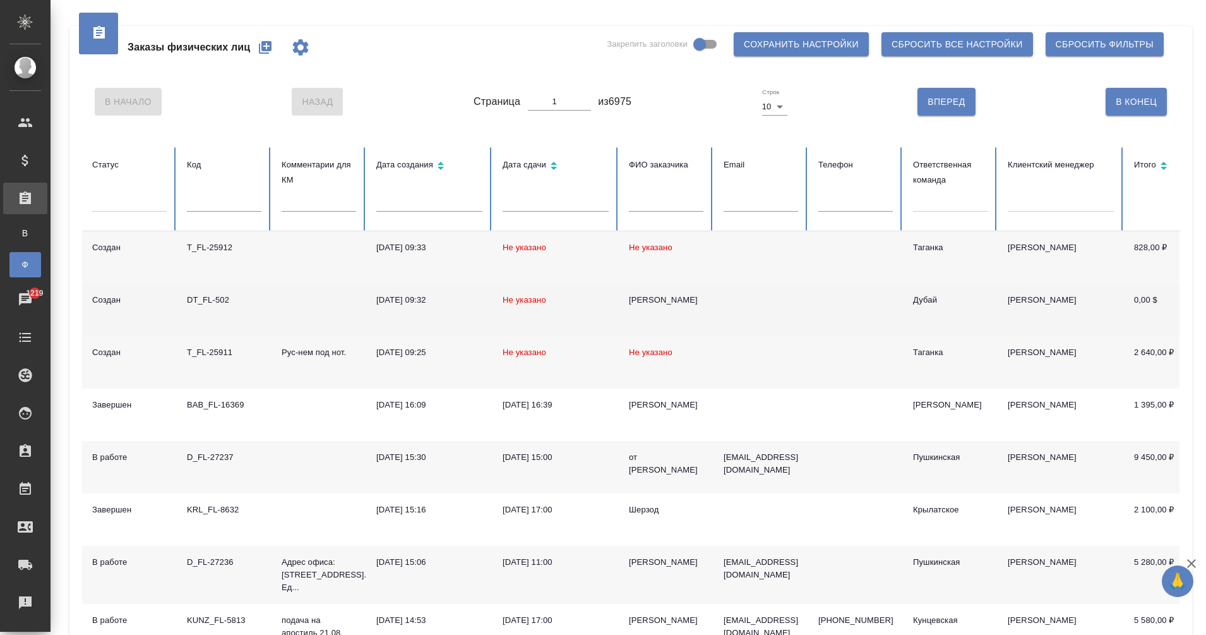
click at [229, 296] on div "DT_FL-502" at bounding box center [224, 300] width 75 height 13
click at [206, 308] on td "DT_FL-502" at bounding box center [224, 310] width 95 height 52
click at [212, 304] on div "DT_FL-502" at bounding box center [224, 300] width 75 height 13
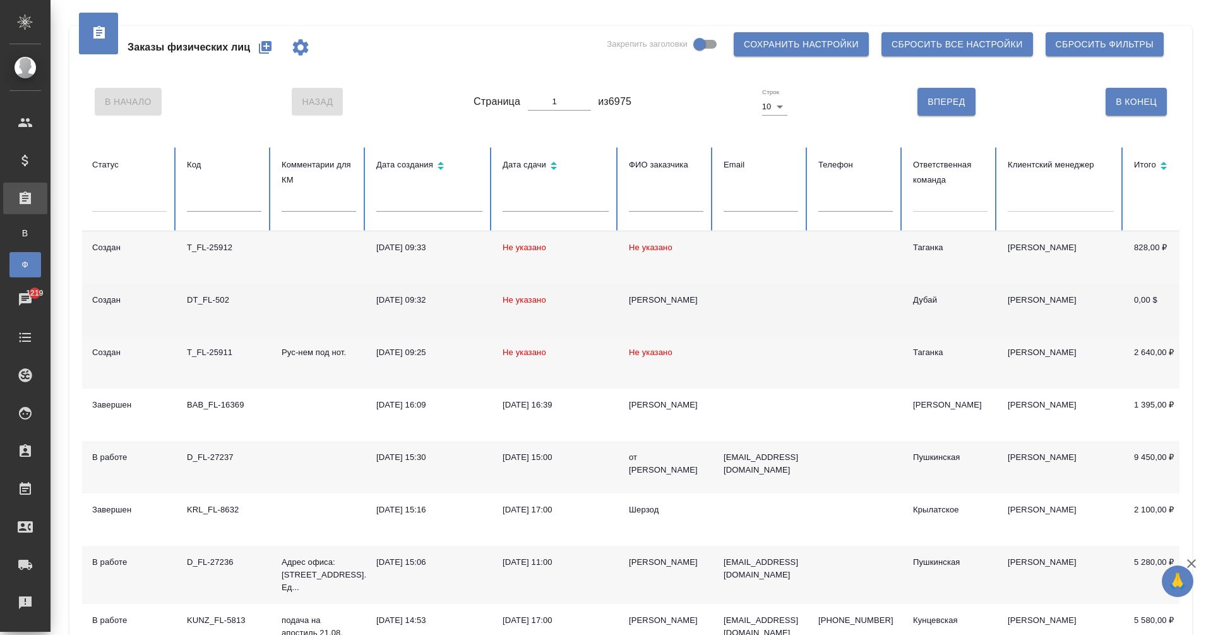
click at [213, 303] on div "DT_FL-502" at bounding box center [224, 300] width 75 height 13
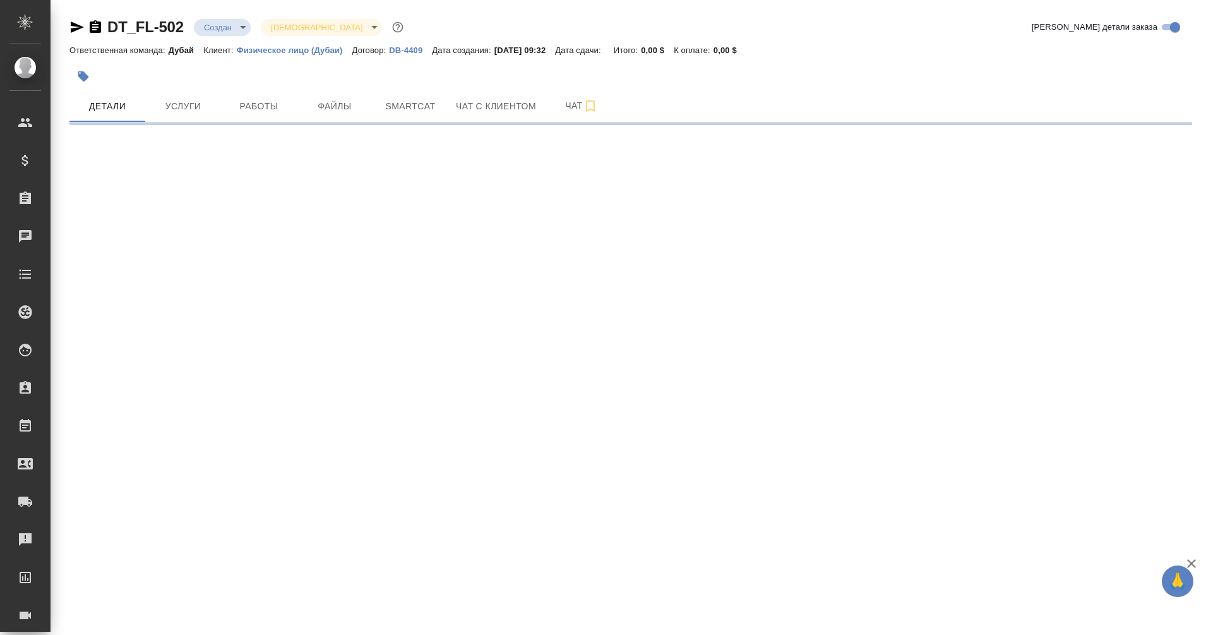
select select "RU"
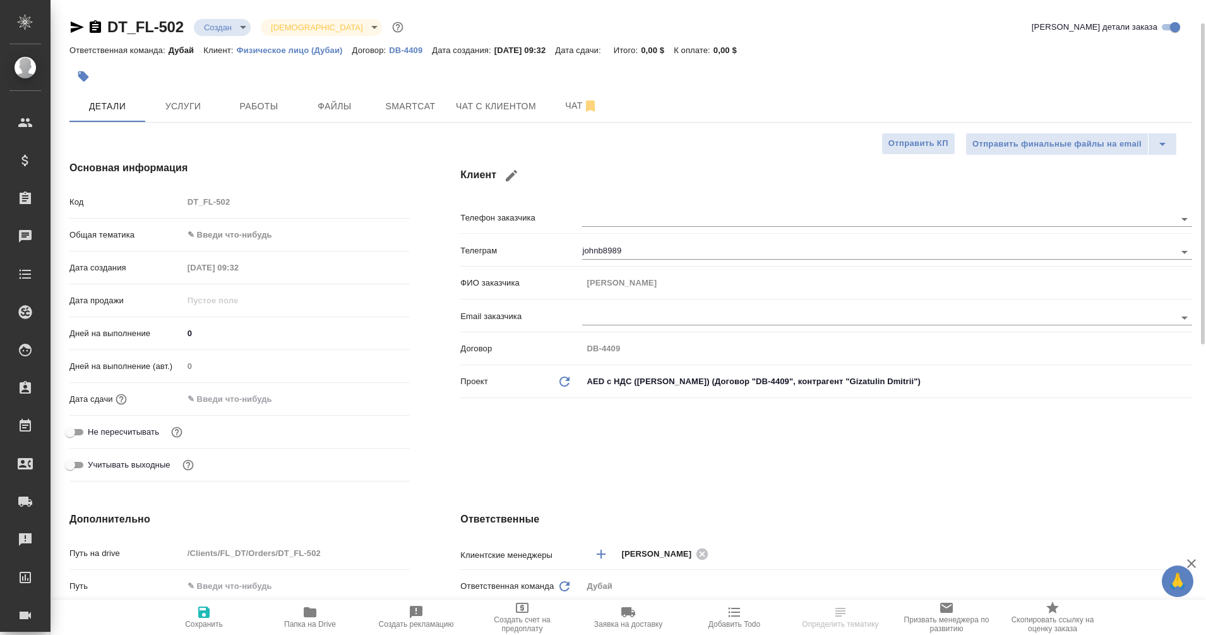
type textarea "x"
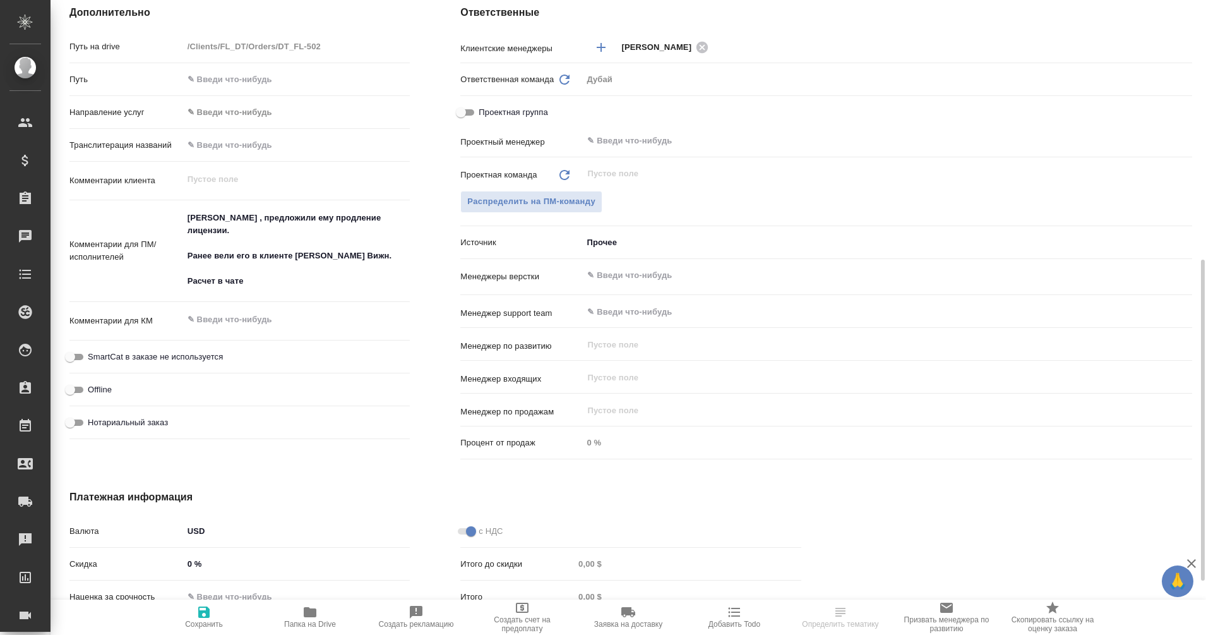
scroll to position [508, 0]
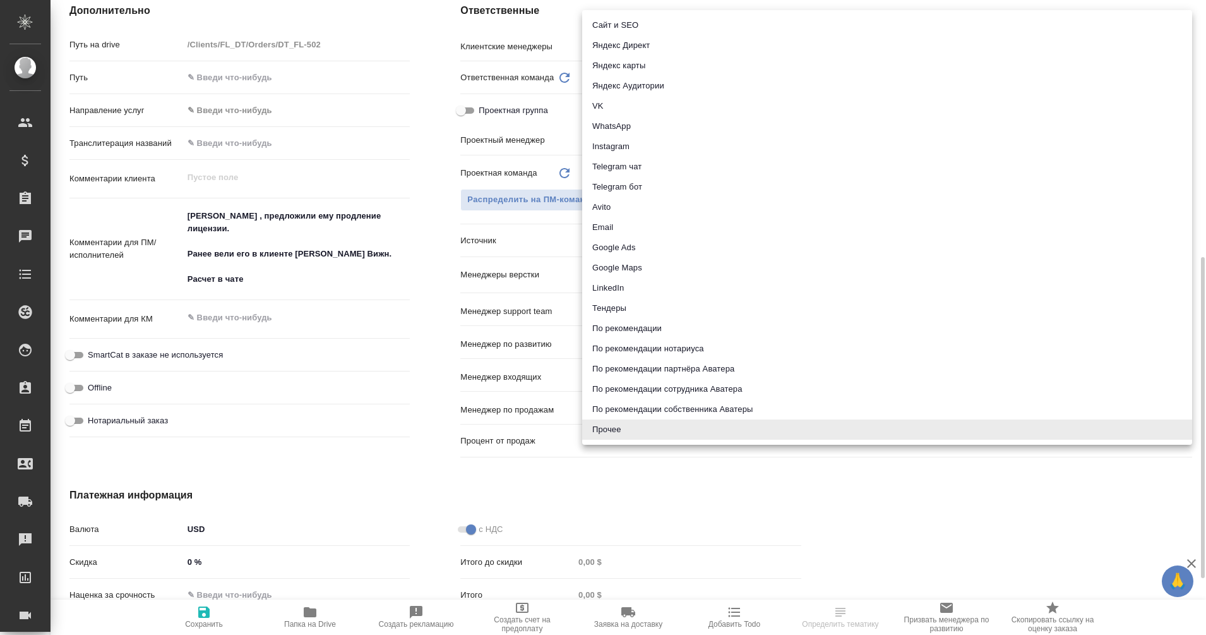
click at [608, 241] on body "🙏 .cls-1 fill:#fff; AWATERA Eganian [PERSON_NAME] Спецификации Заказы Чаты Todo…" at bounding box center [603, 317] width 1206 height 635
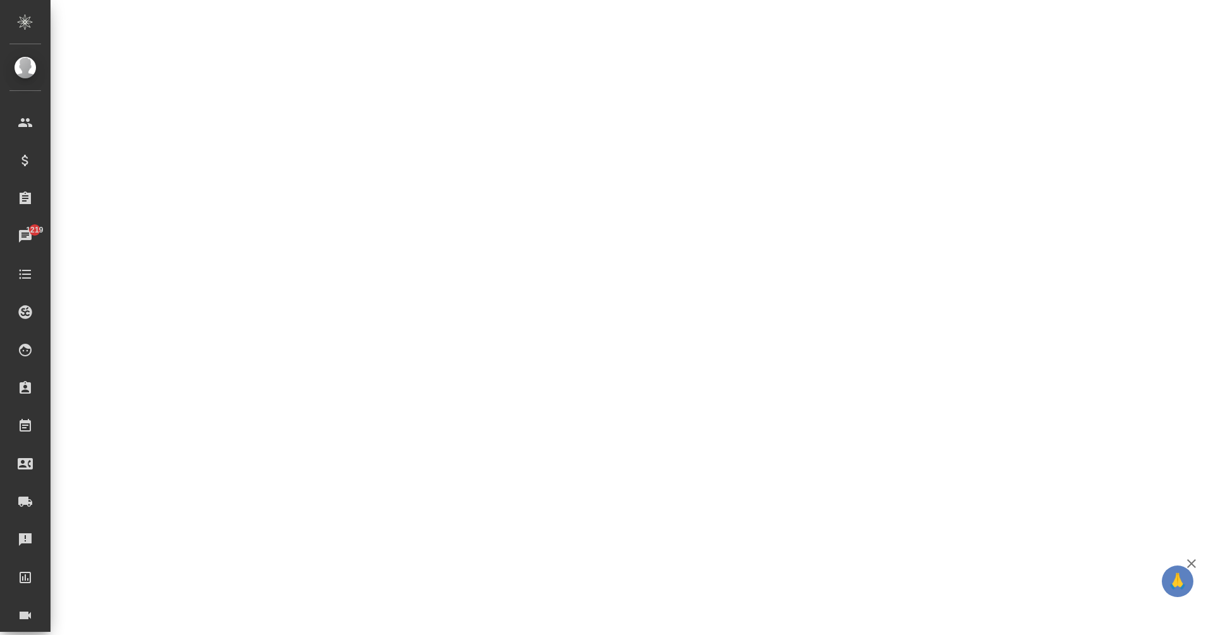
select select "RU"
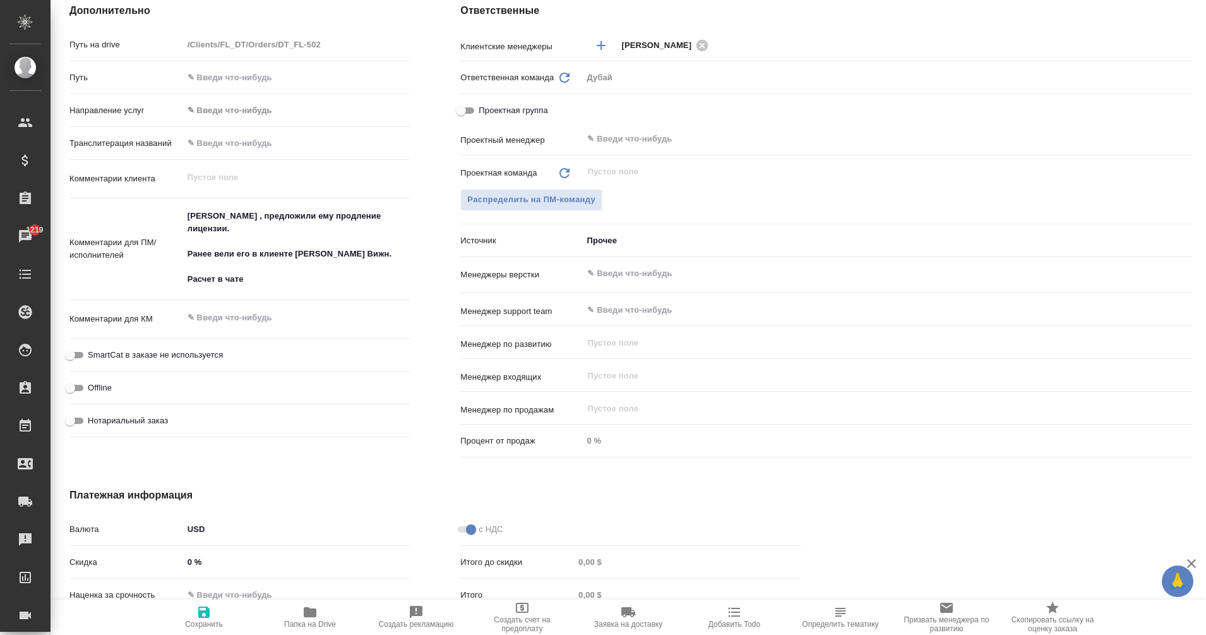
type textarea "x"
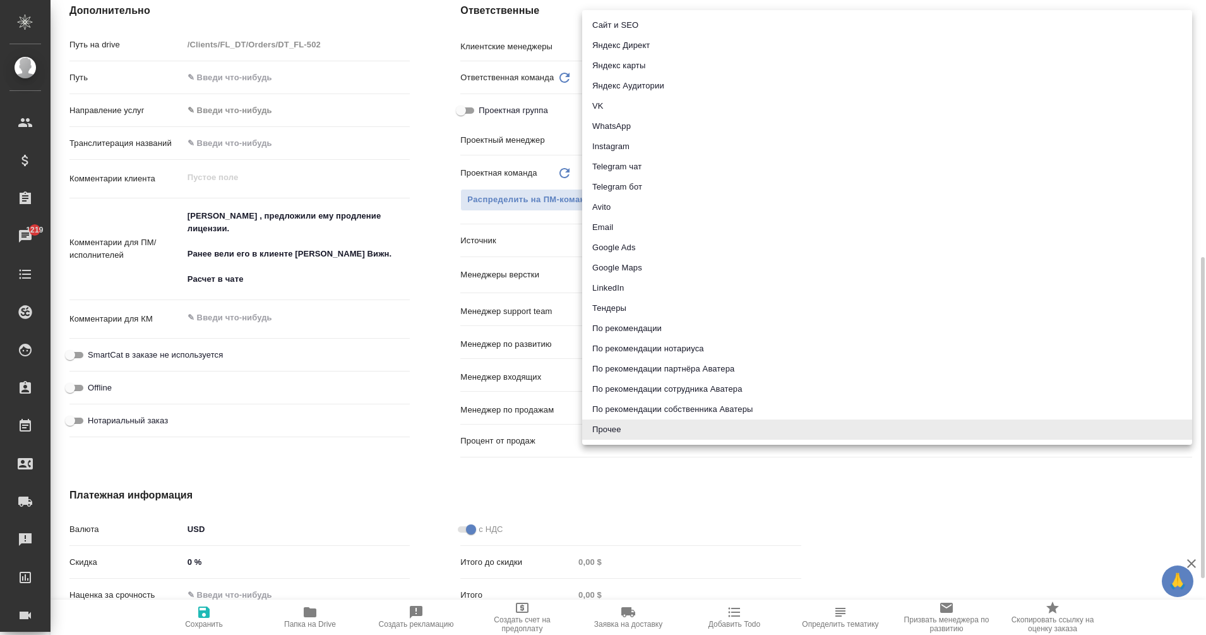
click at [606, 241] on body "🙏 .cls-1 fill:#fff; AWATERA Eganian [PERSON_NAME] Спецификации Заказы 1219 Чаты…" at bounding box center [603, 317] width 1206 height 635
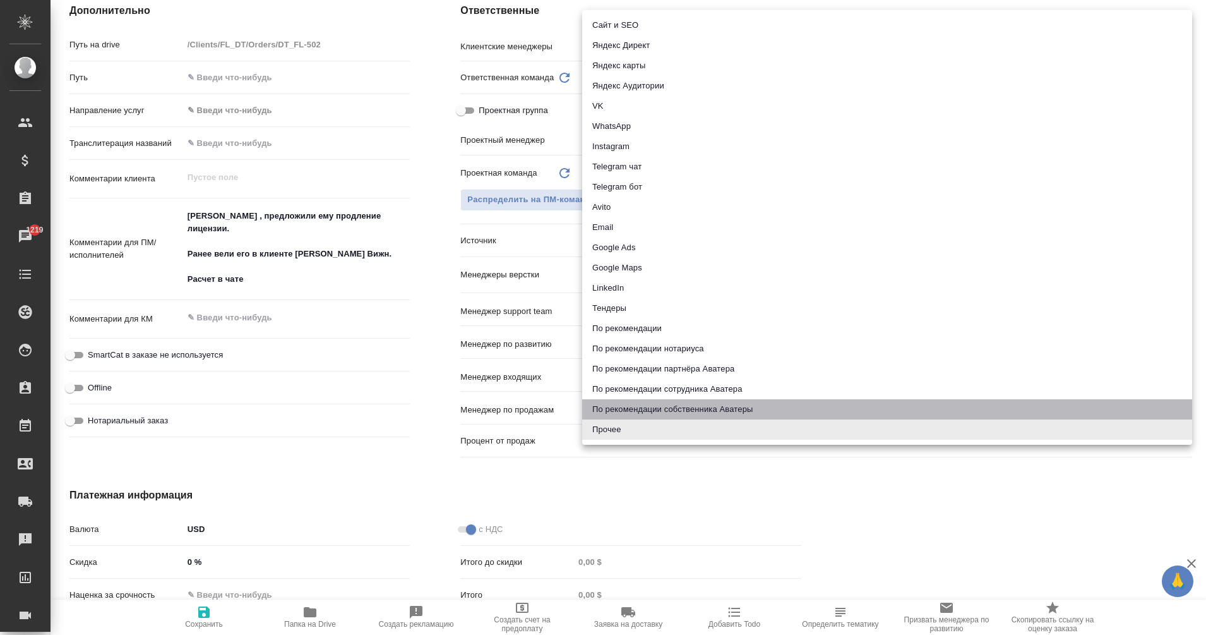
click at [716, 407] on li "По рекомендации собственника Аватеры" at bounding box center [887, 409] width 610 height 20
type textarea "x"
type input "ownerRecommendation"
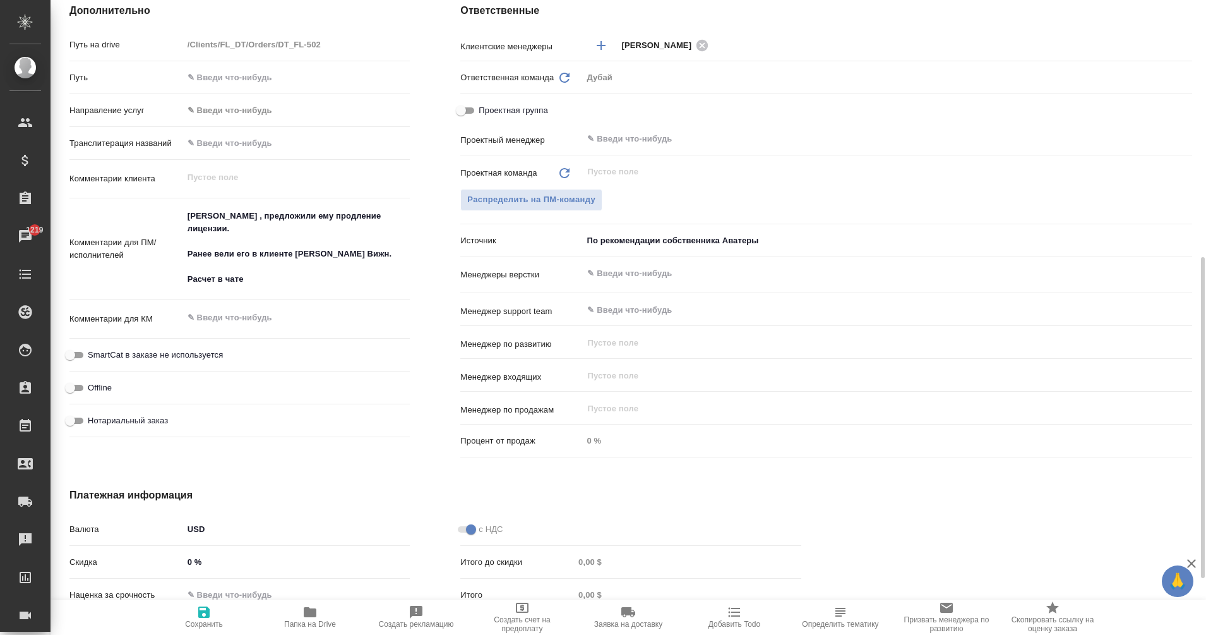
click at [224, 625] on span "Сохранить" at bounding box center [204, 616] width 91 height 24
type textarea "x"
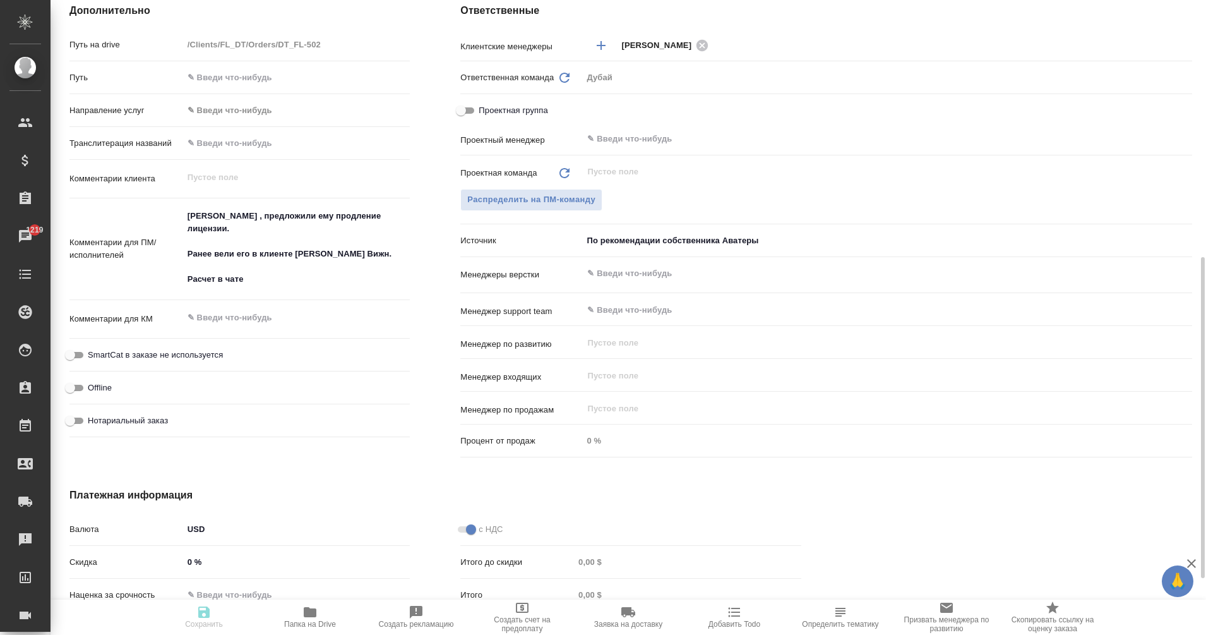
type textarea "x"
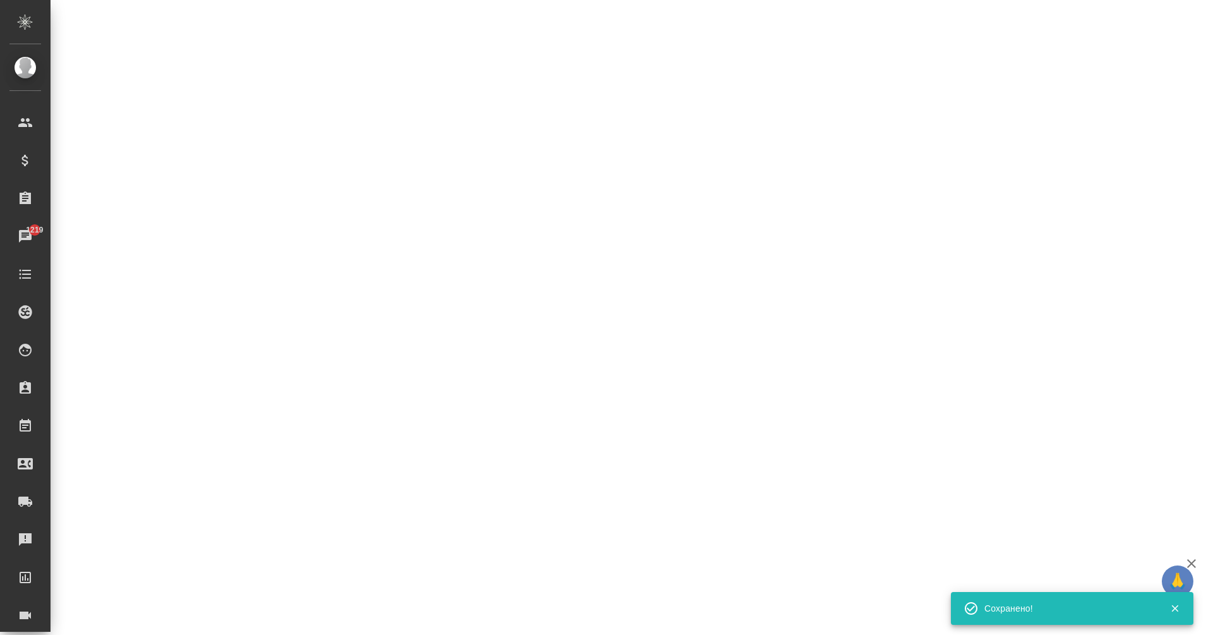
select select "RU"
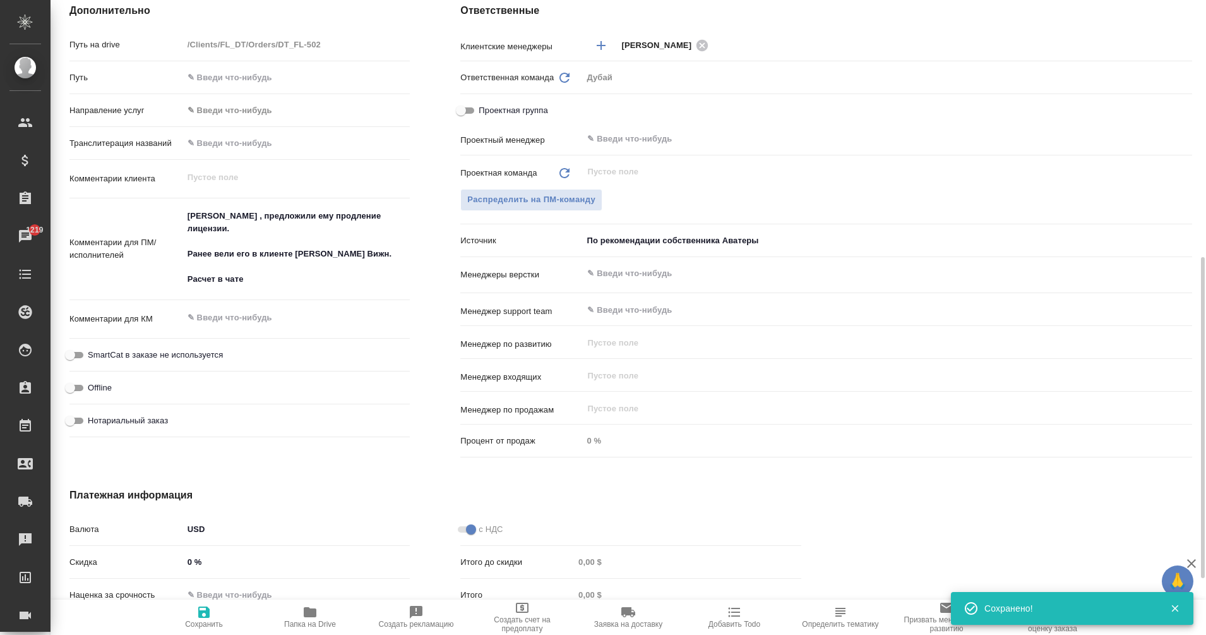
type textarea "x"
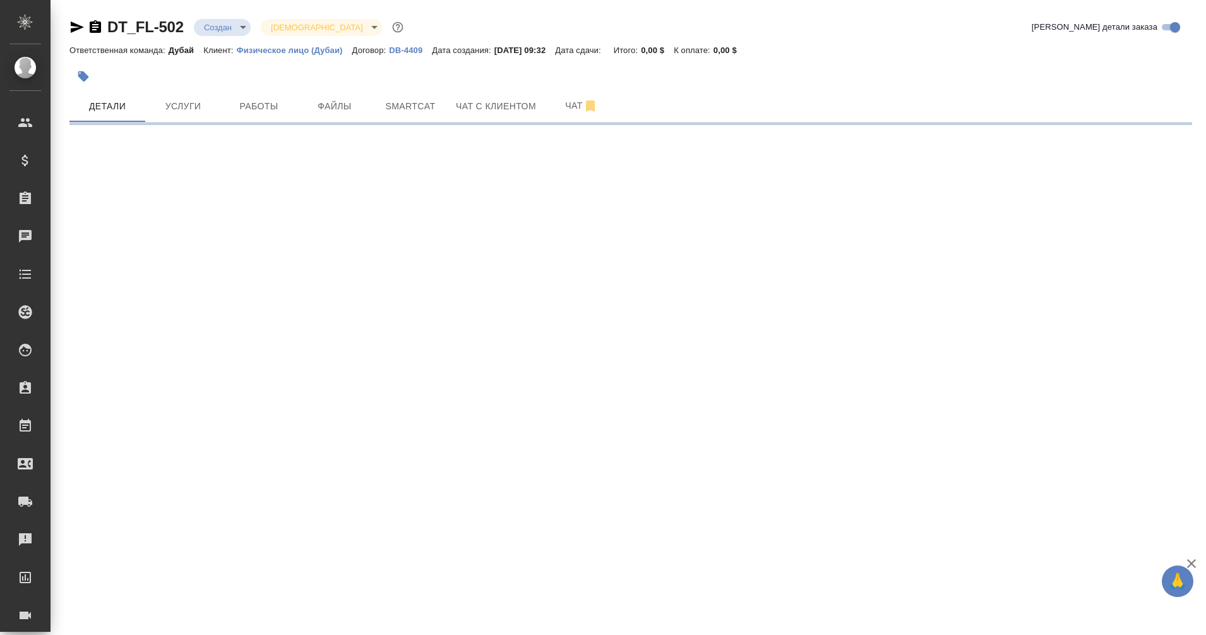
select select "RU"
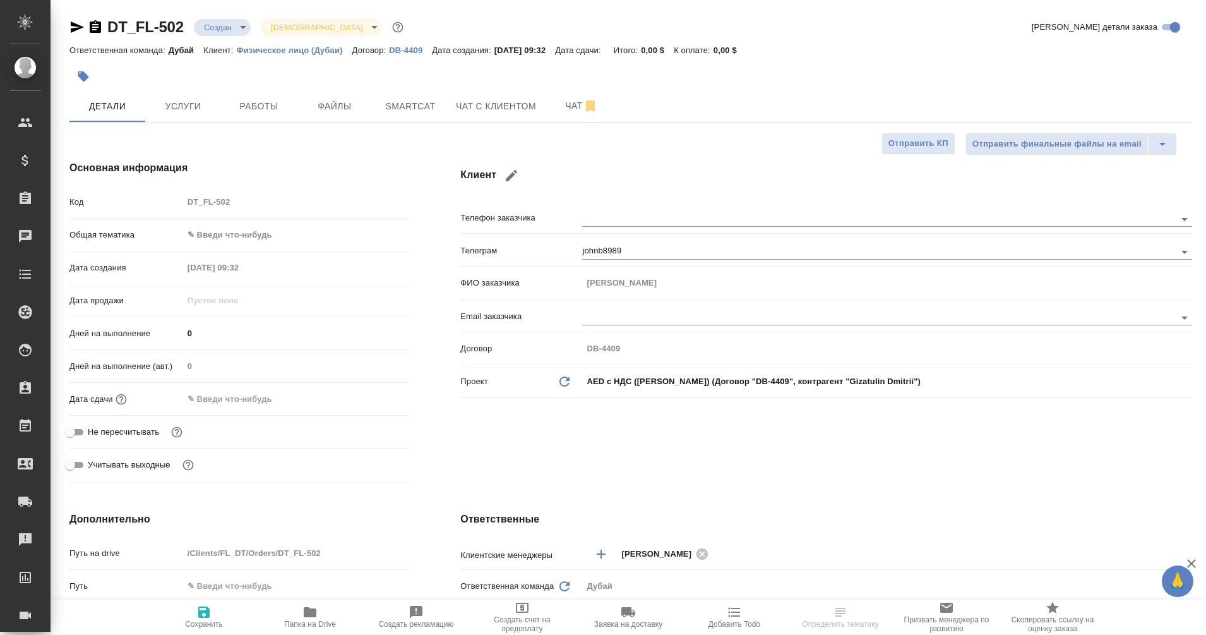
type textarea "x"
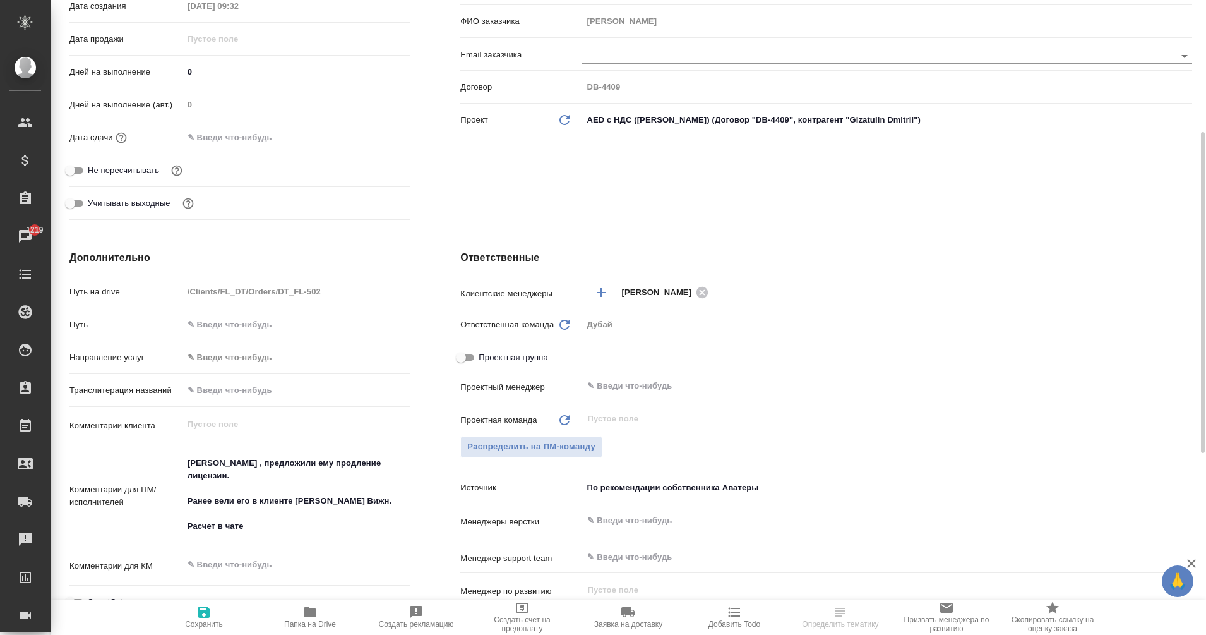
scroll to position [261, 0]
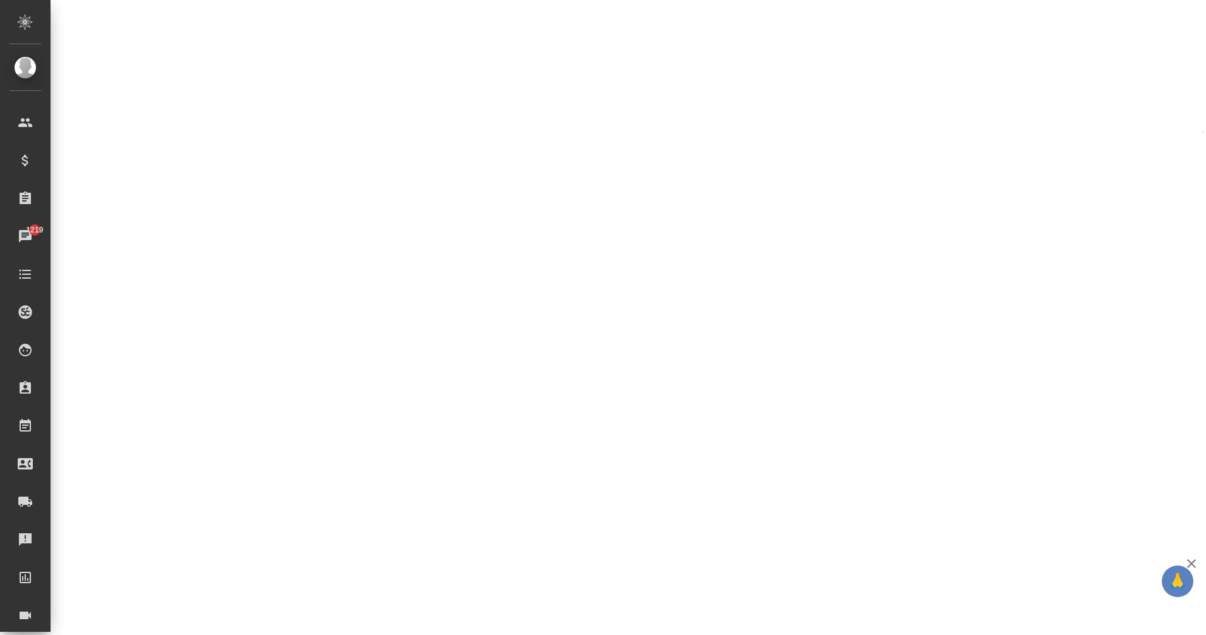
select select "RU"
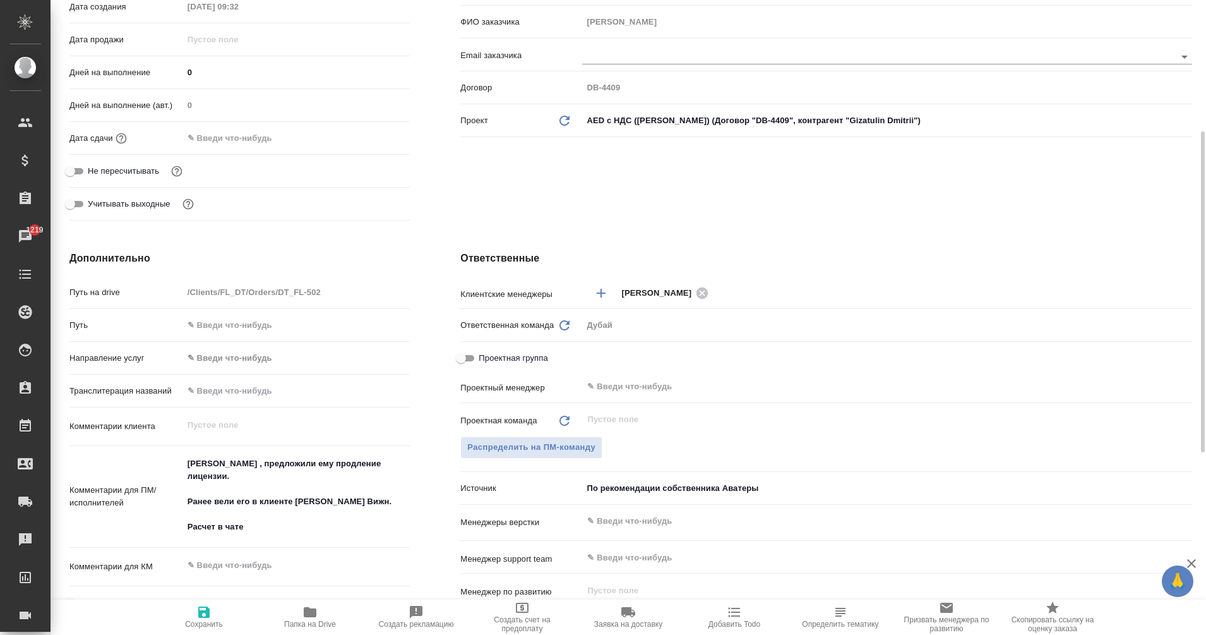
type textarea "x"
